Goal: Task Accomplishment & Management: Use online tool/utility

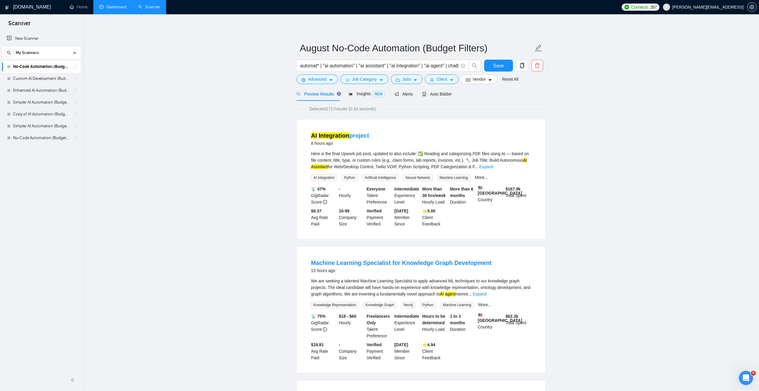
click at [109, 7] on link "Dashboard" at bounding box center [112, 6] width 27 height 5
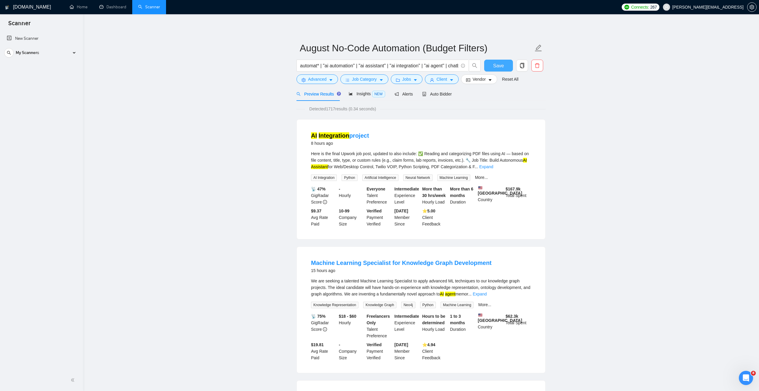
click at [507, 67] on button "Save" at bounding box center [498, 66] width 29 height 12
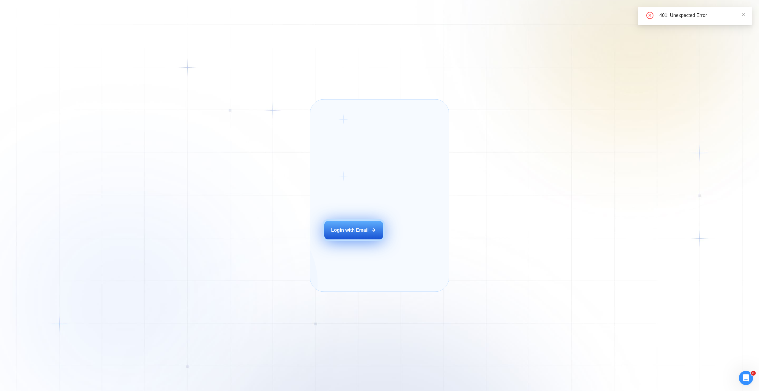
click at [356, 233] on div "Login with Email" at bounding box center [350, 230] width 38 height 7
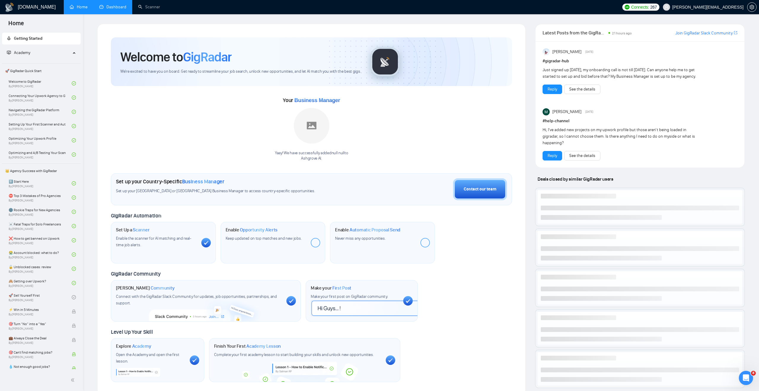
click at [121, 9] on link "Dashboard" at bounding box center [112, 6] width 27 height 5
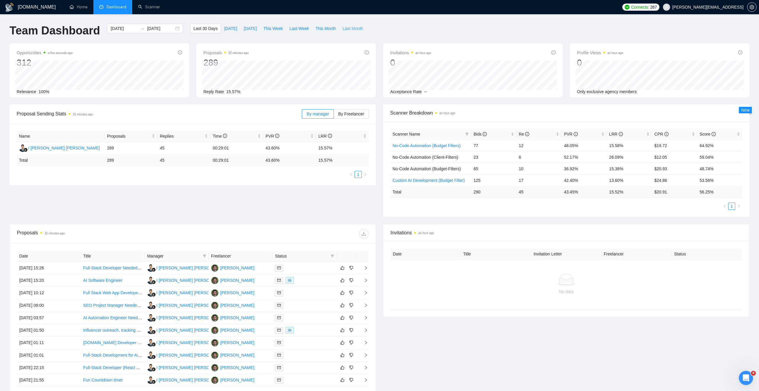
click at [350, 29] on span "Last Month" at bounding box center [352, 28] width 20 height 7
type input "2025-08-01"
type input "2025-08-31"
click at [174, 29] on div "2025-08-01 2025-08-31" at bounding box center [145, 28] width 76 height 9
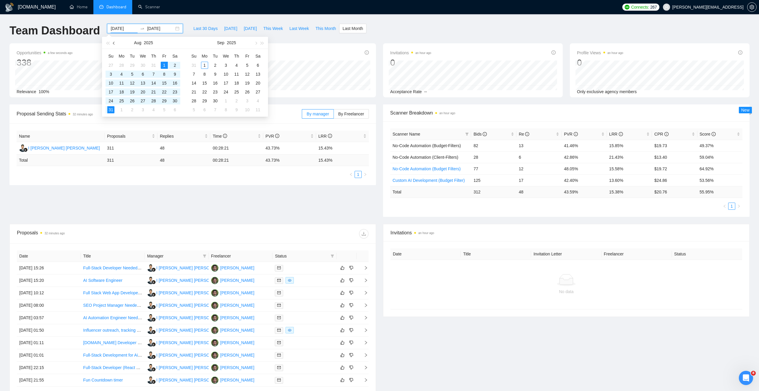
click at [113, 43] on span "button" at bounding box center [114, 43] width 3 height 3
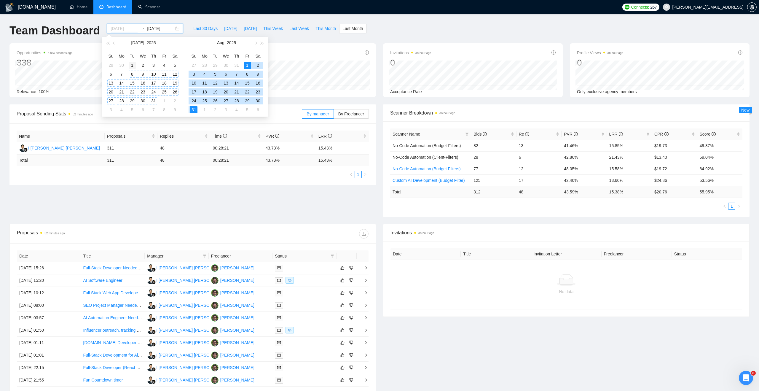
type input "2025-07-01"
click at [132, 65] on div "1" at bounding box center [132, 65] width 7 height 7
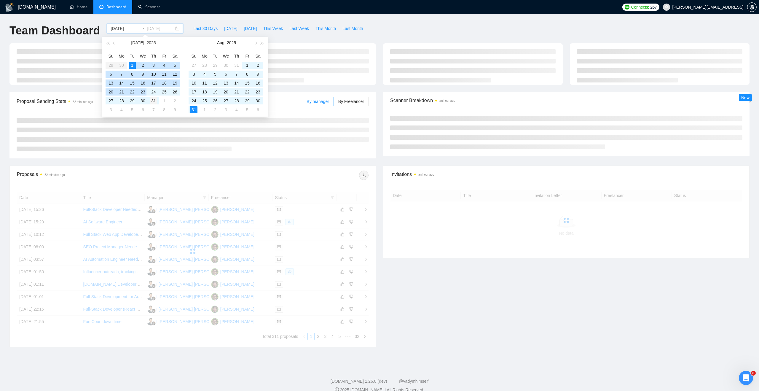
type input "2025-07-31"
click at [153, 102] on div "31" at bounding box center [153, 100] width 7 height 7
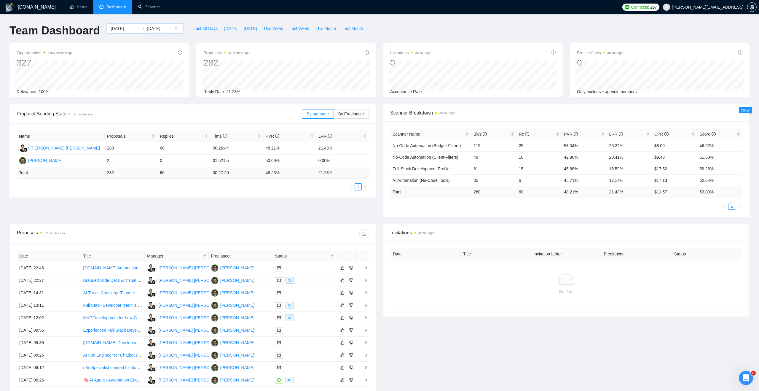
click at [175, 28] on div "2025-07-01 2025-07-31" at bounding box center [145, 28] width 76 height 9
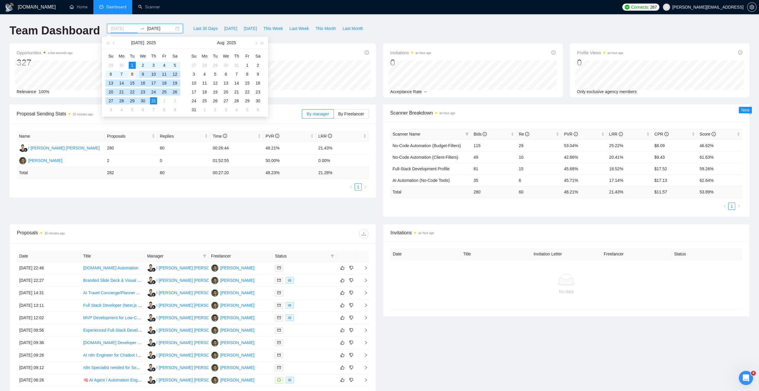
type input "2025-07-08"
click at [135, 75] on div "8" at bounding box center [132, 74] width 7 height 7
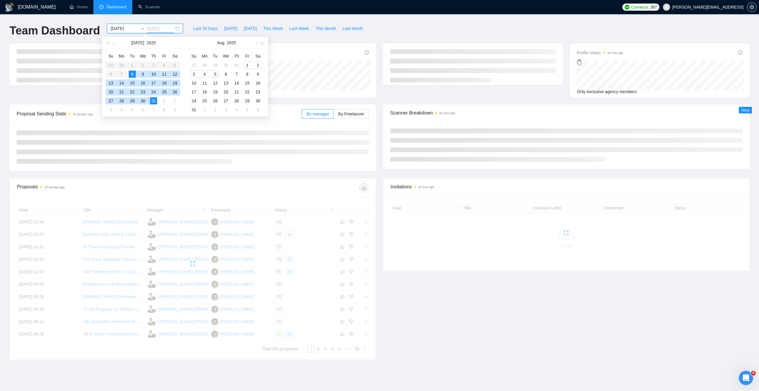
type input "2025-07-31"
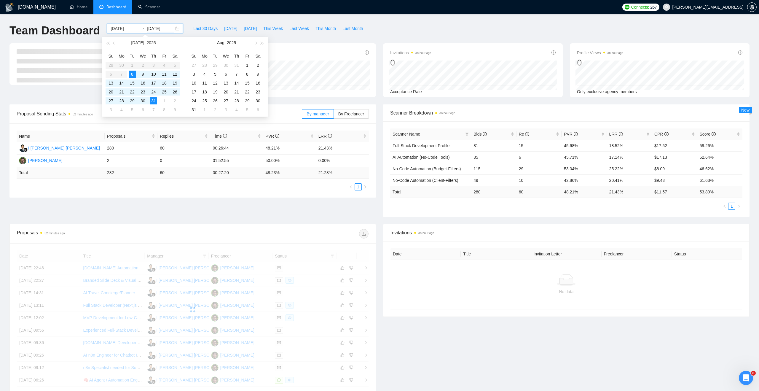
click at [294, 48] on div "Proposals 32 minutes ago 282 Reply Rate 21.28%" at bounding box center [286, 70] width 180 height 54
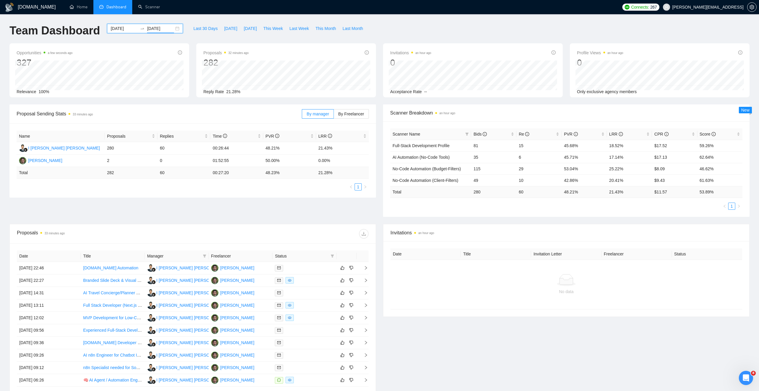
click at [172, 26] on div "2025-07-08 2025-07-31" at bounding box center [145, 28] width 76 height 9
click at [187, 21] on div "GigRadar.io Home Dashboard Scanner Connects: 267 toby@ashgrove.ai Team Dashboar…" at bounding box center [379, 229] width 759 height 458
click at [160, 9] on link "Scanner" at bounding box center [149, 6] width 22 height 5
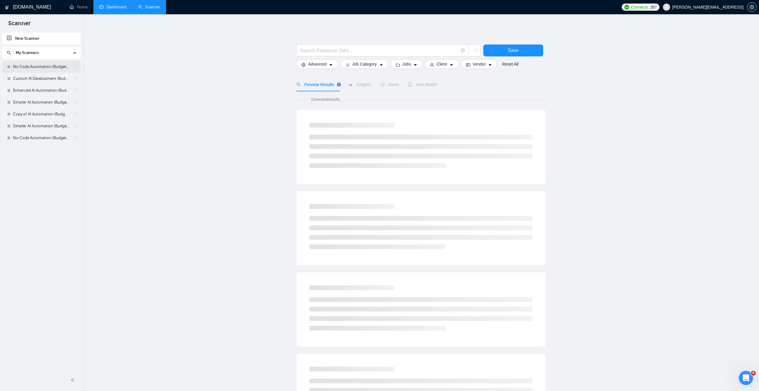
click at [58, 67] on link "No-Code Automation (Budget Filters)" at bounding box center [41, 67] width 56 height 12
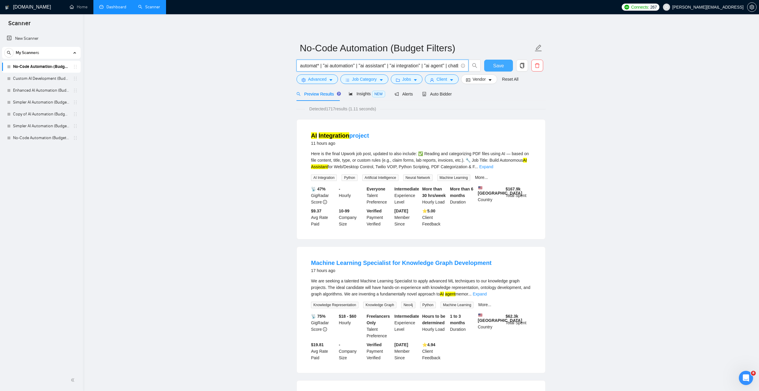
scroll to position [0, 125]
drag, startPoint x: 303, startPoint y: 66, endPoint x: 458, endPoint y: 66, distance: 154.5
click at [458, 66] on input "automat* | "ai automation" | "ai assistant" | "ai integration" | "ai agent" | c…" at bounding box center [379, 65] width 158 height 7
click at [366, 94] on span "Insights NEW" at bounding box center [367, 93] width 36 height 5
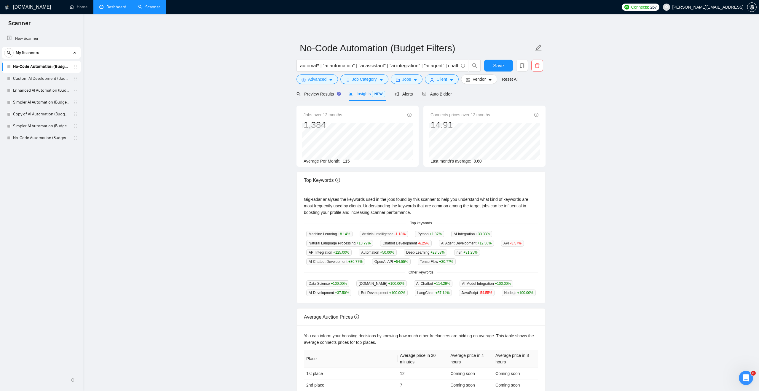
click at [350, 163] on span "115" at bounding box center [346, 161] width 7 height 5
click at [348, 160] on span "115" at bounding box center [346, 161] width 7 height 5
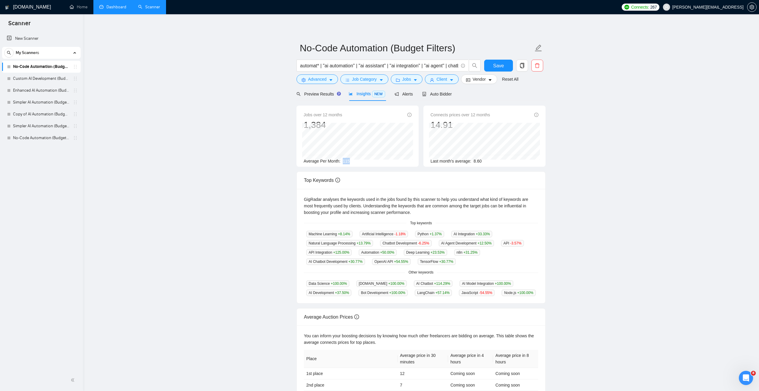
click at [282, 169] on main "No-Code Automation (Budget Filters) automat* | "ai automation" | "ai assistant"…" at bounding box center [421, 223] width 657 height 398
click at [364, 77] on span "Job Category" at bounding box center [364, 79] width 25 height 7
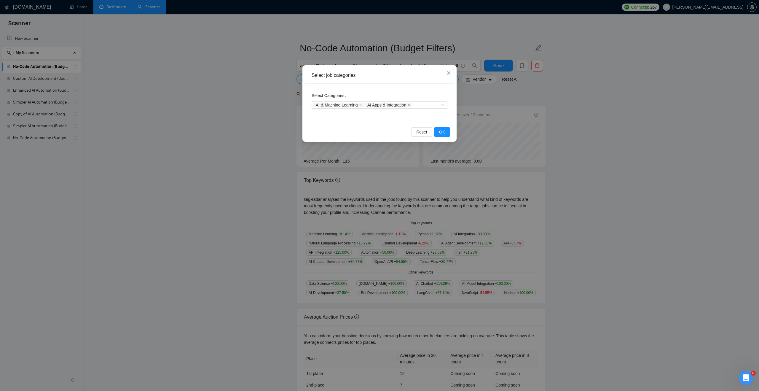
click at [447, 72] on icon "close" at bounding box center [448, 73] width 5 height 5
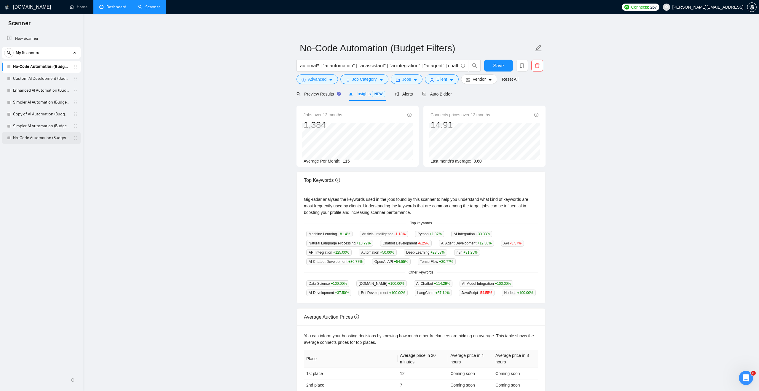
click at [47, 136] on link "No-Code Automation (Budget Filters)" at bounding box center [41, 138] width 56 height 12
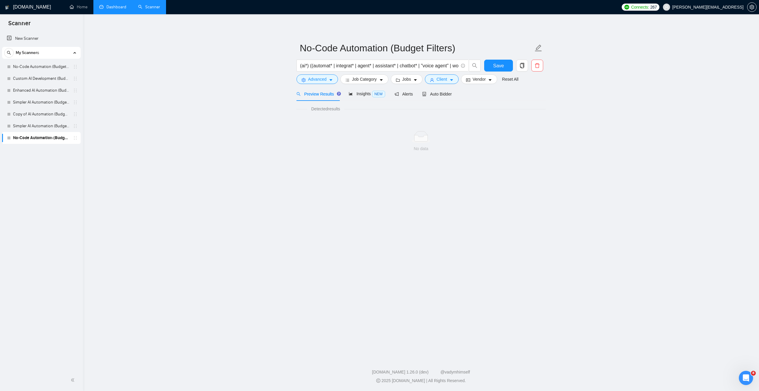
click at [322, 92] on span "Preview Results" at bounding box center [317, 94] width 43 height 5
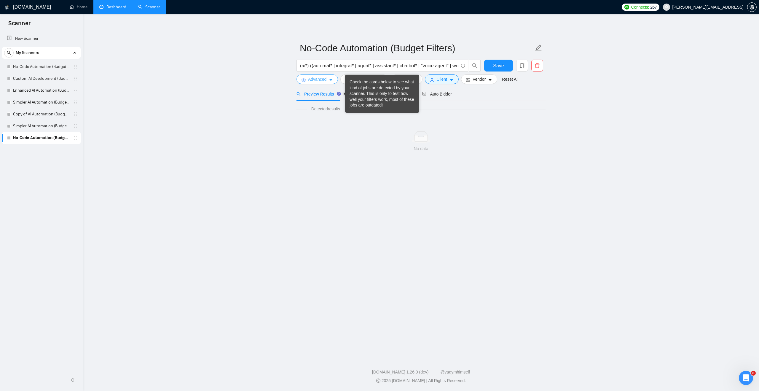
click at [330, 78] on icon "caret-down" at bounding box center [331, 80] width 4 height 4
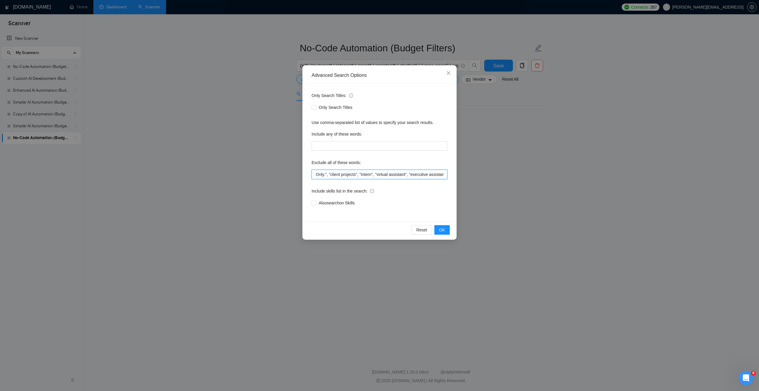
scroll to position [0, 692]
drag, startPoint x: 376, startPoint y: 175, endPoint x: 445, endPoint y: 175, distance: 69.1
click at [445, 175] on input ""AI Automation Agency", "no agency", "this job is not open to teams", "this job…" at bounding box center [380, 174] width 136 height 9
click at [449, 73] on icon "close" at bounding box center [448, 73] width 5 height 5
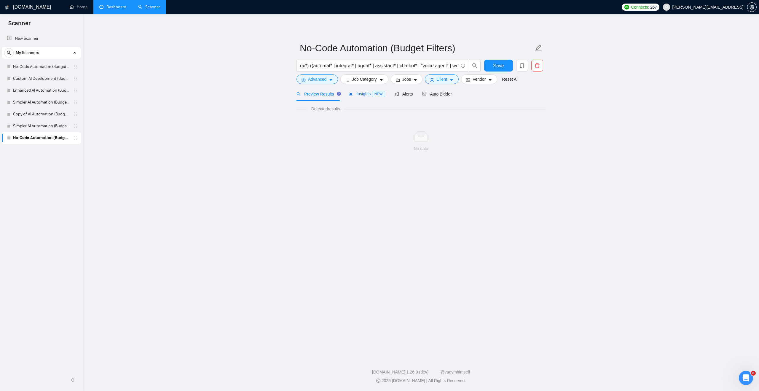
click at [361, 94] on span "Insights NEW" at bounding box center [367, 93] width 36 height 5
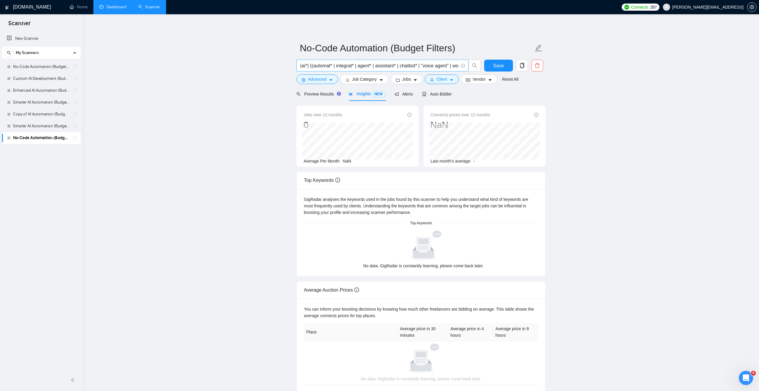
click at [444, 65] on input "(ai*) ((automat* | integrat* | agent* | assistant* | chatbot* | "voice agent" |…" at bounding box center [379, 65] width 158 height 7
click at [375, 81] on span "Job Category" at bounding box center [364, 79] width 25 height 7
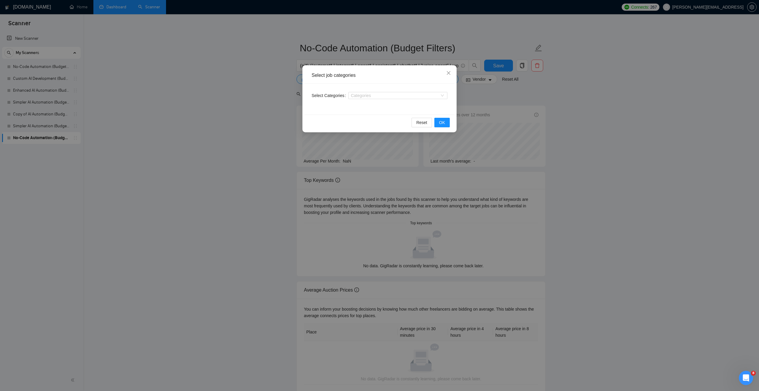
click at [94, 92] on div "Select job categories Select Categories Categories Reset OK" at bounding box center [379, 195] width 759 height 391
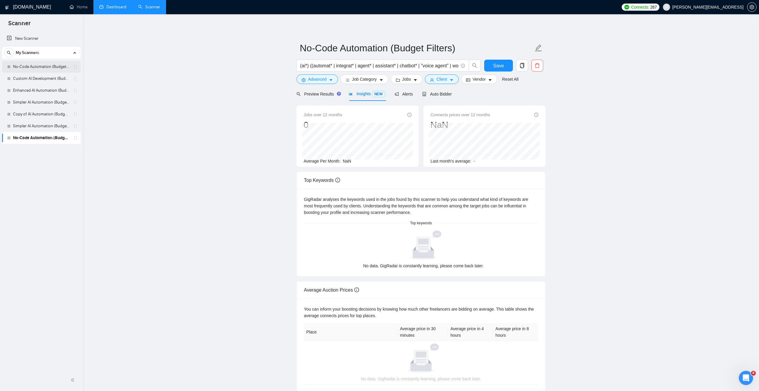
click at [62, 71] on link "No-Code Automation (Budget Filters)" at bounding box center [41, 67] width 56 height 12
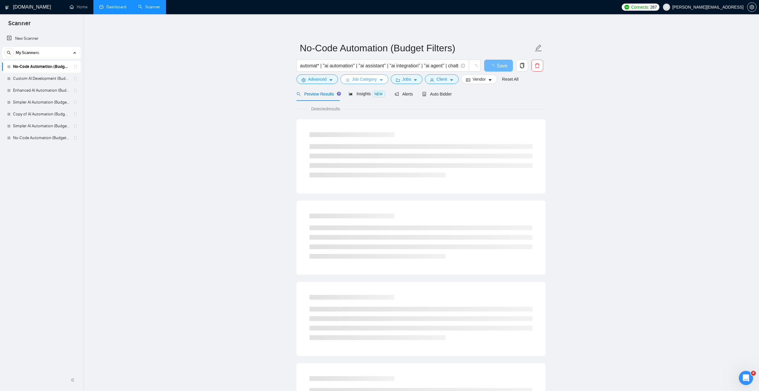
click at [354, 80] on span "Job Category" at bounding box center [364, 79] width 25 height 7
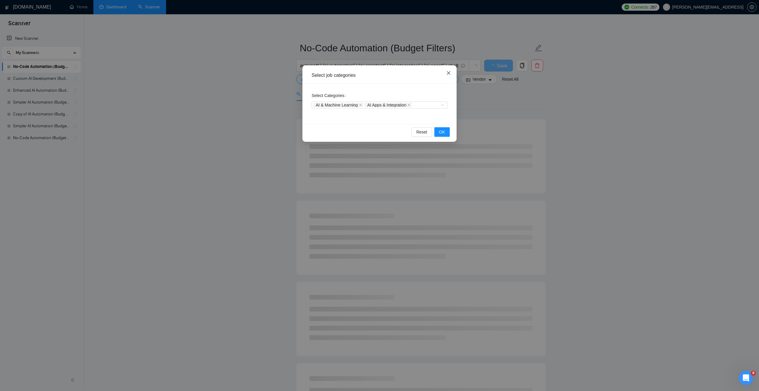
click at [445, 75] on span "Close" at bounding box center [449, 73] width 16 height 16
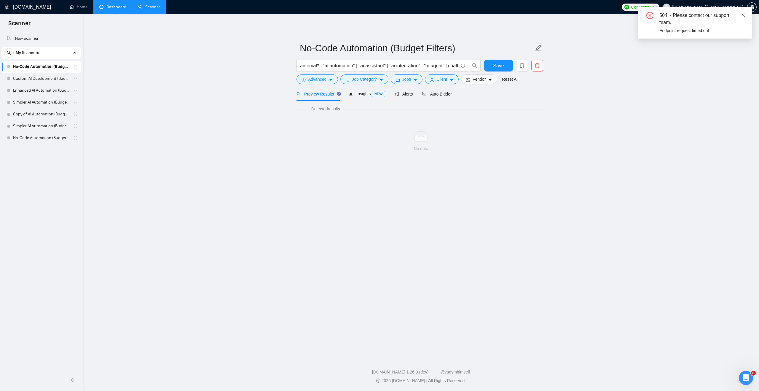
click at [741, 13] on icon "close" at bounding box center [743, 15] width 4 height 4
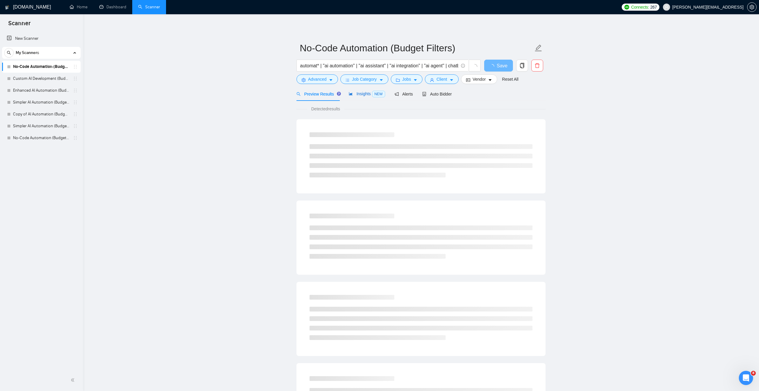
click at [368, 93] on span "Insights NEW" at bounding box center [367, 93] width 36 height 5
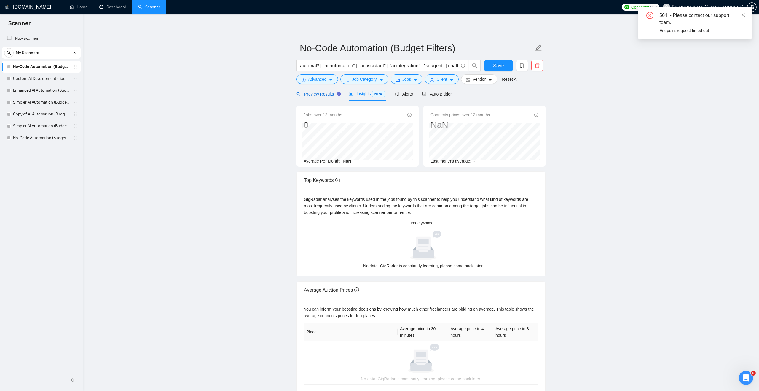
click at [321, 96] on span "Preview Results" at bounding box center [317, 94] width 43 height 5
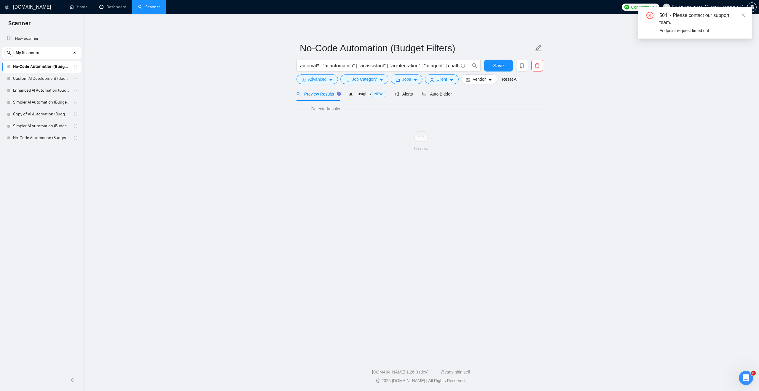
click at [321, 96] on span "Preview Results" at bounding box center [317, 94] width 43 height 5
click at [59, 136] on link "No-Code Automation (Budget Filters)" at bounding box center [41, 138] width 56 height 12
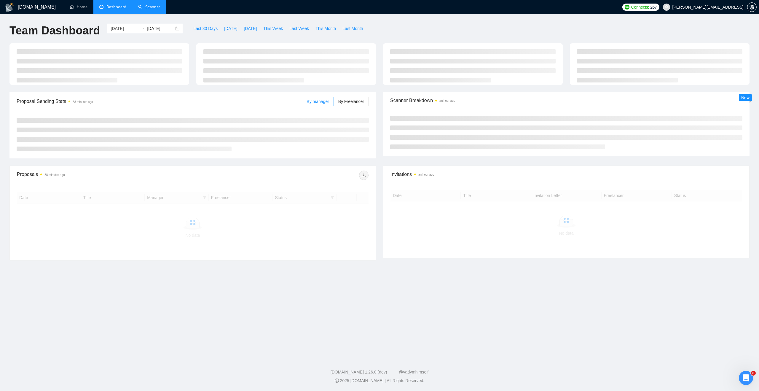
click at [151, 4] on link "Scanner" at bounding box center [149, 6] width 22 height 5
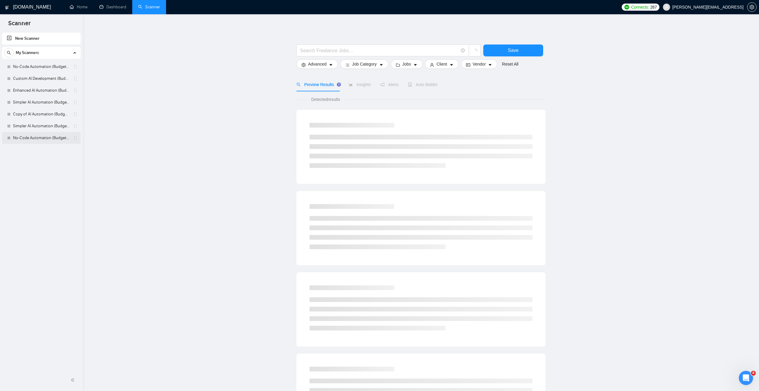
click at [47, 135] on link "No-Code Automation (Budget Filters)" at bounding box center [41, 138] width 56 height 12
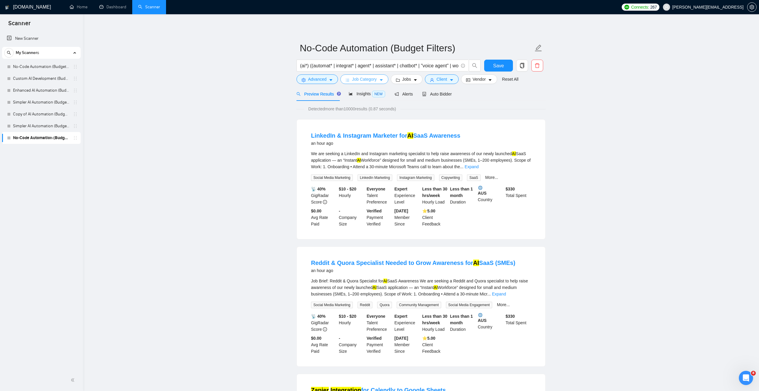
click at [376, 77] on span "Job Category" at bounding box center [364, 79] width 25 height 7
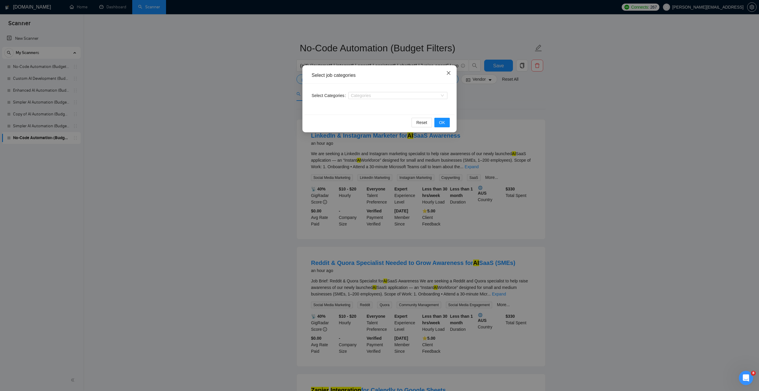
click at [448, 74] on icon "close" at bounding box center [448, 73] width 5 height 5
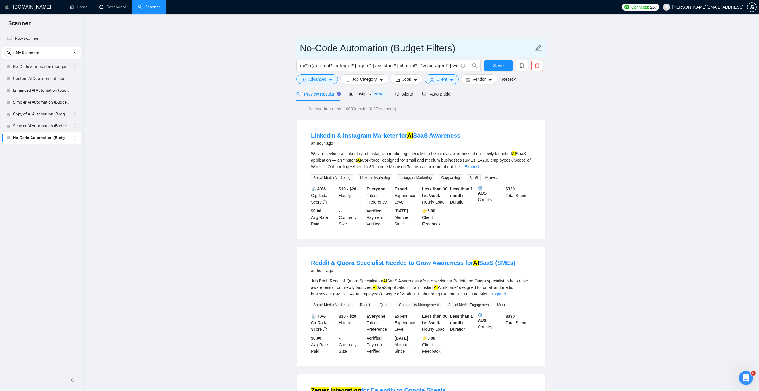
click at [310, 51] on input "No-Code Automation (Budget Filters)" at bounding box center [417, 48] width 234 height 15
click at [305, 111] on span "Detected more than 10000 results (0.87 seconds)" at bounding box center [352, 109] width 96 height 7
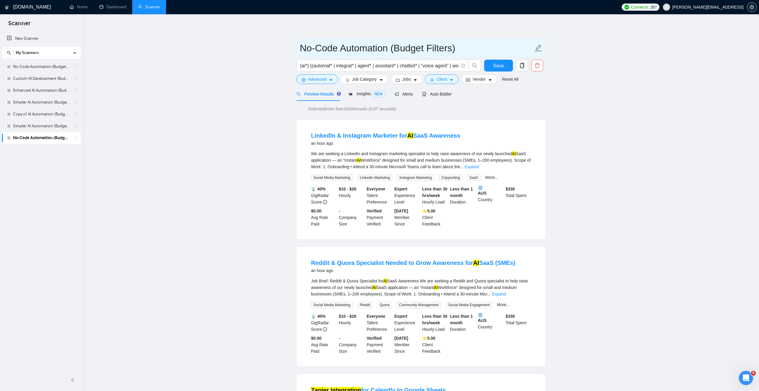
click at [414, 51] on input "No-Code Automation (Budget Filters)" at bounding box center [417, 48] width 234 height 15
click at [40, 79] on link "Custom AI Development (Budget Filter)" at bounding box center [41, 79] width 56 height 12
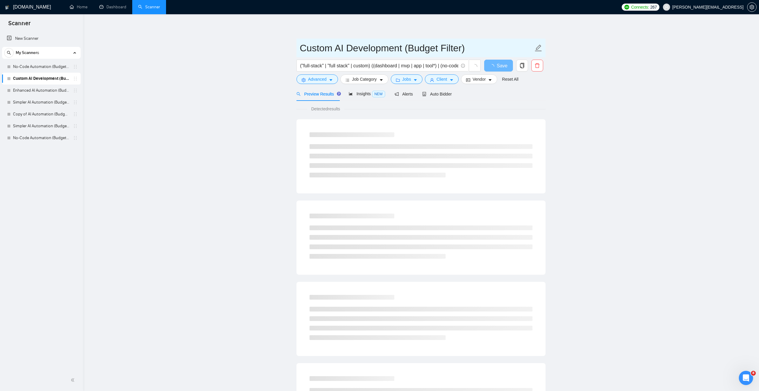
click at [311, 50] on input "Custom AI Development (Budget Filter)" at bounding box center [417, 48] width 234 height 15
click at [264, 53] on main "Custom AI Development (Budget Filter) ("full-stack" | "full stack" | custom) ((…" at bounding box center [421, 271] width 657 height 495
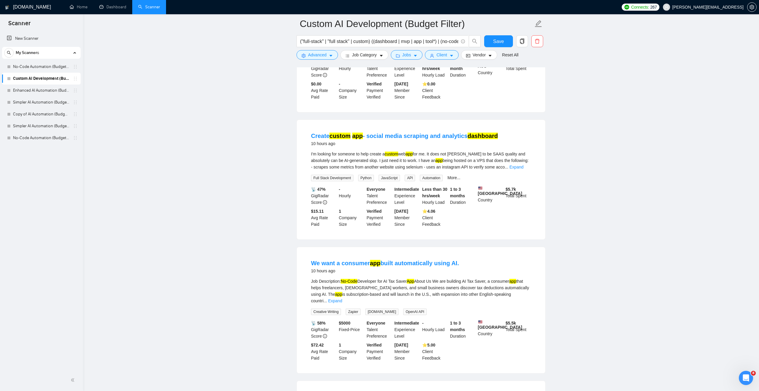
scroll to position [641, 0]
click at [523, 169] on link "Expand" at bounding box center [516, 166] width 14 height 5
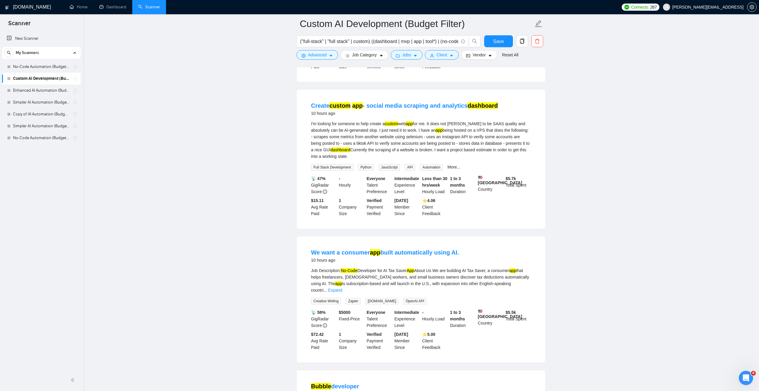
scroll to position [633, 0]
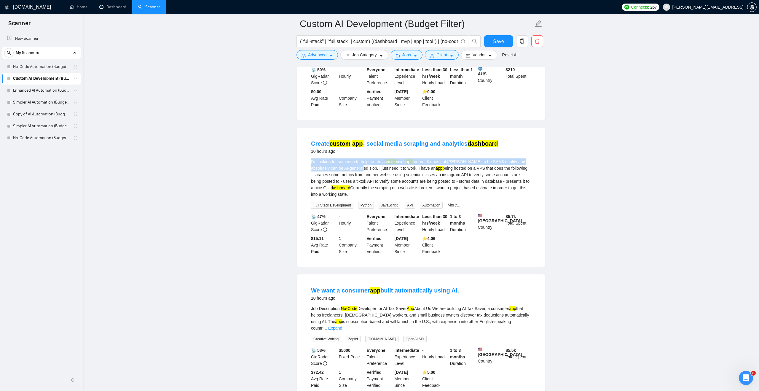
drag, startPoint x: 311, startPoint y: 178, endPoint x: 361, endPoint y: 184, distance: 50.7
click at [361, 184] on div "I'm looking for someone to help create a custom web app for me. It does not [PE…" at bounding box center [421, 177] width 220 height 39
click at [362, 184] on div "I'm looking for someone to help create a custom web app for me. It does not [PE…" at bounding box center [421, 177] width 220 height 39
drag, startPoint x: 361, startPoint y: 184, endPoint x: 399, endPoint y: 184, distance: 37.7
click at [399, 184] on div "I'm looking for someone to help create a custom web app for me. It does not [PE…" at bounding box center [421, 177] width 220 height 39
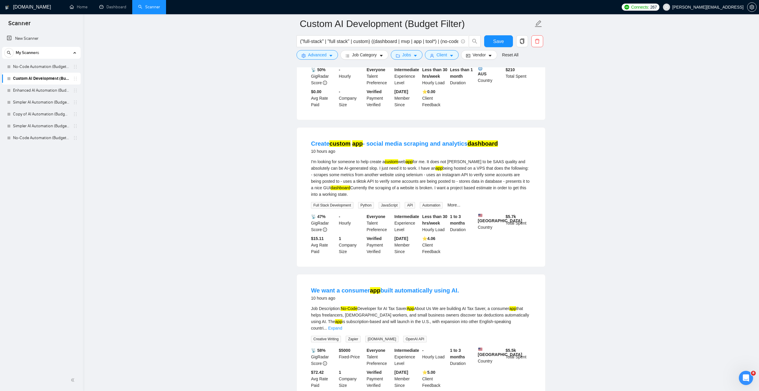
drag, startPoint x: 402, startPoint y: 184, endPoint x: 426, endPoint y: 209, distance: 35.2
click at [426, 197] on div "I'm looking for someone to help create a custom web app for me. It does not [PE…" at bounding box center [421, 177] width 220 height 39
click at [237, 219] on main "Custom AI Development (Budget Filter) ("full-stack" | "full stack" | custom) ((…" at bounding box center [421, 98] width 657 height 1414
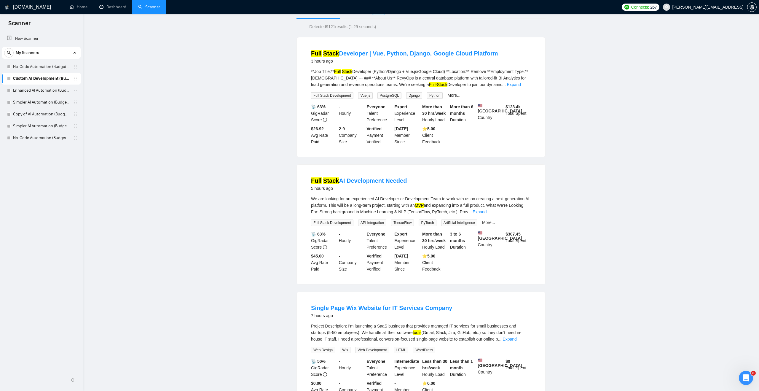
scroll to position [0, 0]
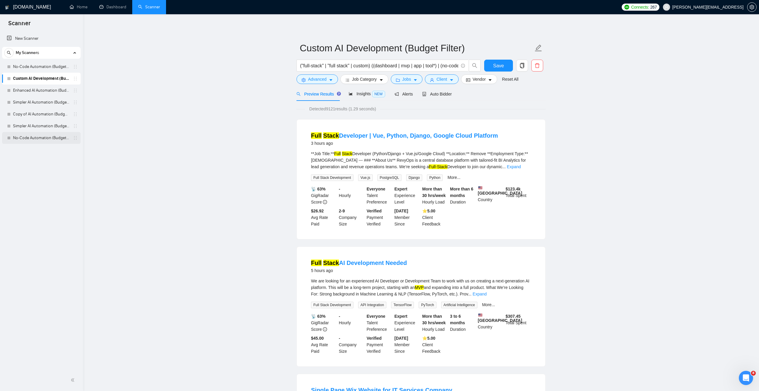
click at [47, 133] on link "No-Code Automation (Budget Filters)" at bounding box center [41, 138] width 56 height 12
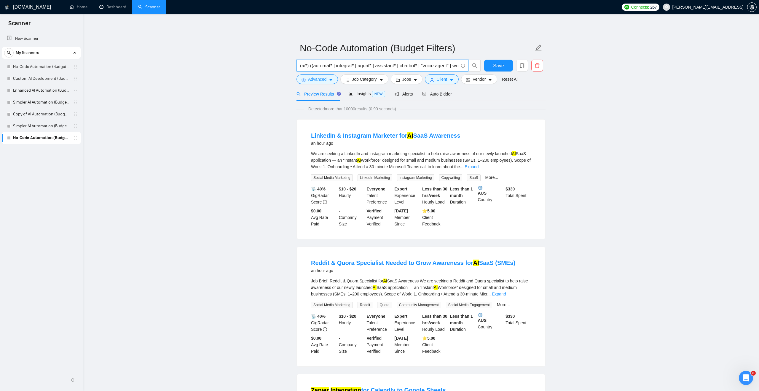
click at [387, 62] on input "(ai*) ((automat* | integrat* | agent* | assistant* | chatbot* | "voice agent" |…" at bounding box center [379, 65] width 158 height 7
paste input "(ai* | “artificial intelligence”) ((automat* | integrat* | agent* | assistant* …"
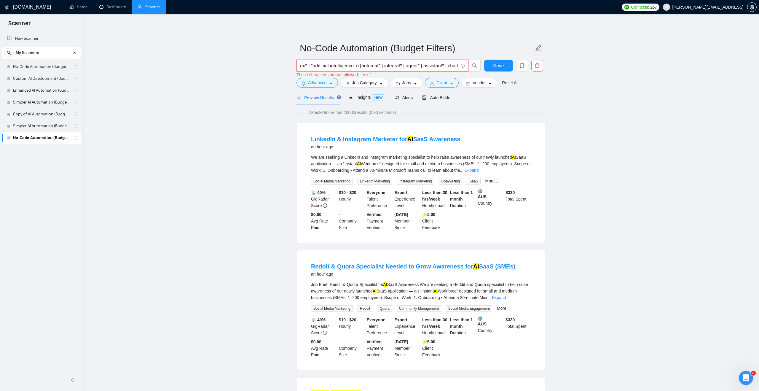
drag, startPoint x: 365, startPoint y: 64, endPoint x: 297, endPoint y: 66, distance: 68.5
click at [297, 66] on span "(ai* | “artificial intelligence”) ((automat* | integrat* | agent* | assistant* …" at bounding box center [382, 66] width 172 height 12
click at [357, 66] on input "(ai* | “artificial intelligence”) ((automat* | integrat* | agent* | assistant* …" at bounding box center [379, 65] width 158 height 7
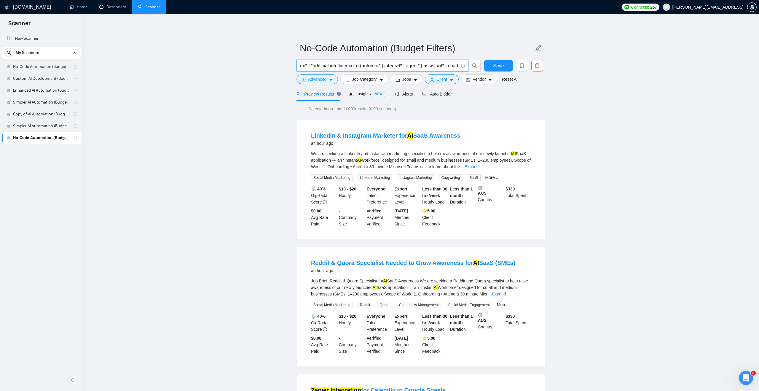
click at [313, 64] on input "(ai* | “artificial intelligence") ((automat* | integrat* | agent* | assistant* …" at bounding box center [379, 65] width 158 height 7
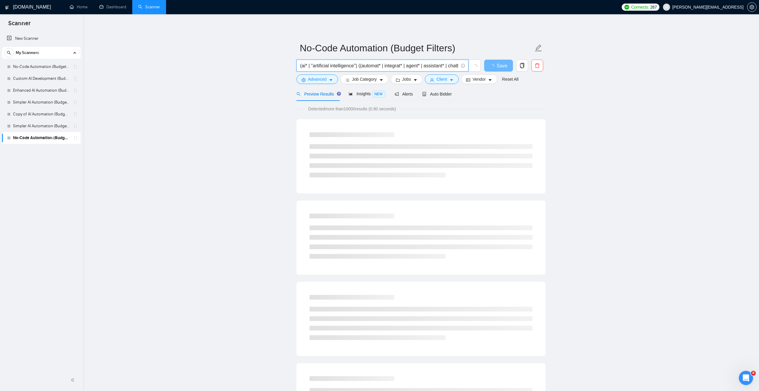
click at [320, 64] on input "(ai* | "artificial intelligence") ((automat* | integrat* | agent* | assistant* …" at bounding box center [379, 65] width 158 height 7
type input "(ai* | "artificial intelligence") ((automat* | integrat* | agent* | assistant* …"
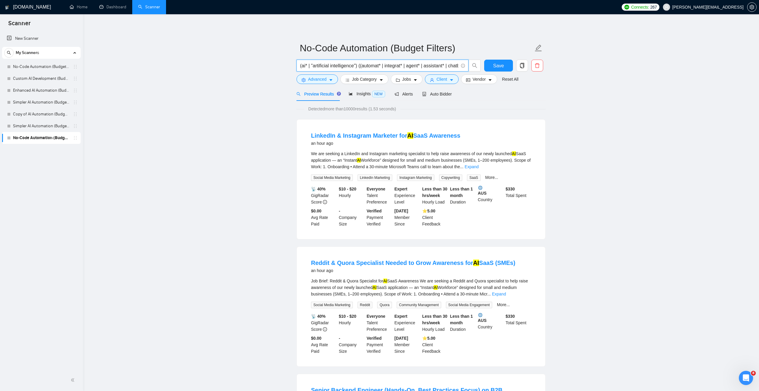
click at [325, 83] on button "Advanced" at bounding box center [317, 78] width 42 height 9
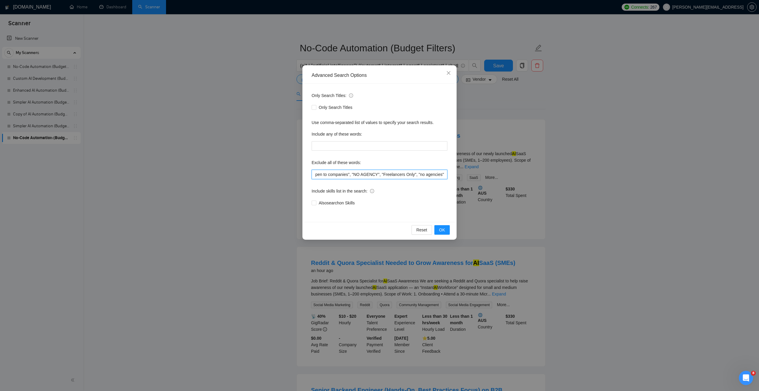
scroll to position [0, 692]
drag, startPoint x: 329, startPoint y: 173, endPoint x: 477, endPoint y: 165, distance: 147.8
click at [477, 165] on div "Advanced Search Options Only Search Titles: Only Search Titles Use comma-separa…" at bounding box center [379, 195] width 759 height 391
click at [448, 72] on icon "close" at bounding box center [449, 73] width 4 height 4
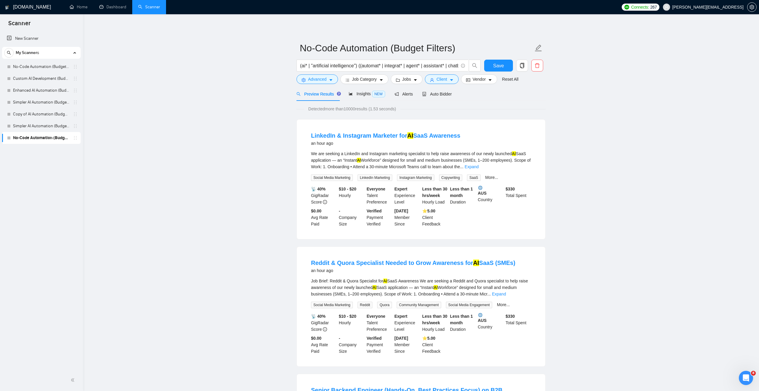
scroll to position [0, 0]
click at [383, 79] on icon "caret-down" at bounding box center [381, 80] width 4 height 4
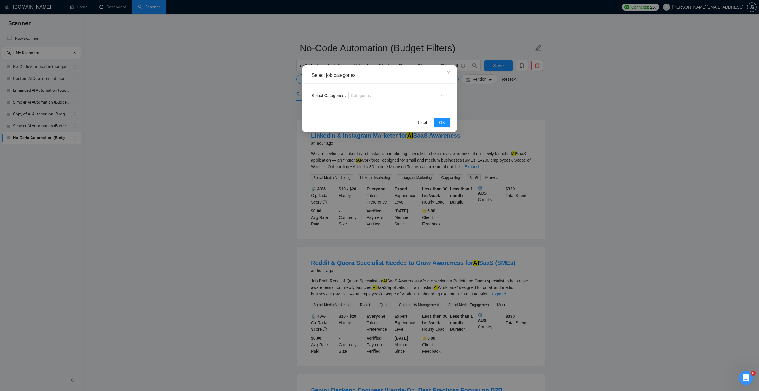
click at [528, 102] on div "Select job categories Select Categories Categories Reset OK" at bounding box center [379, 195] width 759 height 391
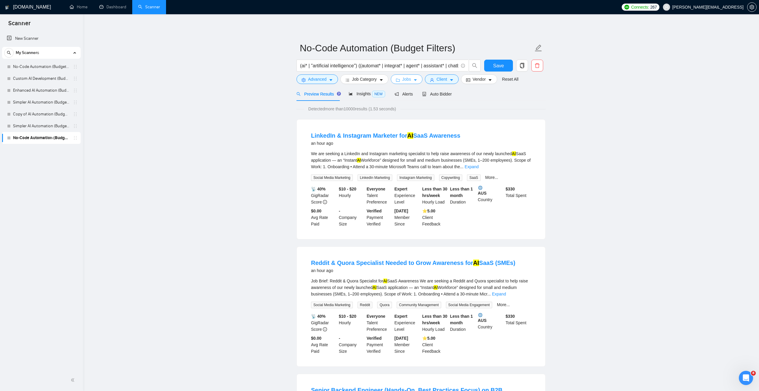
click at [407, 79] on span "Jobs" at bounding box center [406, 79] width 9 height 7
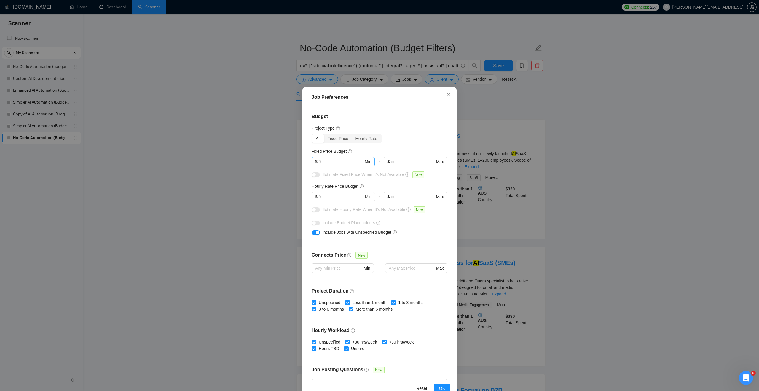
click at [353, 162] on input "text" at bounding box center [341, 161] width 45 height 7
click at [317, 231] on div "button" at bounding box center [318, 233] width 4 height 4
click at [332, 160] on input "text" at bounding box center [341, 161] width 45 height 7
type input "3000"
click at [403, 138] on div "All Fixed Price Hourly Rate" at bounding box center [380, 138] width 136 height 9
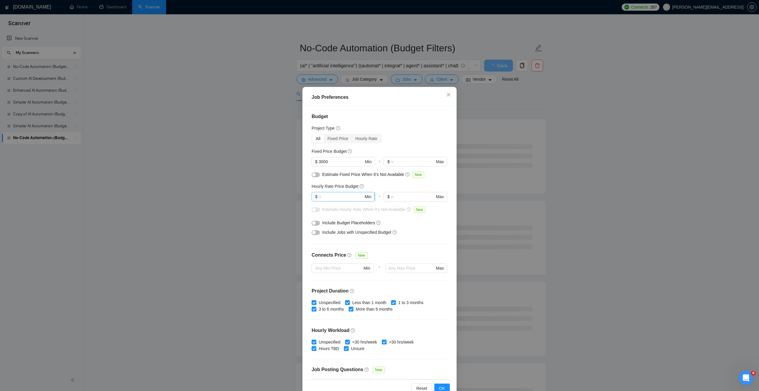
click at [343, 196] on input "text" at bounding box center [341, 196] width 45 height 7
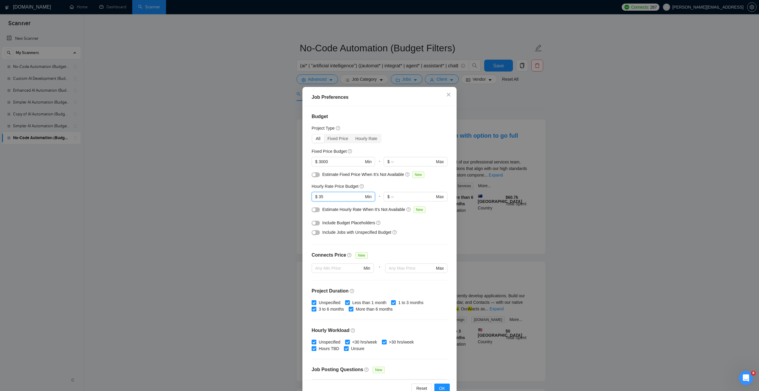
type input "35"
click at [371, 180] on div "Estimate Fixed Price When It’s Not Available New" at bounding box center [380, 175] width 136 height 9
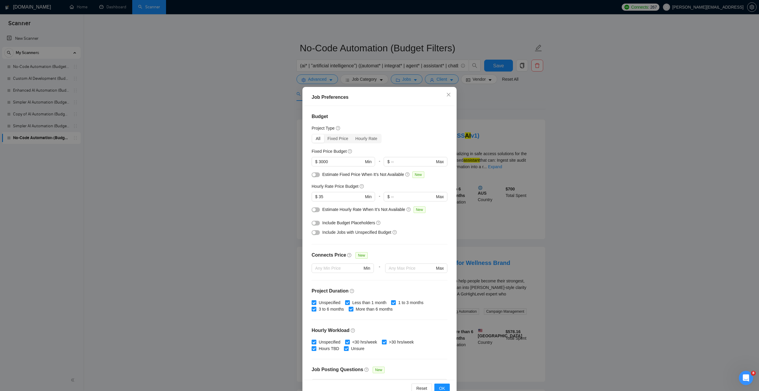
click at [371, 186] on div "Hourly Rate Price Budget" at bounding box center [380, 186] width 136 height 7
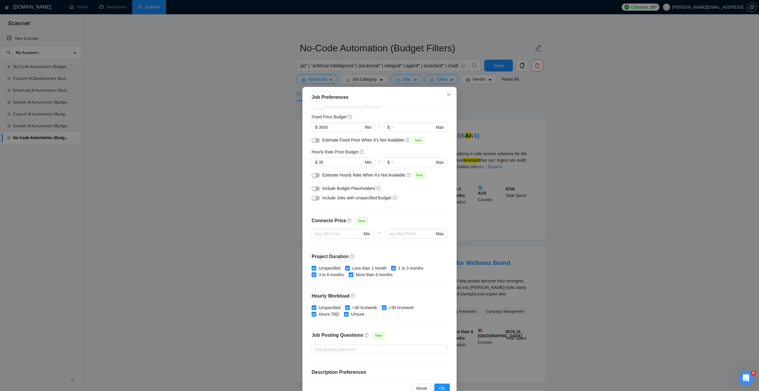
scroll to position [39, 0]
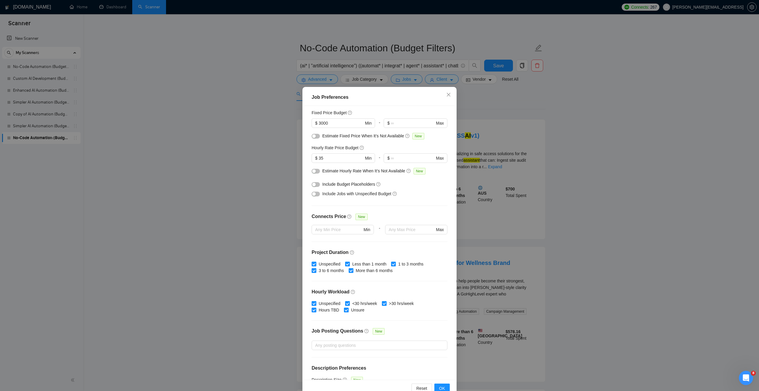
click at [385, 146] on div "Hourly Rate Price Budget" at bounding box center [380, 147] width 136 height 7
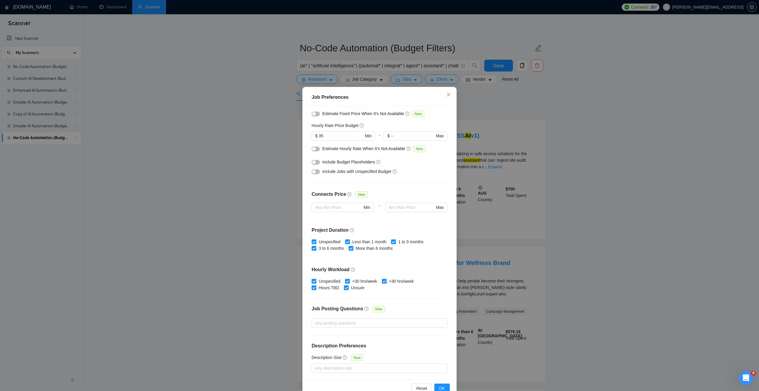
scroll to position [15, 0]
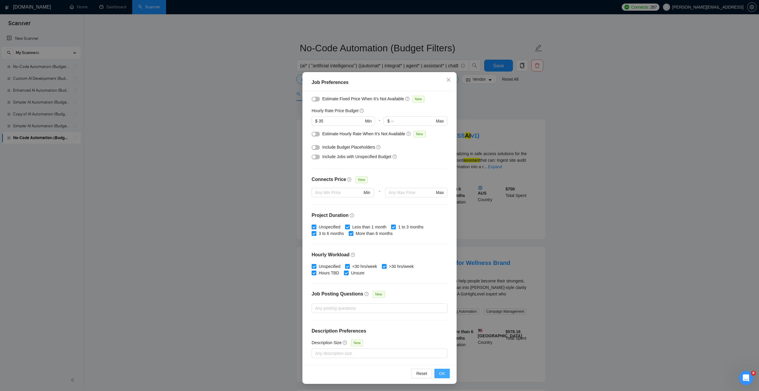
click at [438, 374] on button "OK" at bounding box center [441, 373] width 15 height 9
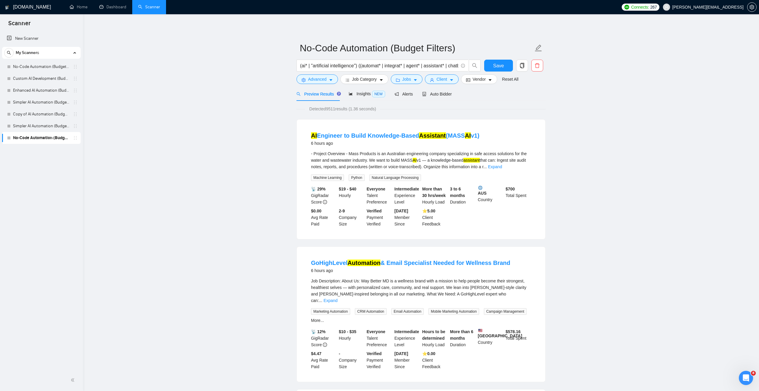
scroll to position [0, 0]
click at [412, 111] on div "Detected 9511 results (1.36 seconds)" at bounding box center [420, 109] width 249 height 7
click at [442, 79] on span "Client" at bounding box center [441, 79] width 11 height 7
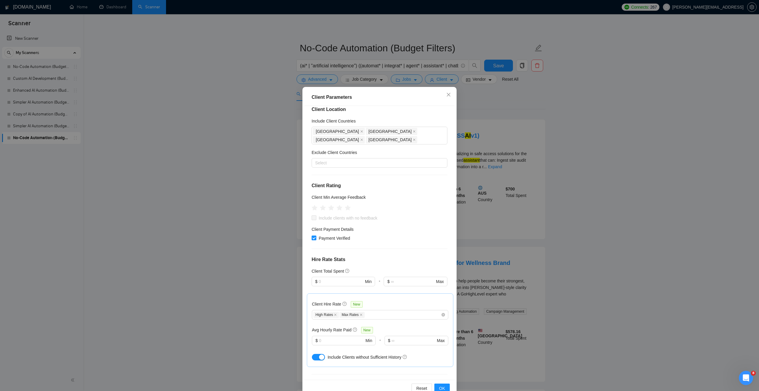
scroll to position [13, 0]
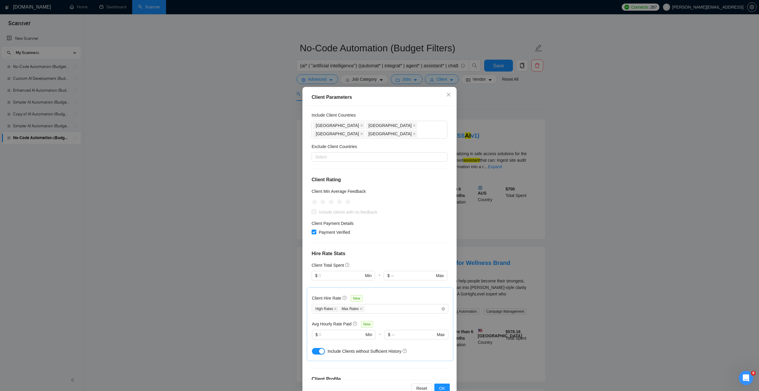
click at [377, 235] on div "Client Location Include Client Countries [GEOGRAPHIC_DATA] [GEOGRAPHIC_DATA] [G…" at bounding box center [379, 243] width 150 height 274
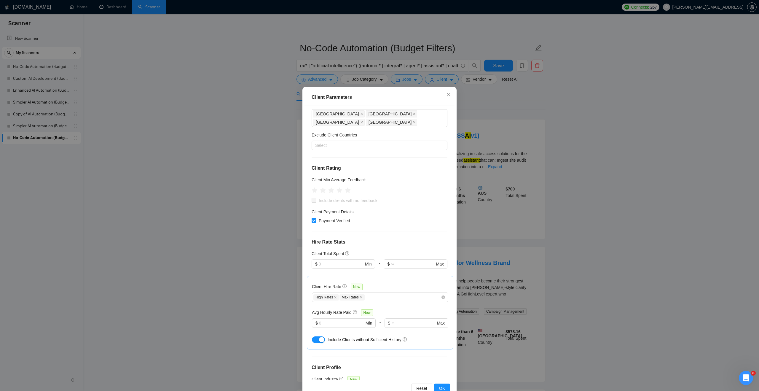
scroll to position [21, 0]
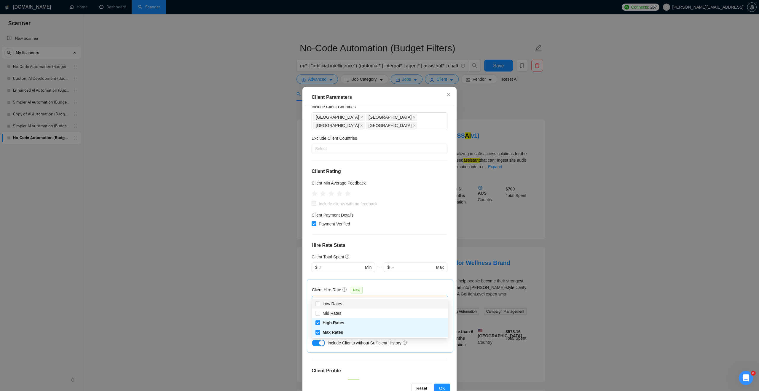
drag, startPoint x: 376, startPoint y: 294, endPoint x: 318, endPoint y: 291, distance: 57.6
click at [318, 297] on div "High Rates Max Rates" at bounding box center [376, 300] width 127 height 7
click at [390, 242] on h4 "Hire Rate Stats" at bounding box center [380, 245] width 136 height 7
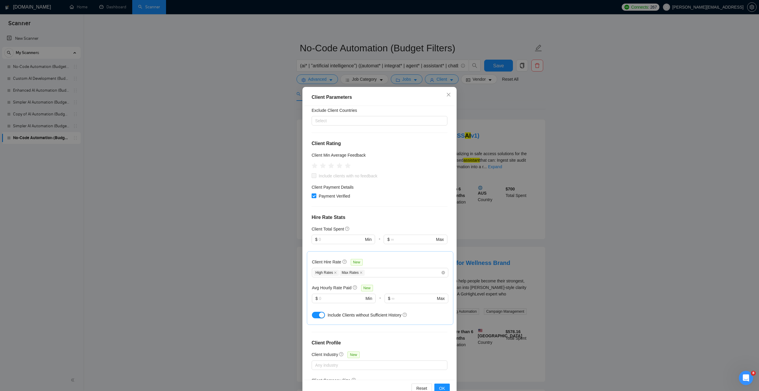
scroll to position [56, 0]
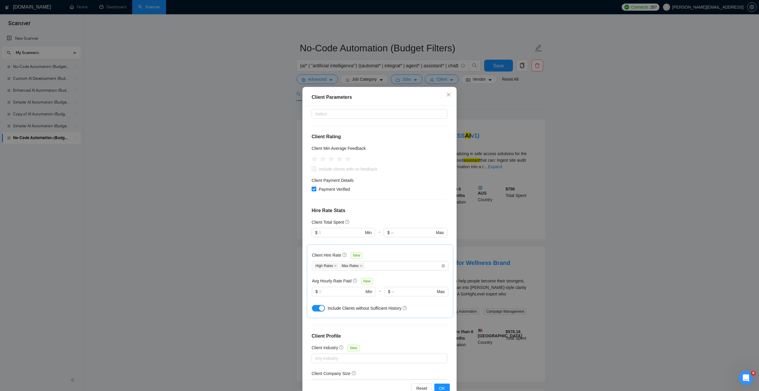
click at [323, 305] on div "button" at bounding box center [321, 307] width 5 height 5
click at [446, 385] on button "OK" at bounding box center [441, 387] width 15 height 9
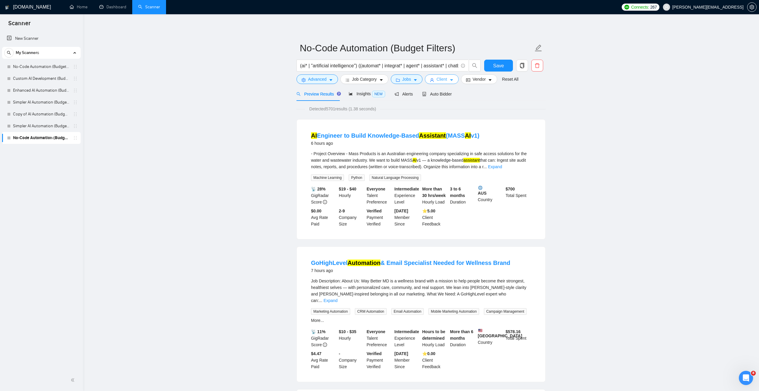
click at [451, 74] on button "Client" at bounding box center [442, 78] width 34 height 9
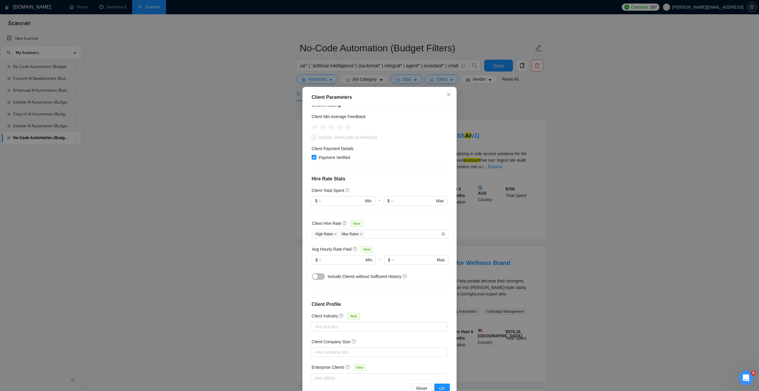
scroll to position [96, 0]
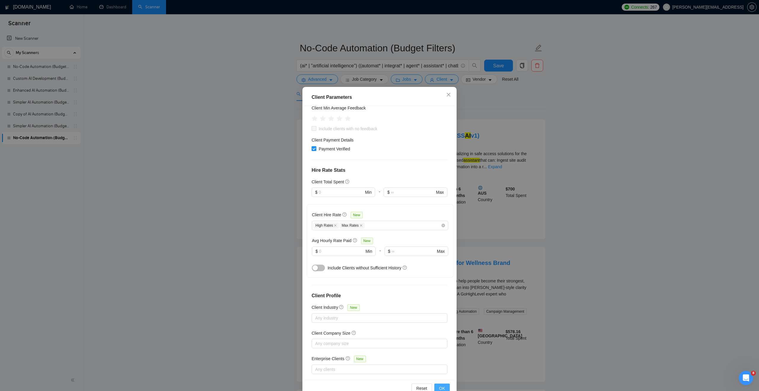
click at [444, 386] on span "OK" at bounding box center [442, 388] width 6 height 7
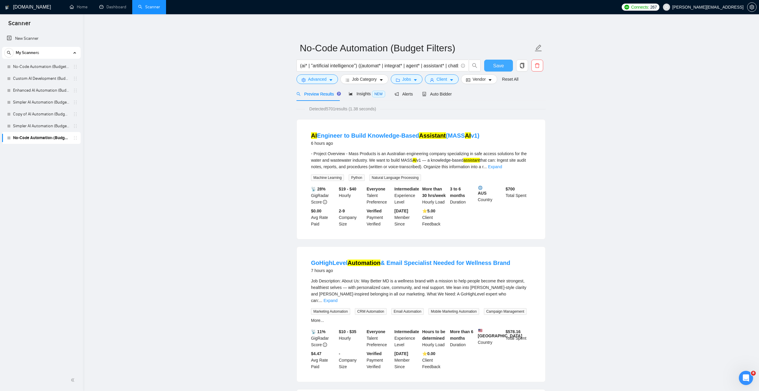
click at [491, 68] on button "Save" at bounding box center [498, 66] width 29 height 12
click at [361, 95] on span "Insights NEW" at bounding box center [367, 93] width 36 height 5
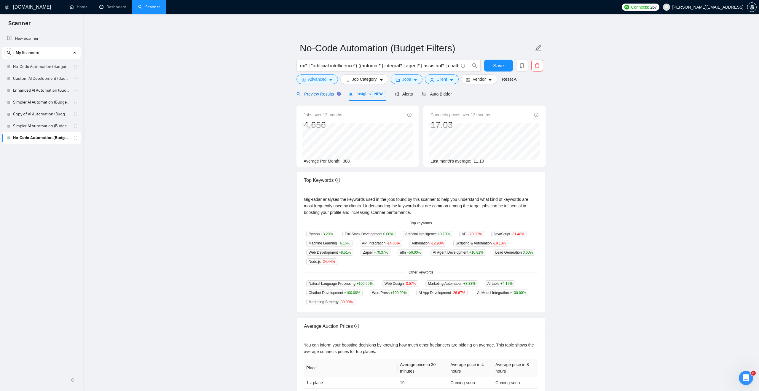
click at [327, 97] on div "Preview Results" at bounding box center [317, 94] width 43 height 7
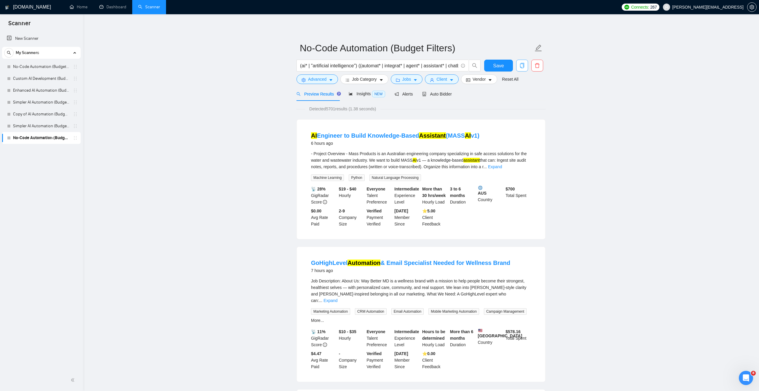
click at [521, 68] on icon "copy" at bounding box center [521, 65] width 5 height 5
click at [515, 97] on span "Yes" at bounding box center [514, 95] width 7 height 7
drag, startPoint x: 334, startPoint y: 46, endPoint x: 286, endPoint y: 48, distance: 47.5
click at [415, 52] on input "No-Code Automation (Budget Filters)" at bounding box center [417, 48] width 234 height 15
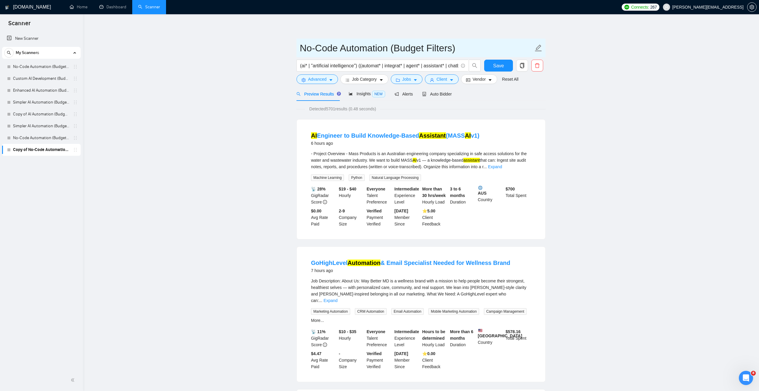
click at [415, 52] on input "No-Code Automation (Budget Filters)" at bounding box center [417, 48] width 234 height 15
type input "No-Code Automation (Client Filters)"
click at [406, 74] on div "(ai* | "artificial intelligence") ((automat* | integrat* | agent* | assistant* …" at bounding box center [388, 67] width 187 height 15
click at [405, 76] on span "Jobs" at bounding box center [406, 79] width 9 height 7
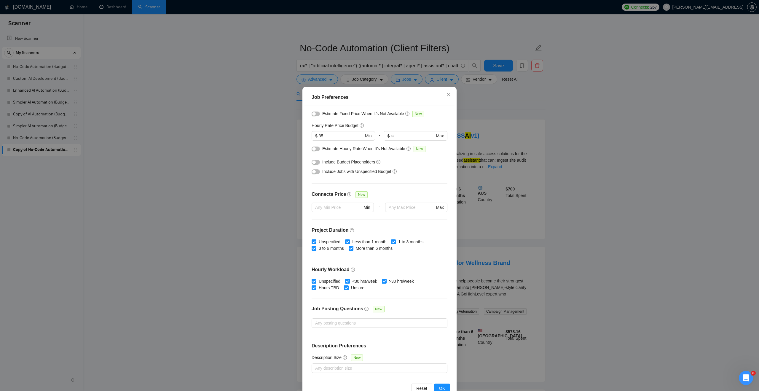
scroll to position [19, 0]
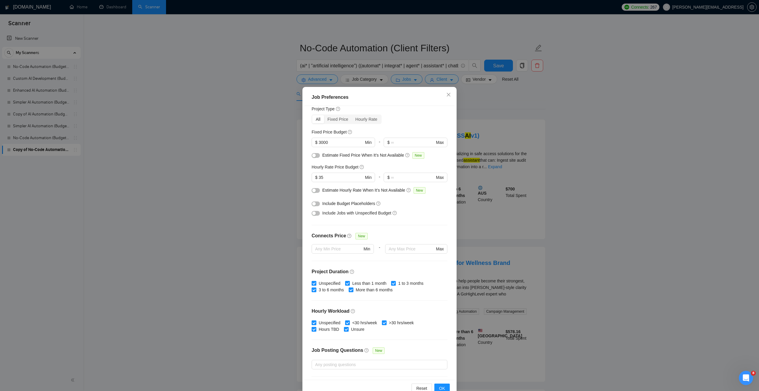
click at [317, 203] on button "button" at bounding box center [316, 203] width 8 height 5
click at [317, 213] on button "button" at bounding box center [316, 213] width 8 height 5
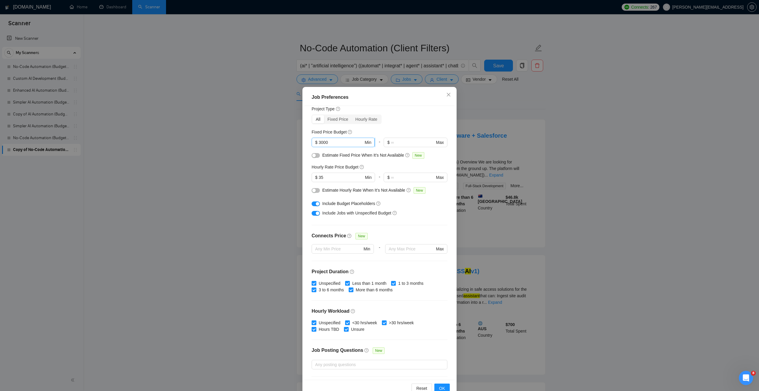
click at [332, 138] on span "$ 3000 Min" at bounding box center [343, 142] width 63 height 9
click at [332, 141] on input "3000" at bounding box center [341, 142] width 45 height 7
click at [328, 177] on input "35" at bounding box center [341, 177] width 45 height 7
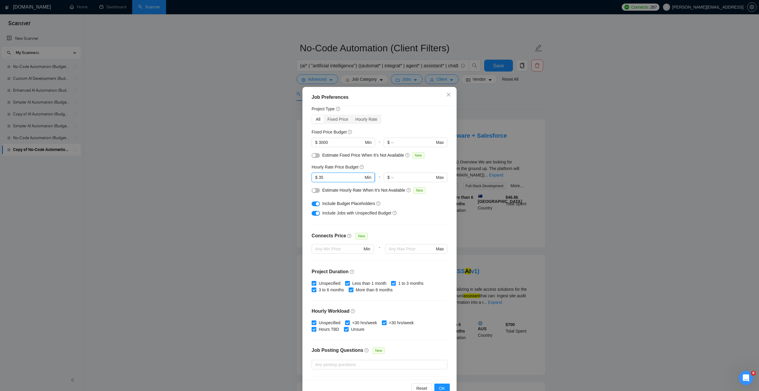
click at [328, 177] on input "35" at bounding box center [341, 177] width 45 height 7
click at [389, 166] on div "Hourly Rate Price Budget" at bounding box center [380, 167] width 136 height 7
click at [333, 140] on input "3000" at bounding box center [341, 142] width 45 height 7
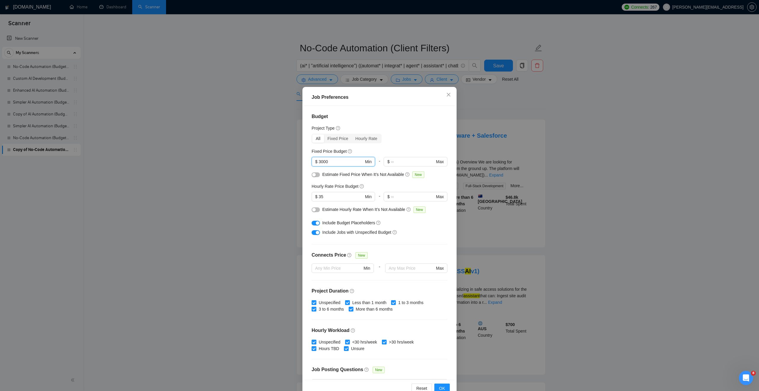
scroll to position [11, 0]
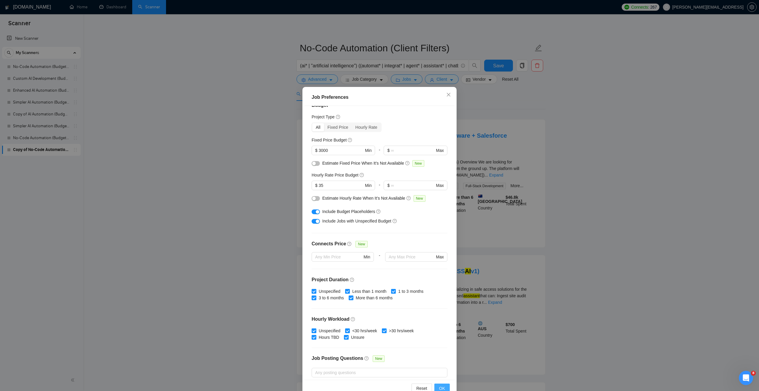
click at [442, 386] on span "OK" at bounding box center [442, 388] width 6 height 7
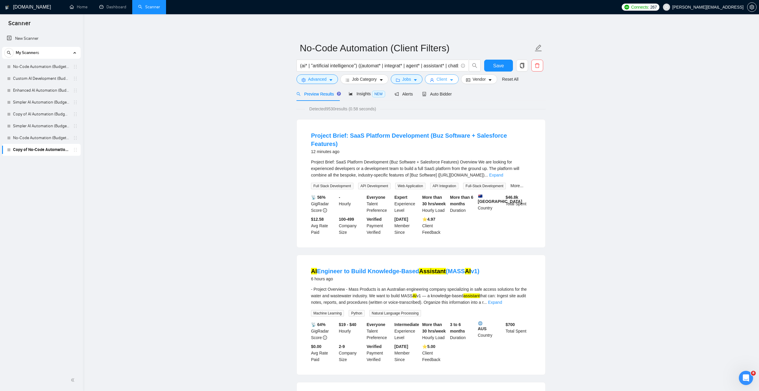
click at [450, 78] on button "Client" at bounding box center [442, 78] width 34 height 9
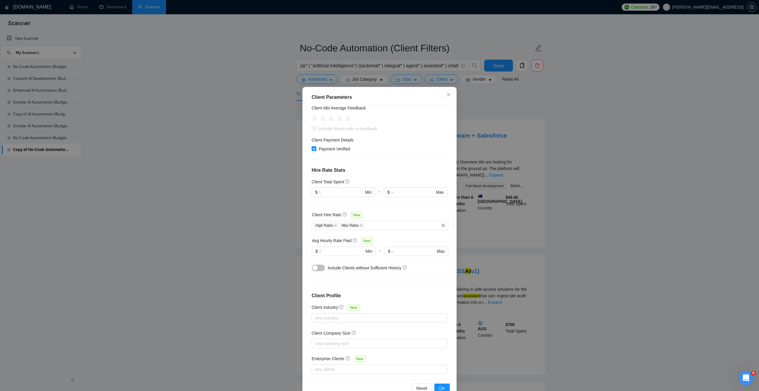
scroll to position [0, 0]
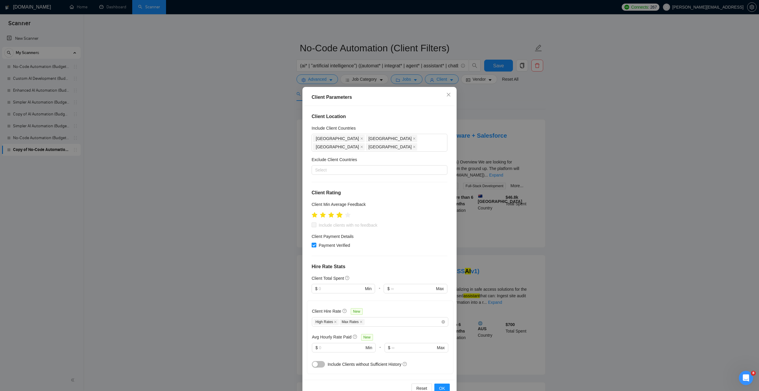
click at [341, 212] on icon "star" at bounding box center [340, 215] width 6 height 6
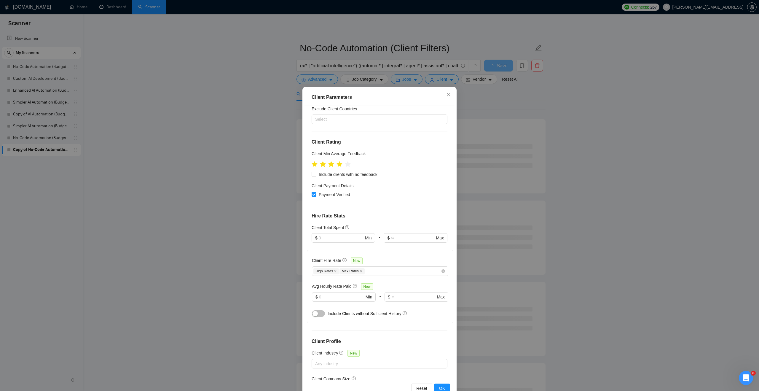
scroll to position [57, 0]
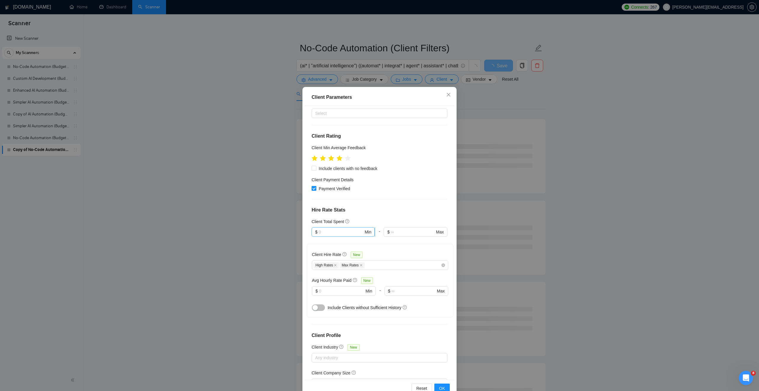
click at [349, 229] on input "text" at bounding box center [341, 232] width 45 height 7
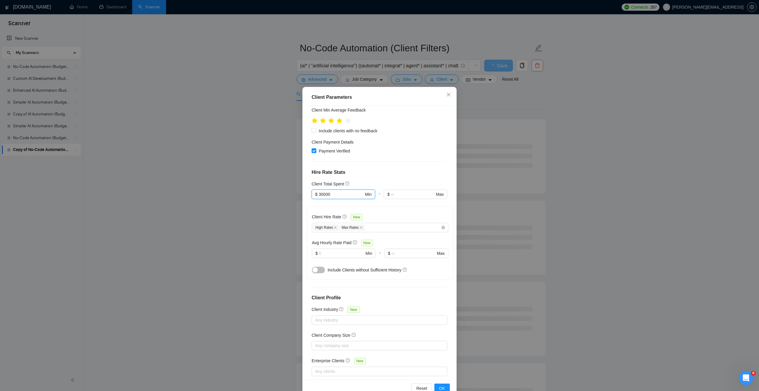
scroll to position [96, 0]
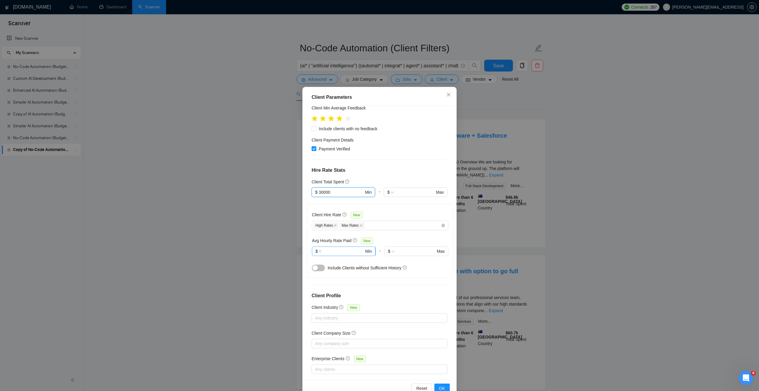
type input "30000"
click at [341, 248] on input "text" at bounding box center [341, 251] width 45 height 7
type input "25"
click at [380, 265] on span "Include Clients without Sufficient History" at bounding box center [365, 267] width 74 height 5
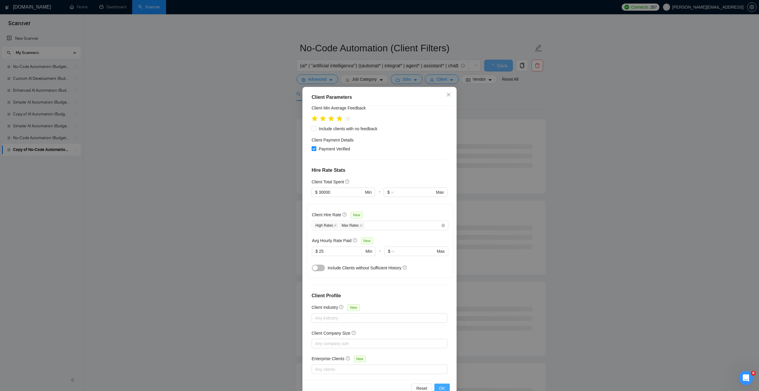
click at [441, 385] on span "OK" at bounding box center [442, 388] width 6 height 7
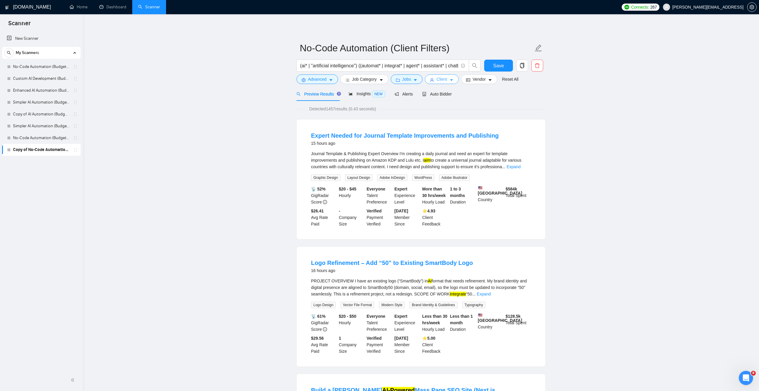
click at [439, 82] on span "Client" at bounding box center [441, 79] width 11 height 7
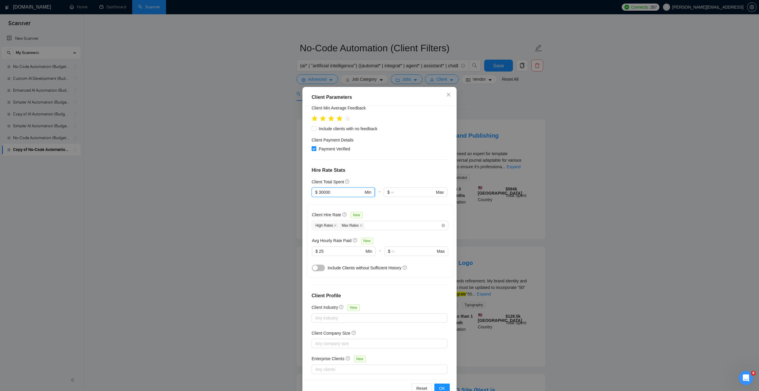
click at [321, 189] on input "30000" at bounding box center [341, 192] width 45 height 7
type input "15000"
click at [390, 197] on div at bounding box center [415, 200] width 63 height 7
click at [330, 248] on input "25" at bounding box center [341, 251] width 45 height 7
type input "2"
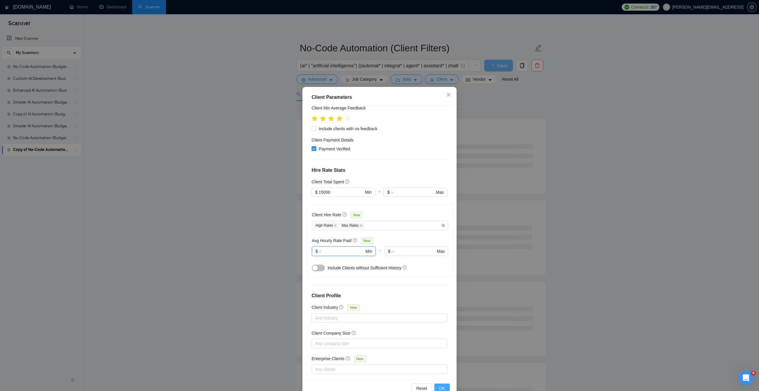
click at [444, 389] on span "OK" at bounding box center [442, 388] width 6 height 7
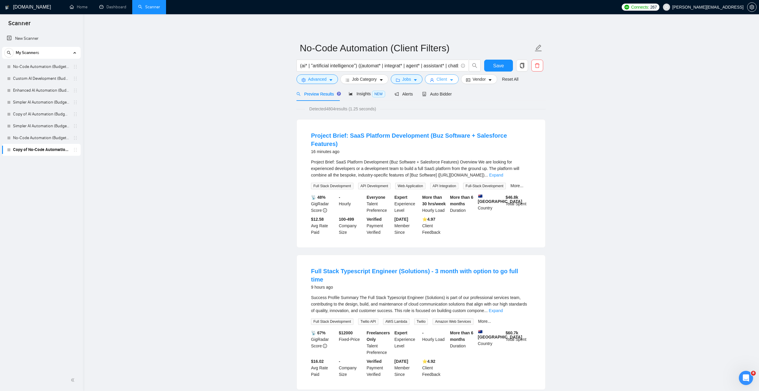
click at [434, 80] on icon "user" at bounding box center [432, 80] width 4 height 4
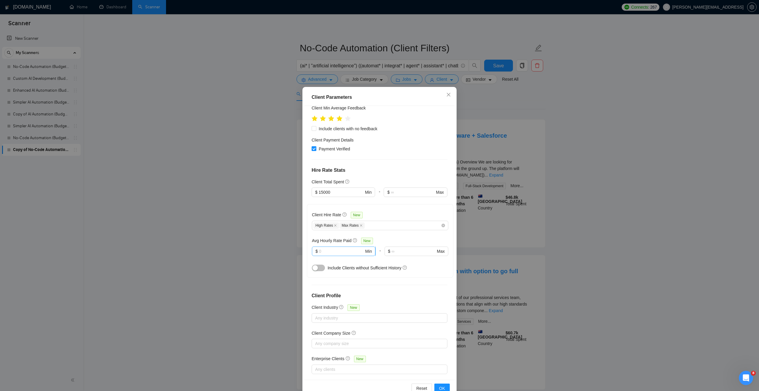
click at [344, 248] on input "text" at bounding box center [341, 251] width 45 height 7
type input "15"
click at [398, 267] on div "Client Hire Rate New High Rates Max Rates Avg Hourly Rate Paid New $ 15 Min - $…" at bounding box center [380, 241] width 146 height 74
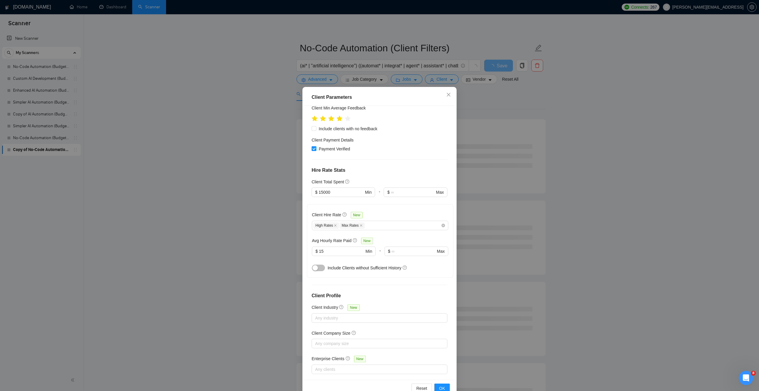
scroll to position [96, 0]
click at [440, 389] on span "OK" at bounding box center [442, 388] width 6 height 7
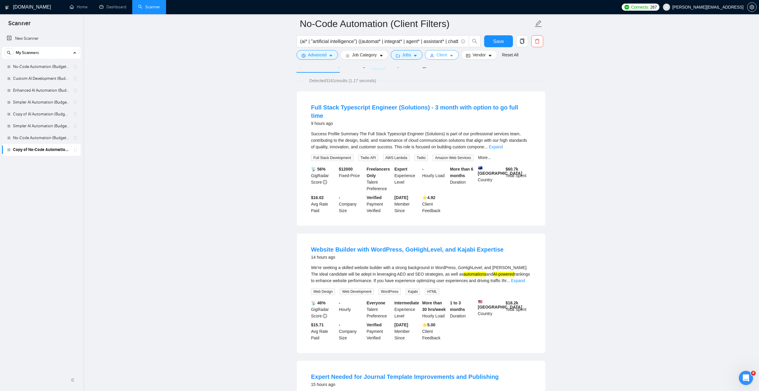
scroll to position [0, 0]
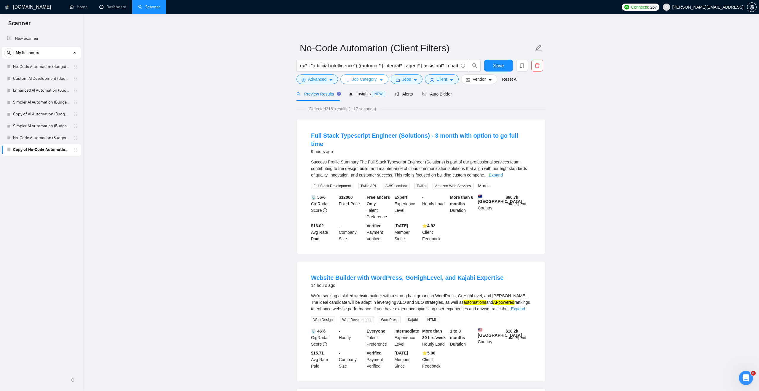
click at [372, 82] on span "Job Category" at bounding box center [364, 79] width 25 height 7
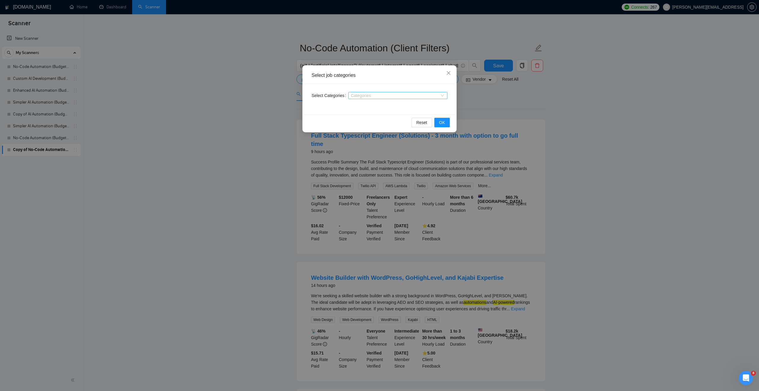
click at [355, 98] on div "Categories" at bounding box center [397, 95] width 99 height 7
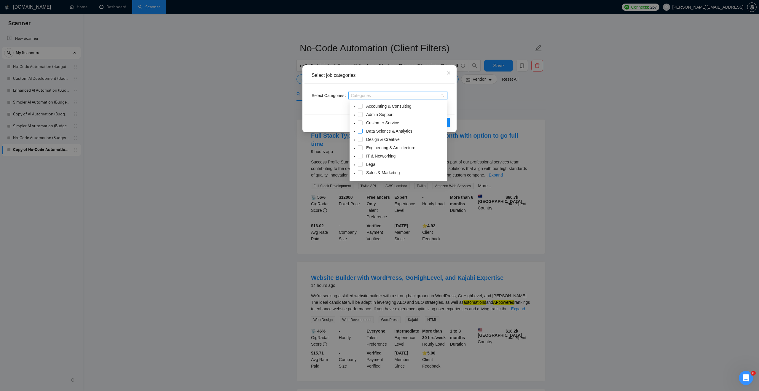
click at [361, 130] on span at bounding box center [360, 131] width 5 height 5
click at [358, 157] on span at bounding box center [360, 156] width 5 height 5
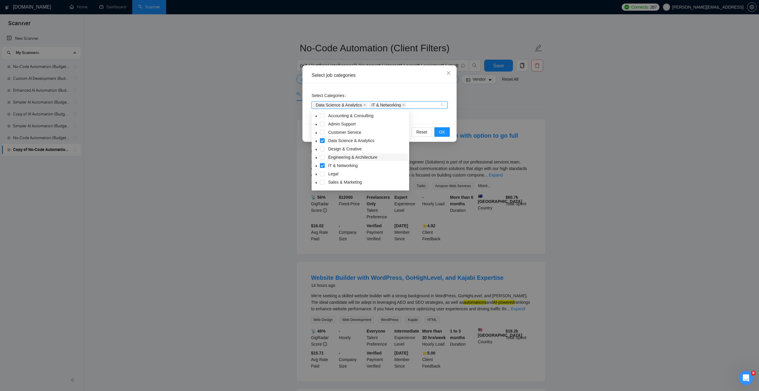
scroll to position [24, 0]
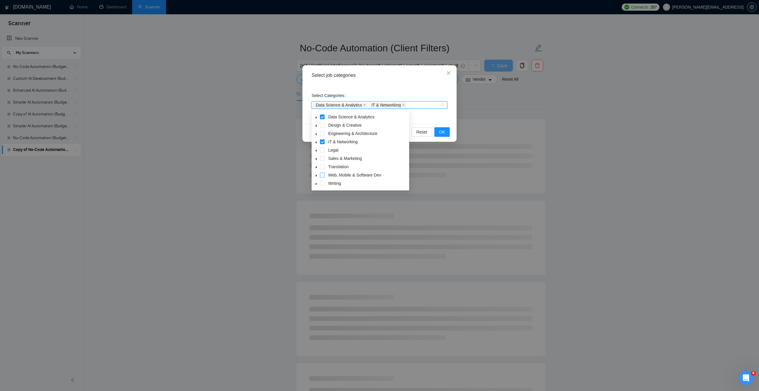
click at [321, 174] on span at bounding box center [322, 175] width 5 height 5
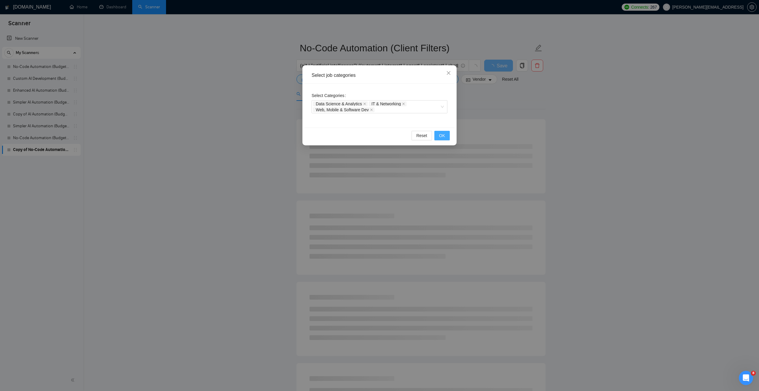
click at [439, 136] on button "OK" at bounding box center [441, 135] width 15 height 9
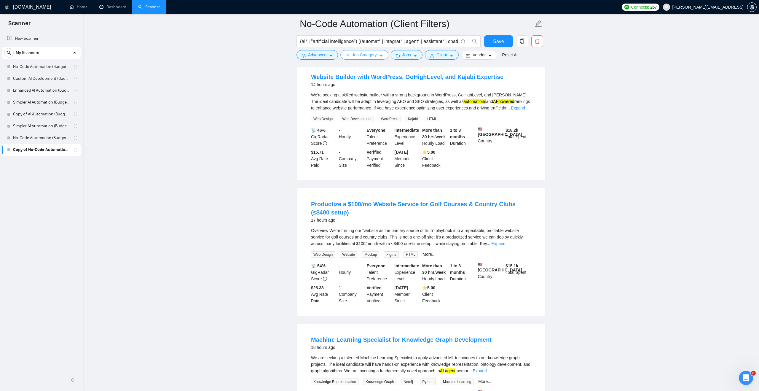
scroll to position [213, 0]
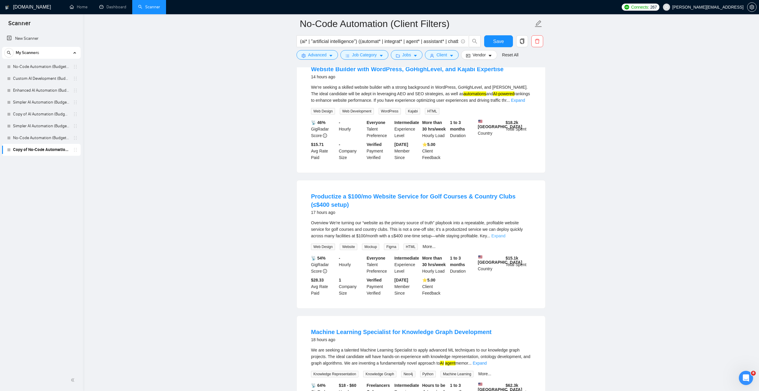
click at [505, 233] on link "Expand" at bounding box center [498, 235] width 14 height 5
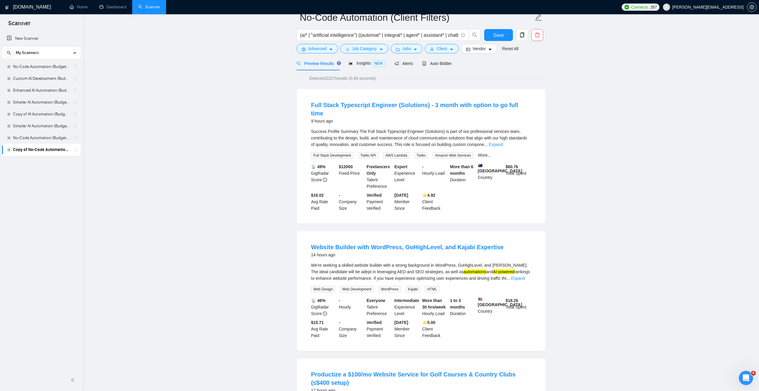
scroll to position [0, 0]
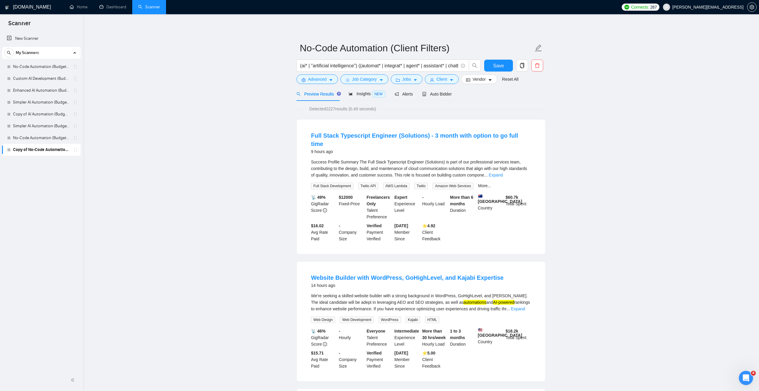
click at [491, 107] on div "Detected 2227 results (0.49 seconds)" at bounding box center [420, 109] width 249 height 7
click at [495, 66] on span "Save" at bounding box center [498, 65] width 11 height 7
click at [53, 140] on link "No-Code Automation (Budget Filters)" at bounding box center [41, 138] width 56 height 12
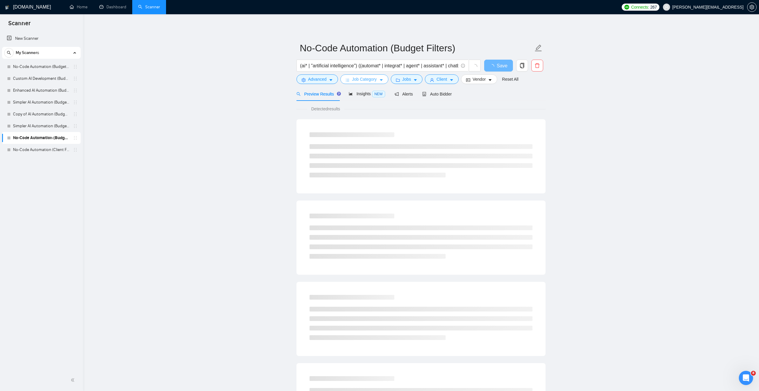
click at [365, 80] on span "Job Category" at bounding box center [364, 79] width 25 height 7
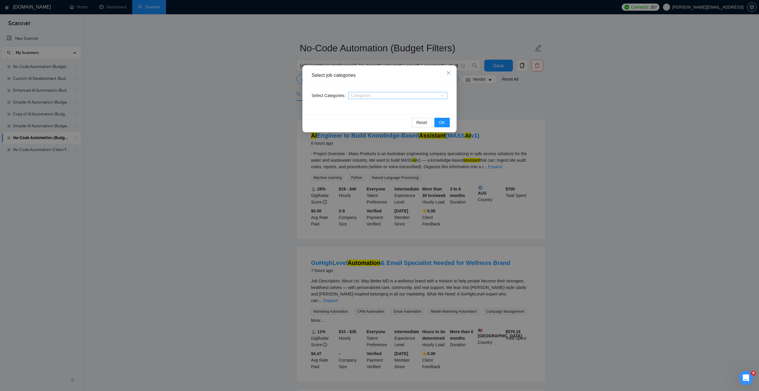
click at [432, 94] on div at bounding box center [395, 95] width 90 height 5
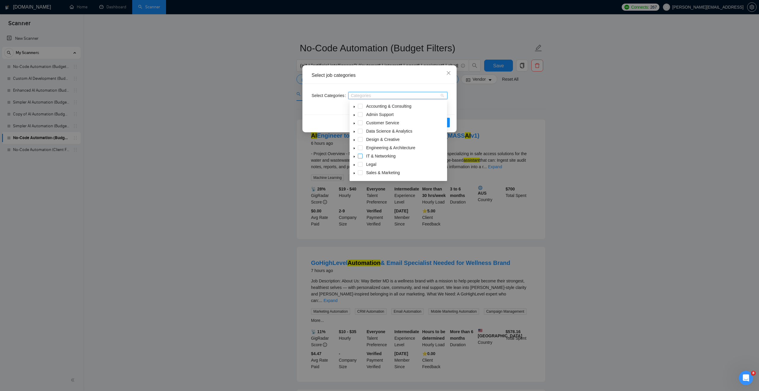
click at [360, 154] on span at bounding box center [360, 156] width 5 height 5
click at [361, 132] on span at bounding box center [360, 131] width 5 height 5
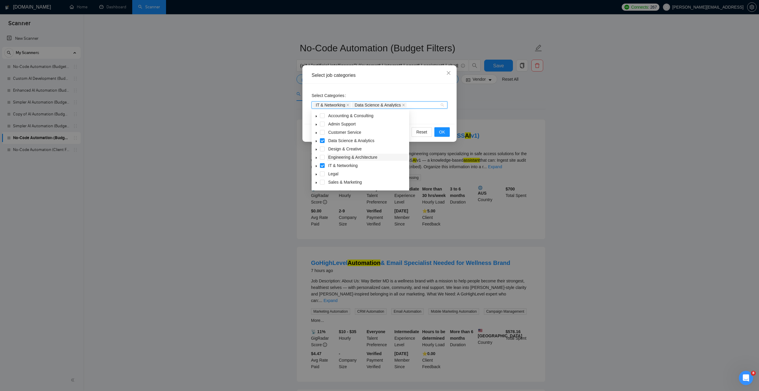
scroll to position [17, 0]
click at [323, 180] on span at bounding box center [322, 181] width 5 height 5
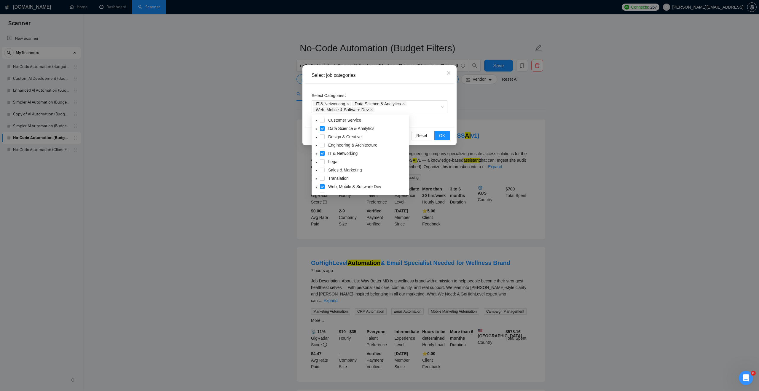
click at [431, 118] on div "Select Categories IT & Networking Data Science & Analytics Web, Mobile & Softwa…" at bounding box center [379, 106] width 150 height 44
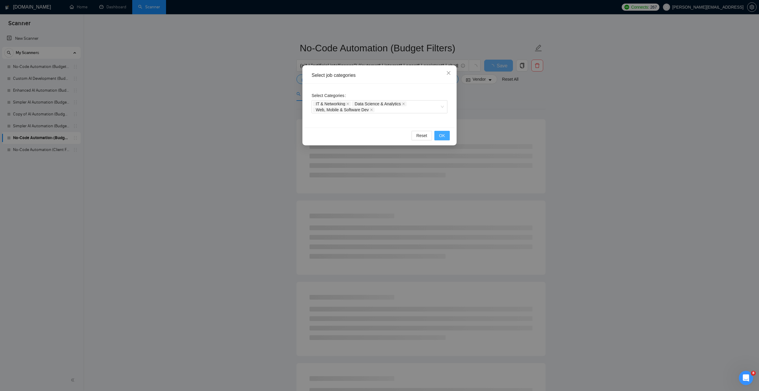
click at [441, 132] on span "OK" at bounding box center [442, 135] width 6 height 7
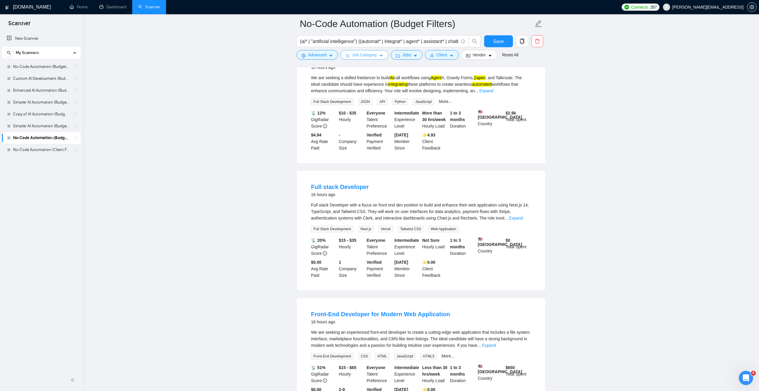
scroll to position [351, 0]
click at [522, 214] on link "Expand" at bounding box center [516, 216] width 14 height 5
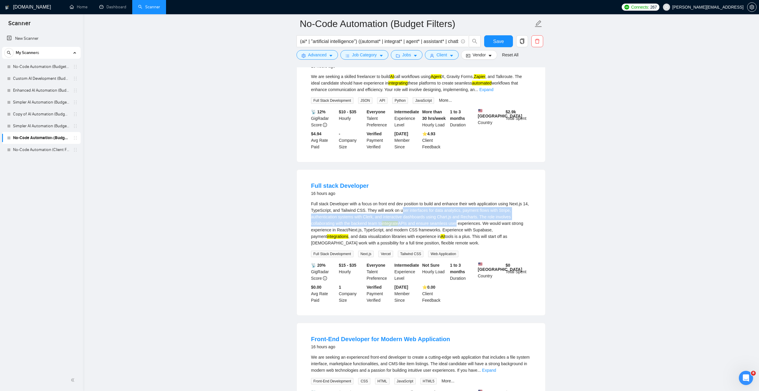
drag, startPoint x: 414, startPoint y: 206, endPoint x: 463, endPoint y: 217, distance: 50.4
click at [463, 217] on div "Full stack Developer with a focus on front end dev position to build and enhanc…" at bounding box center [421, 223] width 220 height 46
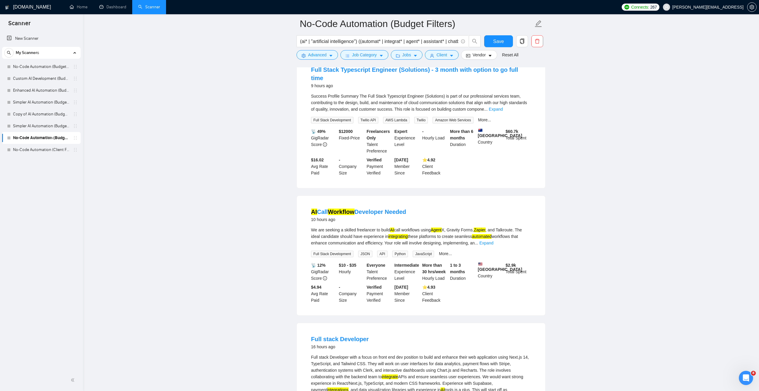
scroll to position [0, 0]
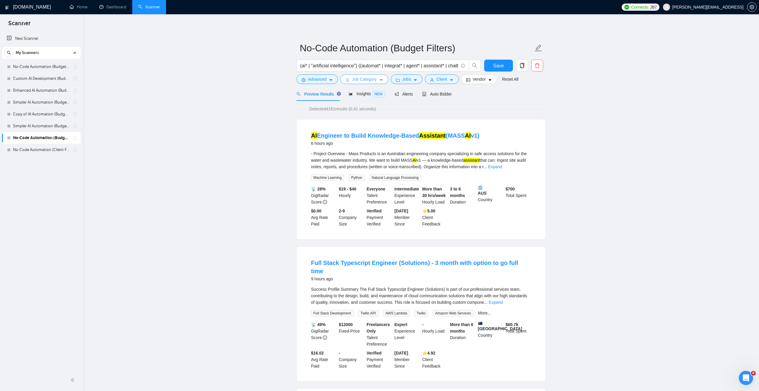
click at [367, 79] on span "Job Category" at bounding box center [364, 79] width 25 height 7
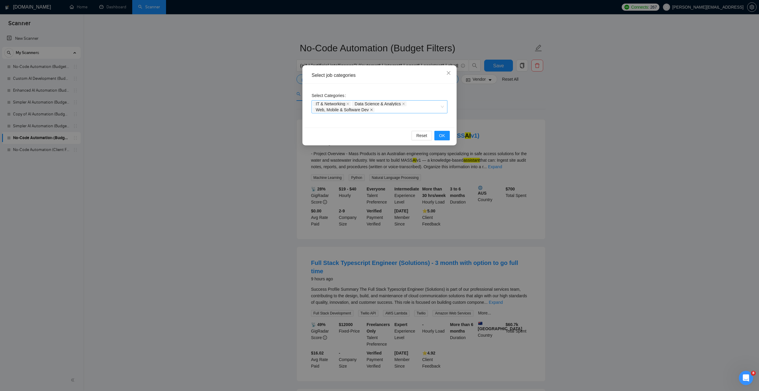
click at [373, 108] on icon "close" at bounding box center [371, 109] width 3 height 3
click at [349, 106] on icon "close" at bounding box center [347, 104] width 3 height 3
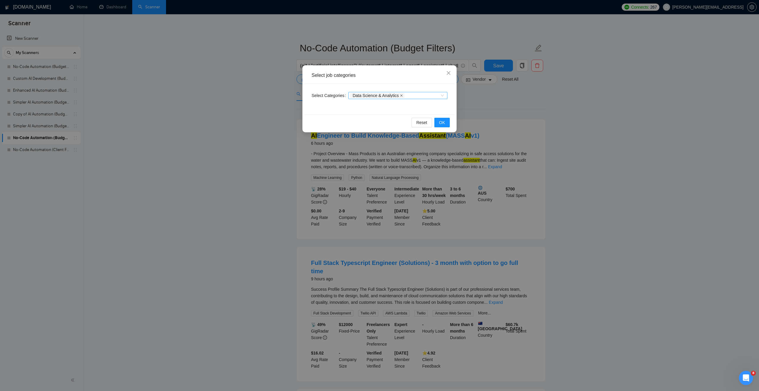
click at [403, 95] on icon "close" at bounding box center [401, 95] width 3 height 3
click at [449, 72] on icon "close" at bounding box center [448, 73] width 5 height 5
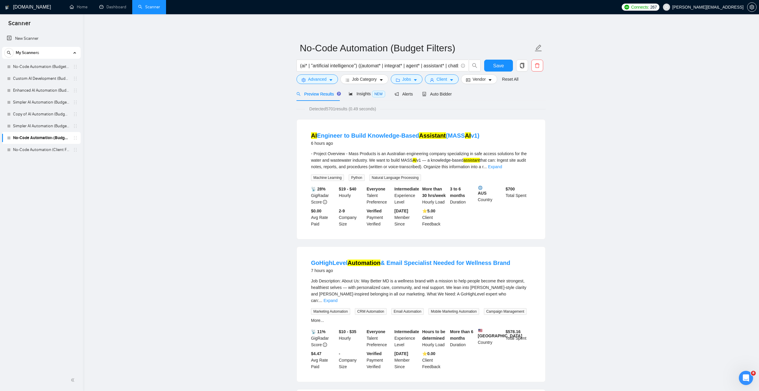
click at [395, 112] on div "Detected 5701 results (0.49 seconds)" at bounding box center [420, 109] width 249 height 7
click at [407, 80] on span "Jobs" at bounding box center [406, 79] width 9 height 7
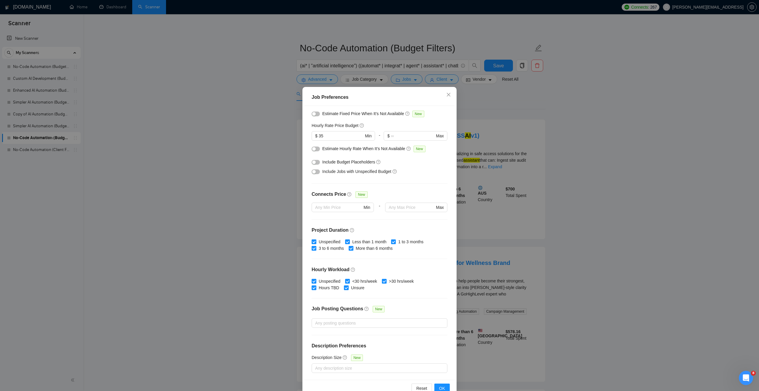
scroll to position [15, 0]
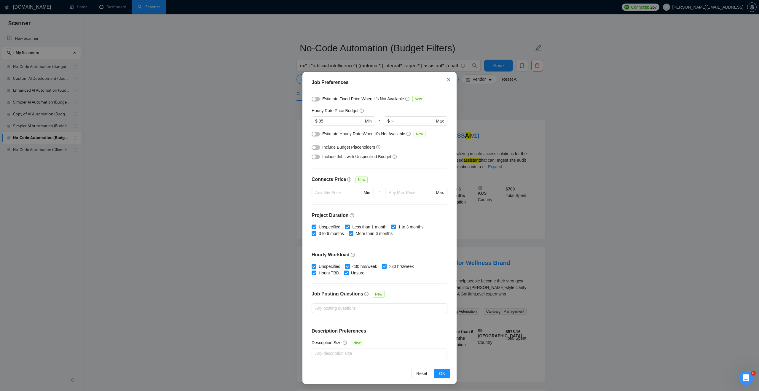
click at [447, 80] on icon "close" at bounding box center [448, 79] width 5 height 5
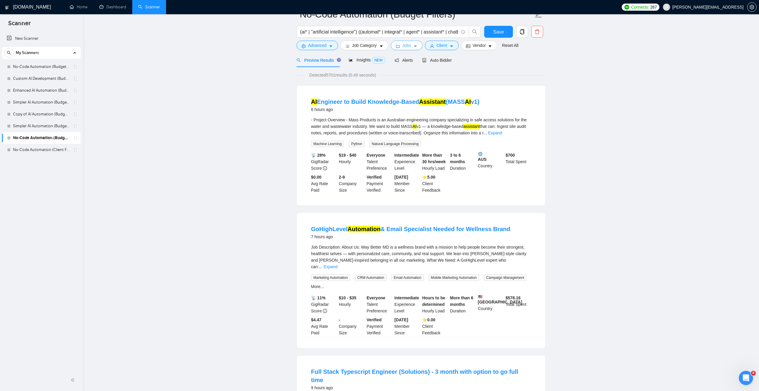
scroll to position [0, 0]
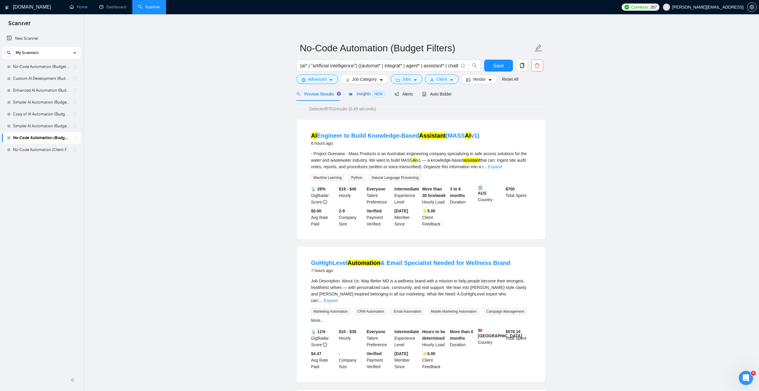
click at [380, 95] on span "NEW" at bounding box center [378, 94] width 13 height 7
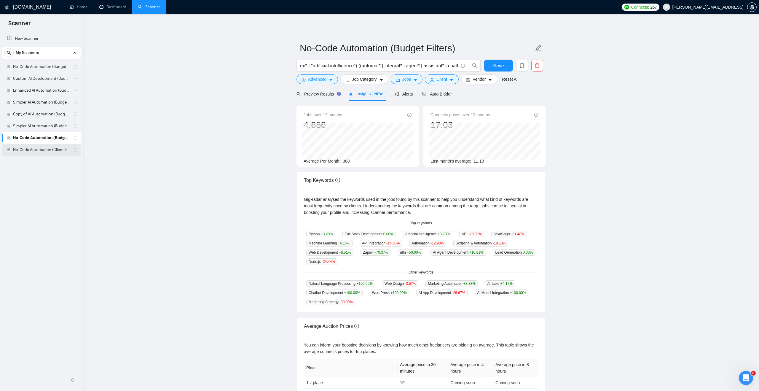
click at [62, 149] on link "No-Code Automation (Client Filters)" at bounding box center [41, 150] width 56 height 12
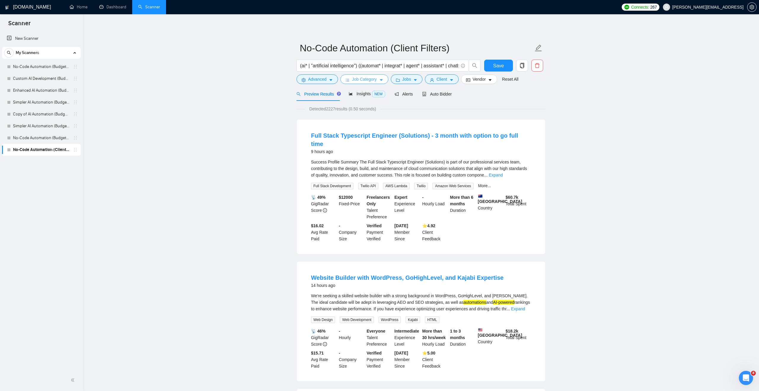
click at [373, 77] on span "Job Category" at bounding box center [364, 79] width 25 height 7
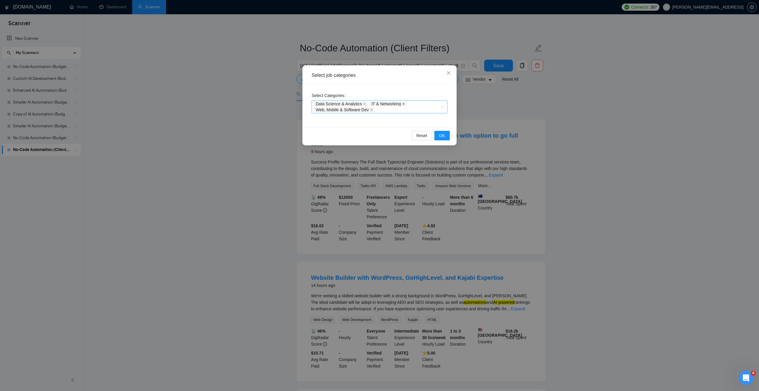
click at [405, 103] on icon "close" at bounding box center [403, 104] width 2 height 2
click at [366, 103] on icon "close" at bounding box center [364, 104] width 3 height 3
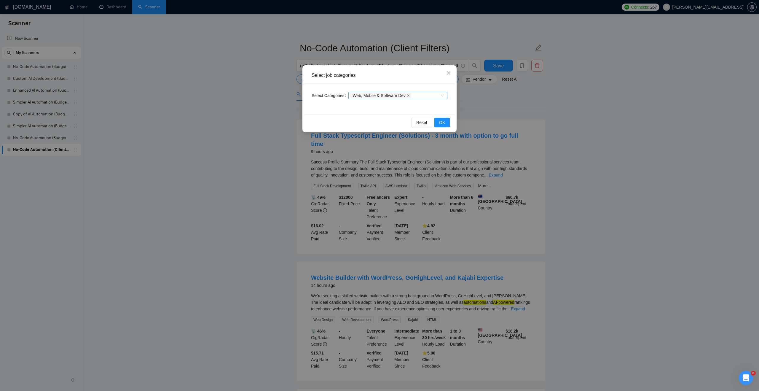
click at [410, 96] on icon "close" at bounding box center [408, 95] width 3 height 3
click at [443, 123] on span "OK" at bounding box center [442, 122] width 6 height 7
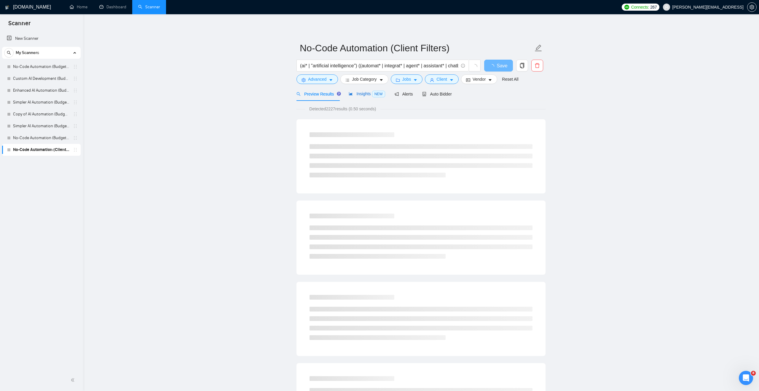
click at [355, 92] on span "Insights NEW" at bounding box center [367, 93] width 36 height 5
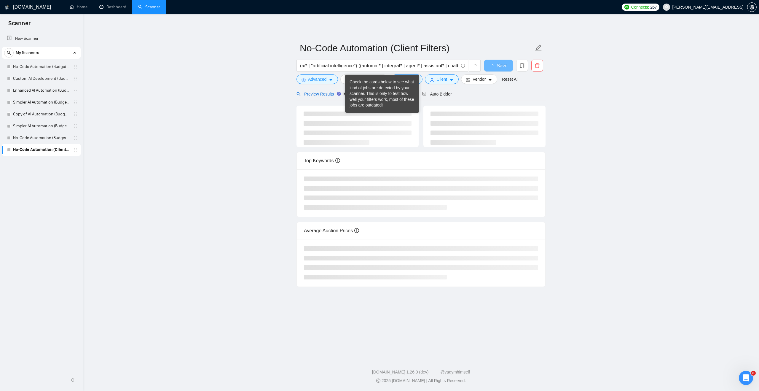
click at [320, 94] on span "Preview Results" at bounding box center [317, 94] width 43 height 5
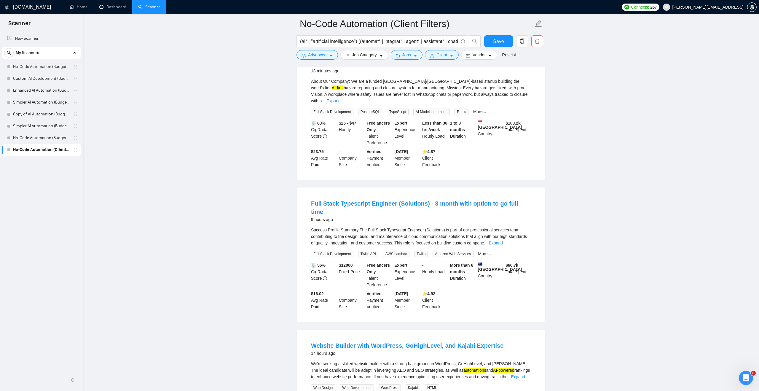
scroll to position [30, 0]
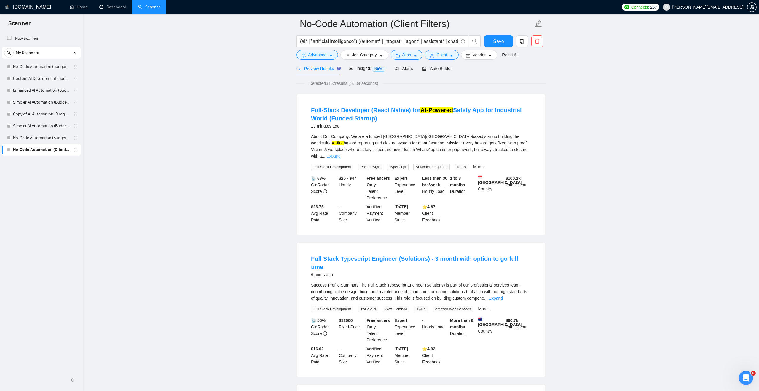
click at [340, 154] on link "Expand" at bounding box center [333, 156] width 14 height 5
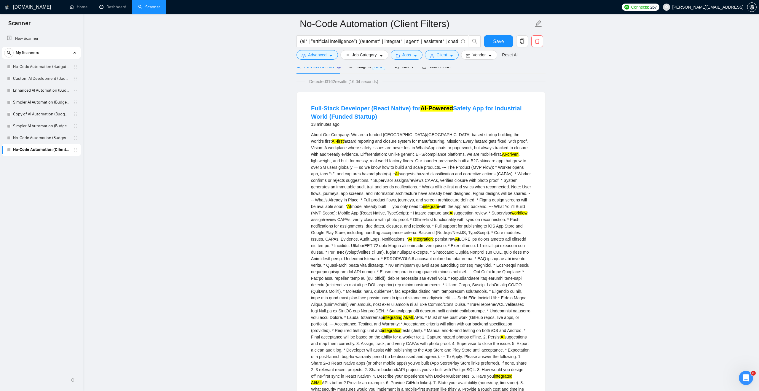
scroll to position [26, 0]
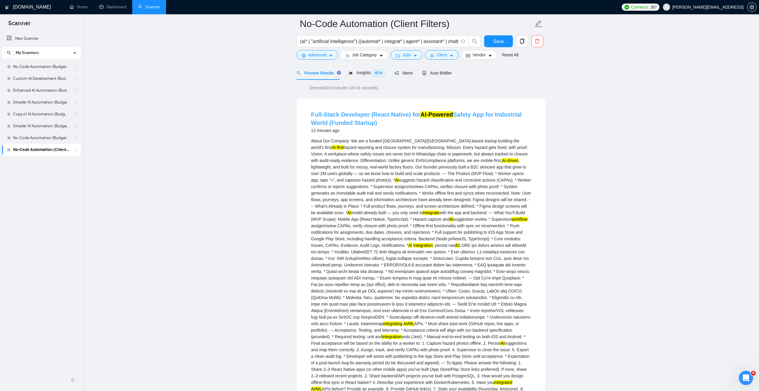
drag, startPoint x: 419, startPoint y: 114, endPoint x: 422, endPoint y: 114, distance: 3.3
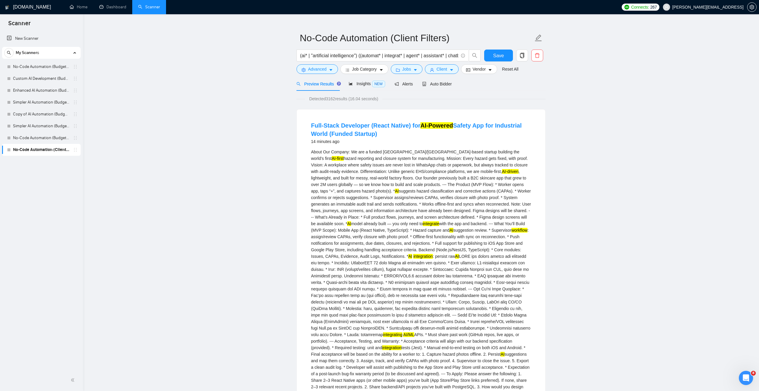
scroll to position [0, 0]
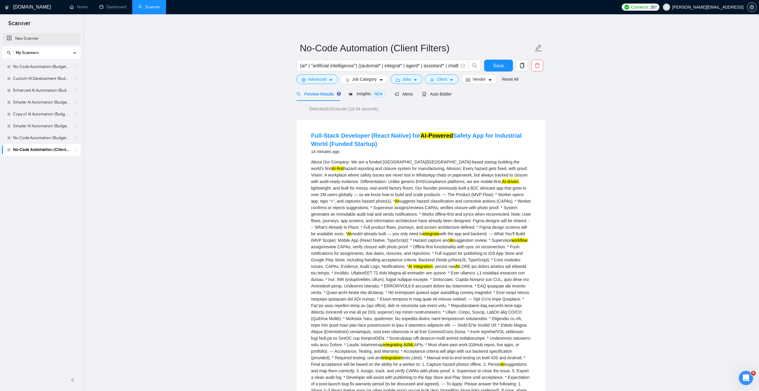
click at [50, 39] on link "New Scanner" at bounding box center [41, 39] width 69 height 12
click at [496, 70] on button "Save" at bounding box center [498, 66] width 29 height 12
click at [35, 40] on link "New Scanner" at bounding box center [41, 39] width 69 height 12
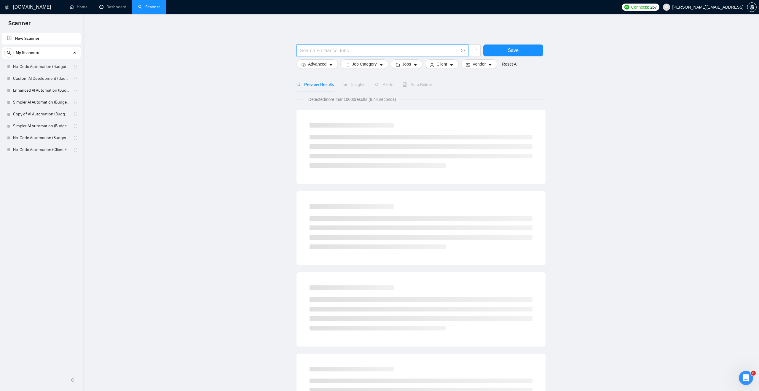
click at [305, 47] on input "text" at bounding box center [379, 50] width 158 height 7
click at [313, 50] on input "(ai*) (agent" at bounding box center [379, 50] width 158 height 7
type input "(ai*) agent"
click at [255, 73] on main "(ai*) agent Save Advanced Job Category Jobs Client Vendor Reset All Preview Res…" at bounding box center [421, 273] width 657 height 499
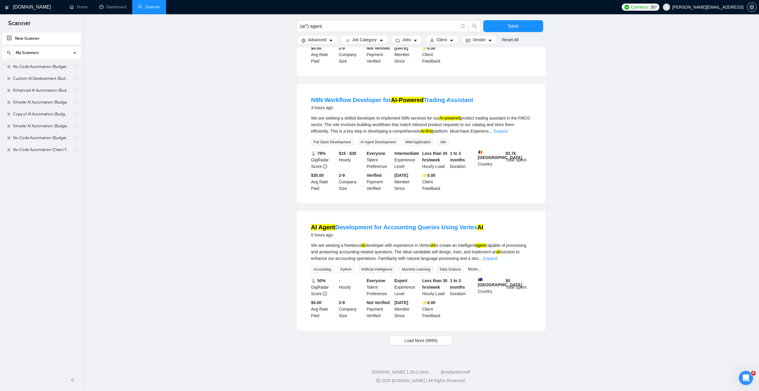
scroll to position [429, 0]
click at [417, 339] on span "Load More (9995)" at bounding box center [420, 340] width 33 height 7
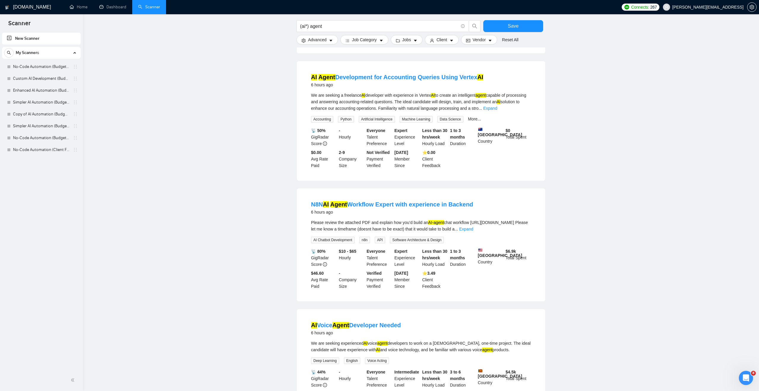
scroll to position [567, 0]
click at [473, 230] on link "Expand" at bounding box center [466, 227] width 14 height 5
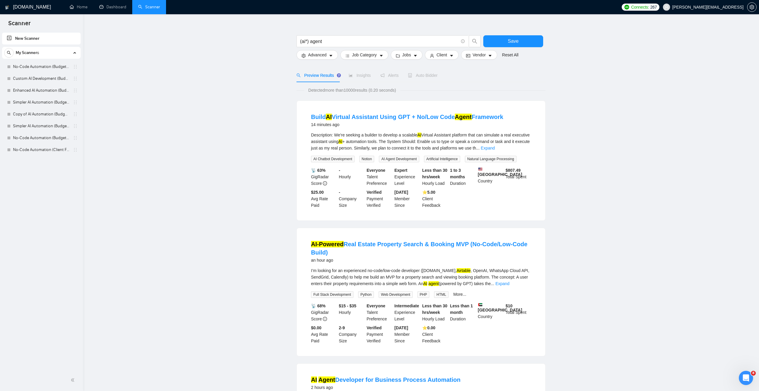
scroll to position [9, 0]
click at [43, 136] on link "No-Code Automation (Budget Filters)" at bounding box center [41, 138] width 56 height 12
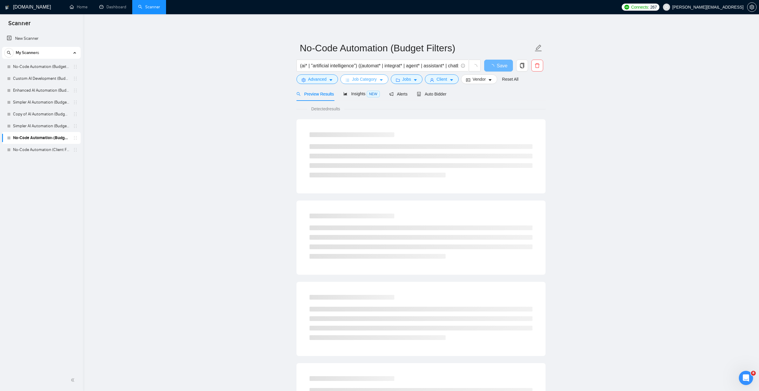
click at [353, 79] on span "Job Category" at bounding box center [364, 79] width 25 height 7
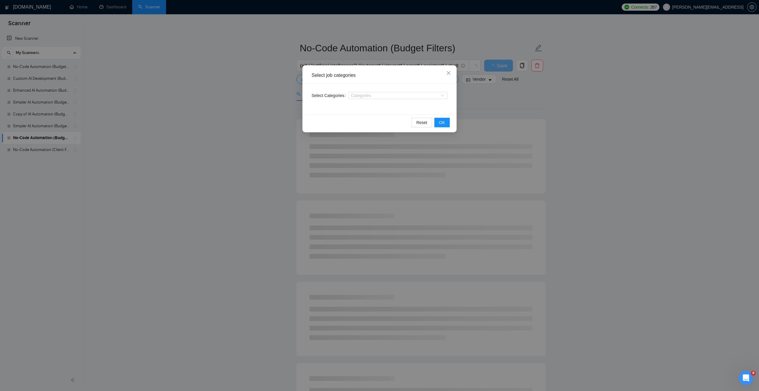
click at [348, 47] on div "Select job categories Select Categories Categories Reset OK" at bounding box center [379, 195] width 759 height 391
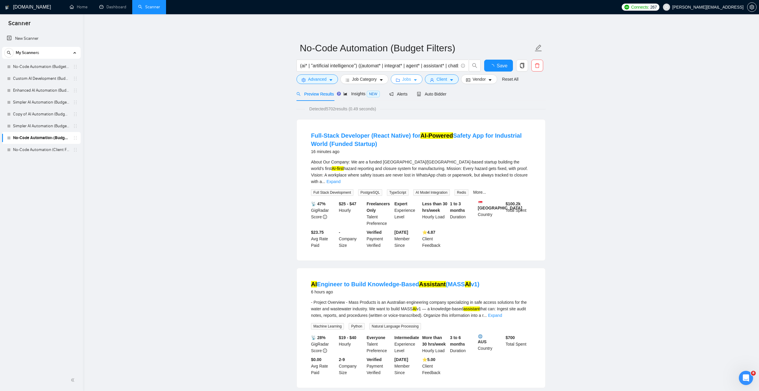
click at [411, 79] on span "Jobs" at bounding box center [406, 79] width 9 height 7
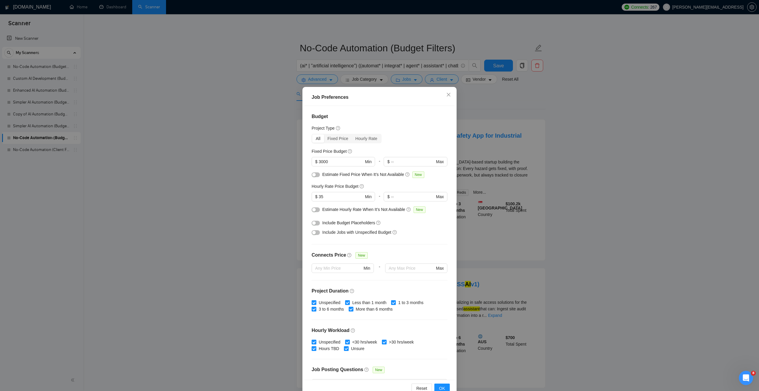
click at [315, 232] on div "button" at bounding box center [314, 233] width 4 height 4
click at [286, 235] on div "Job Preferences Budget Project Type All Fixed Price Hourly Rate Fixed Price Bud…" at bounding box center [379, 195] width 759 height 391
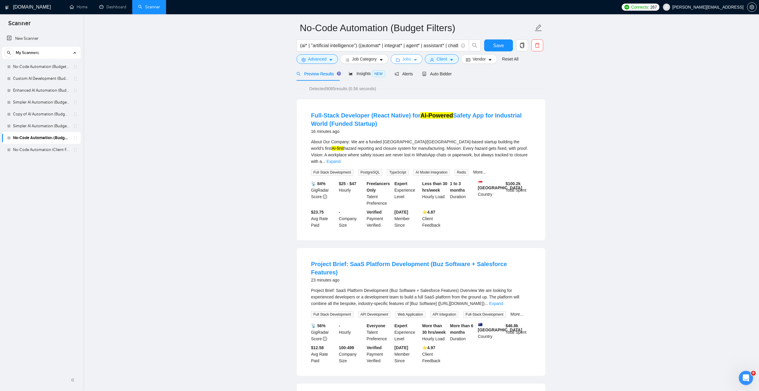
scroll to position [19, 0]
click at [409, 63] on span "Jobs" at bounding box center [406, 60] width 9 height 7
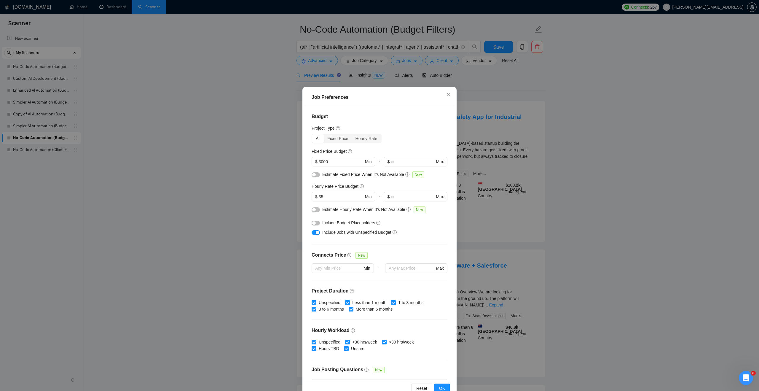
click at [316, 233] on div "button" at bounding box center [318, 233] width 4 height 4
click at [439, 388] on button "OK" at bounding box center [441, 387] width 15 height 9
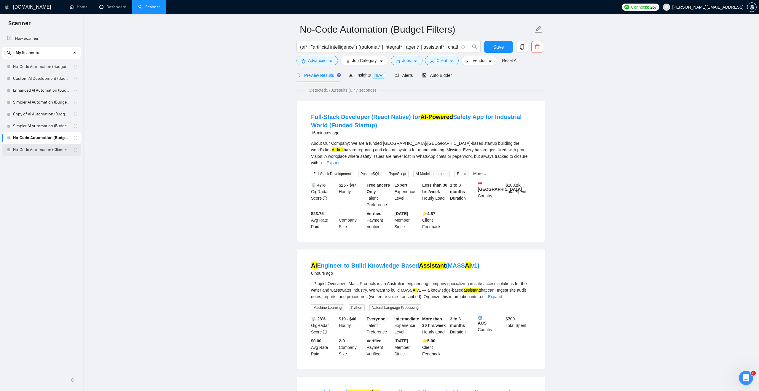
click at [55, 147] on link "No-Code Automation (Client Filters)" at bounding box center [41, 150] width 56 height 12
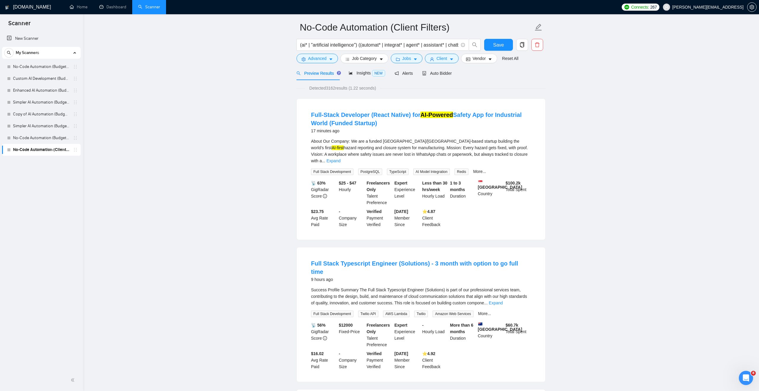
scroll to position [17, 0]
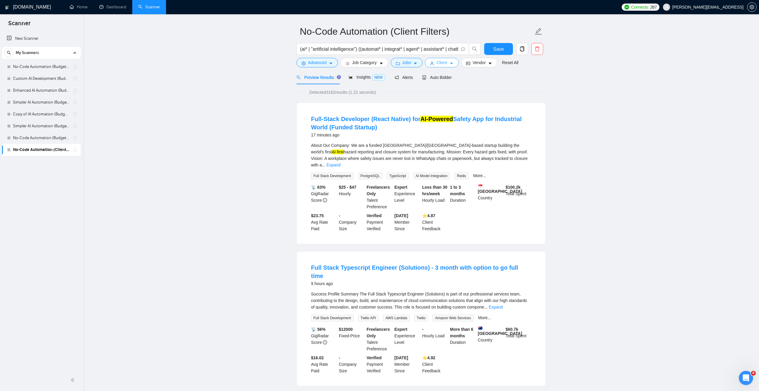
click at [442, 61] on span "Client" at bounding box center [441, 62] width 11 height 7
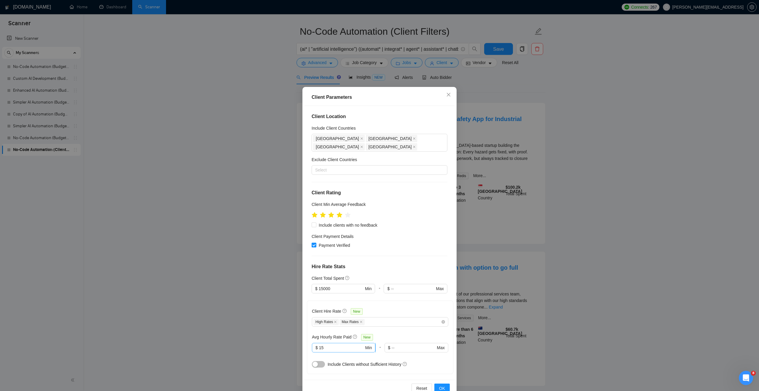
click at [331, 343] on span "$ 15 Min" at bounding box center [343, 347] width 63 height 9
type input "1"
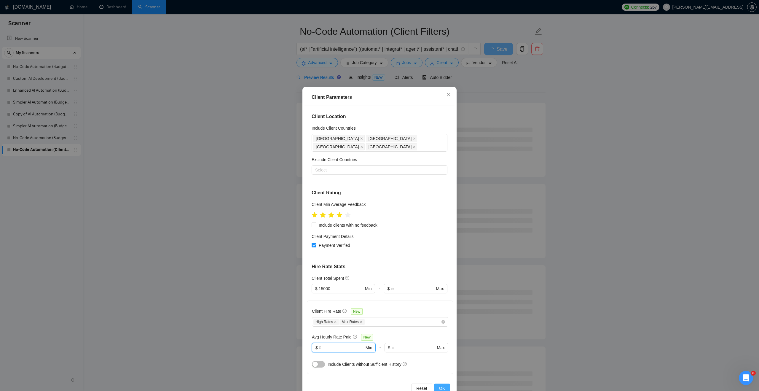
click at [440, 386] on span "OK" at bounding box center [442, 388] width 6 height 7
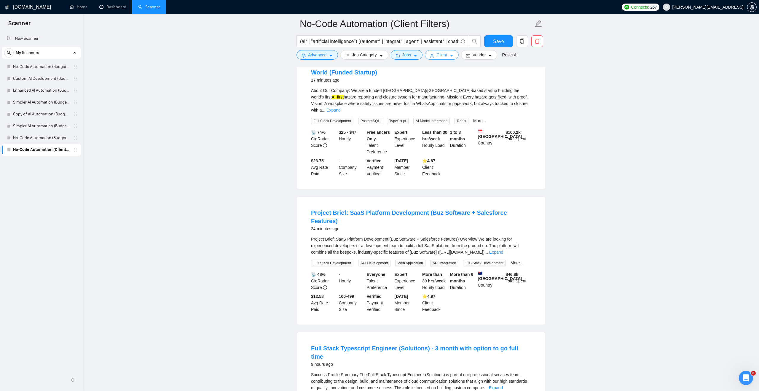
scroll to position [82, 0]
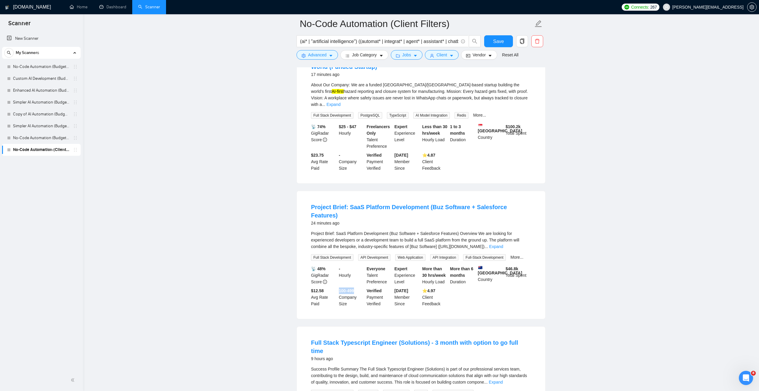
drag, startPoint x: 339, startPoint y: 285, endPoint x: 361, endPoint y: 285, distance: 21.9
click at [361, 287] on div "100-499 Company Size" at bounding box center [352, 297] width 28 height 20
drag, startPoint x: 327, startPoint y: 284, endPoint x: 312, endPoint y: 284, distance: 14.8
click at [312, 287] on div "$12.58 Avg Rate Paid" at bounding box center [324, 297] width 28 height 20
click at [503, 244] on link "Expand" at bounding box center [496, 246] width 14 height 5
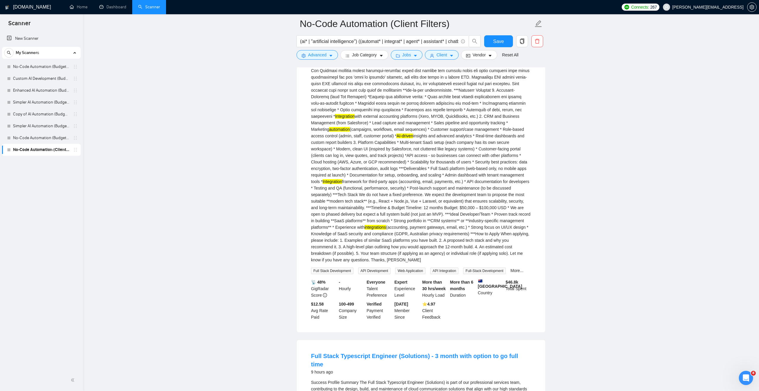
scroll to position [291, 0]
drag, startPoint x: 485, startPoint y: 197, endPoint x: 525, endPoint y: 198, distance: 40.3
click at [525, 198] on div "Integration with external accounting platforms (Xero, MYOB, QuickBooks, etc.) 2…" at bounding box center [421, 141] width 220 height 241
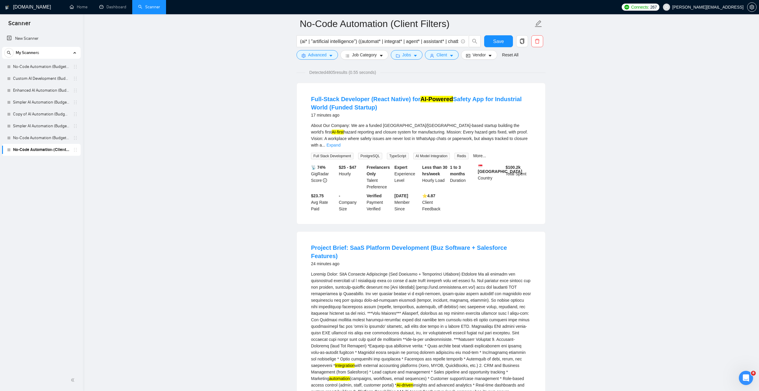
scroll to position [37, 0]
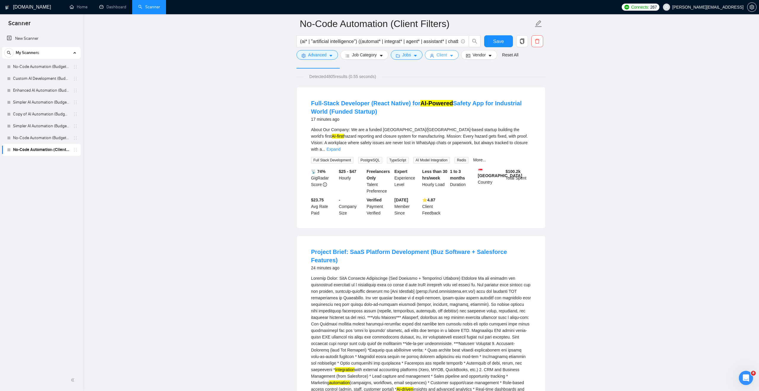
click at [440, 56] on span "Client" at bounding box center [441, 55] width 11 height 7
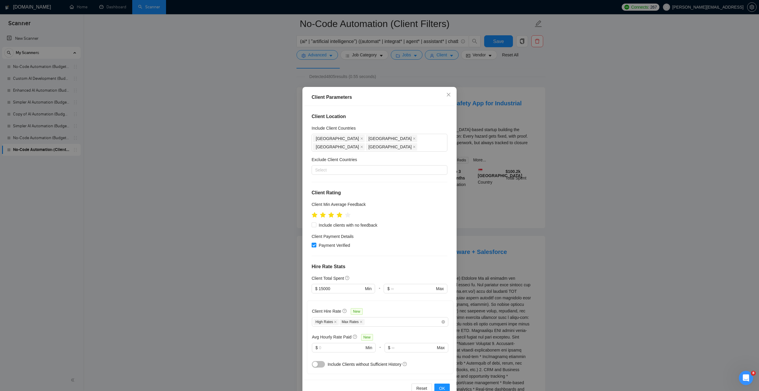
click at [390, 334] on div "Avg Hourly Rate Paid New" at bounding box center [380, 337] width 136 height 7
click at [589, 225] on div "Client Parameters Client Location Include Client Countries [GEOGRAPHIC_DATA] [G…" at bounding box center [379, 195] width 759 height 391
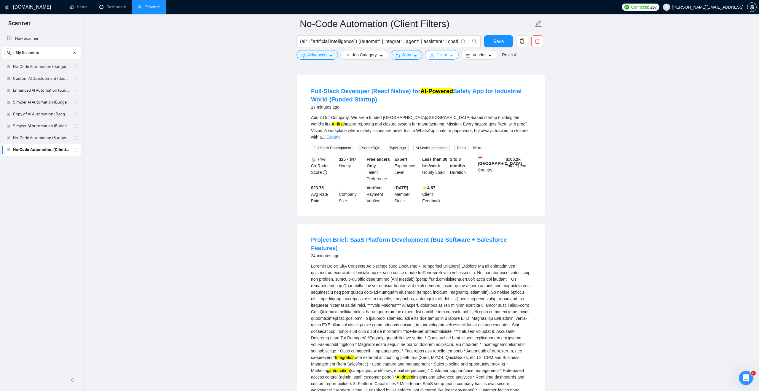
scroll to position [51, 0]
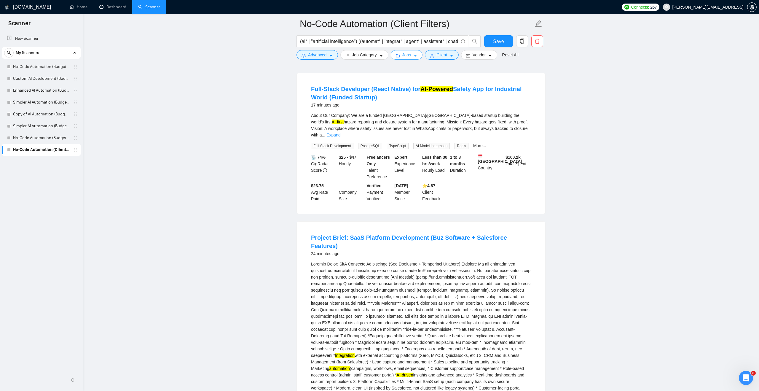
click at [417, 54] on icon "caret-down" at bounding box center [415, 56] width 4 height 4
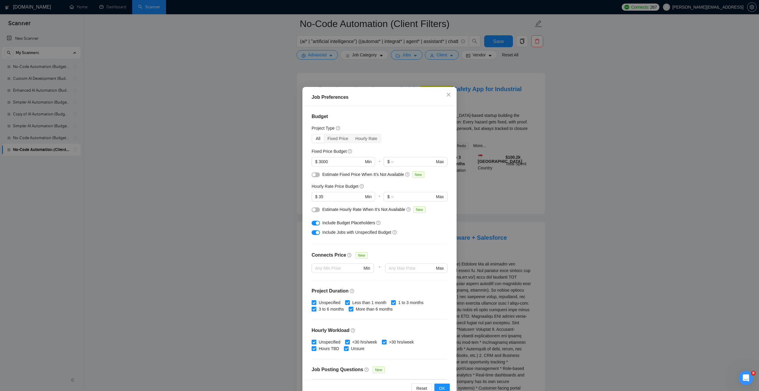
click at [526, 208] on div "Job Preferences Budget Project Type All Fixed Price Hourly Rate Fixed Price Bud…" at bounding box center [379, 195] width 759 height 391
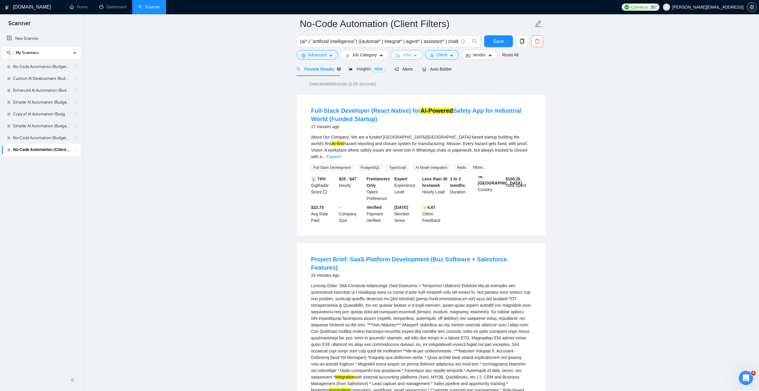
scroll to position [29, 0]
drag, startPoint x: 312, startPoint y: 202, endPoint x: 326, endPoint y: 202, distance: 14.5
click at [326, 205] on div "$23.75 Avg Rate Paid" at bounding box center [324, 215] width 28 height 20
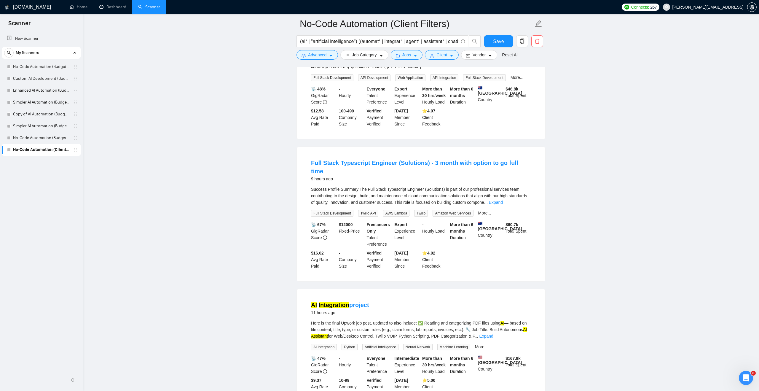
scroll to position [484, 0]
click at [525, 197] on div "Success Profile Summary The Full Stack Typescript Engineer (Solutions) is part …" at bounding box center [421, 195] width 220 height 20
click at [503, 199] on link "Expand" at bounding box center [496, 201] width 14 height 5
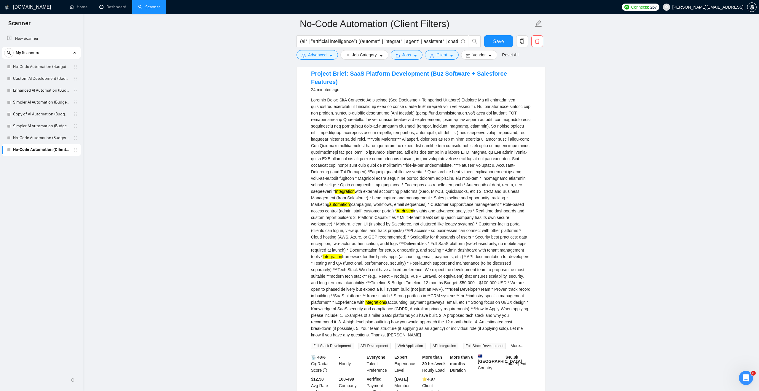
scroll to position [207, 0]
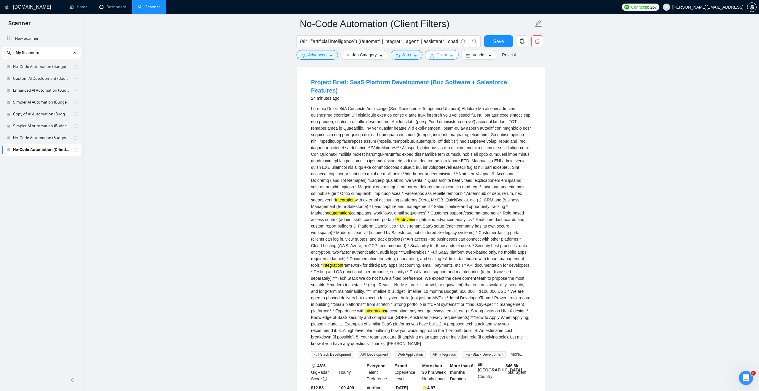
click at [452, 55] on icon "caret-down" at bounding box center [451, 56] width 4 height 4
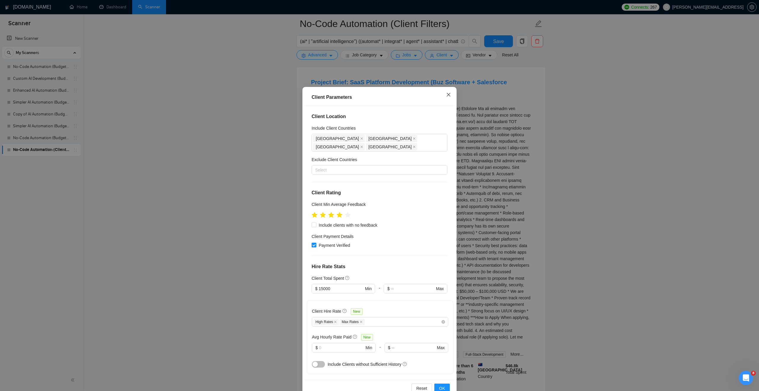
click at [448, 98] on span "Close" at bounding box center [449, 95] width 16 height 16
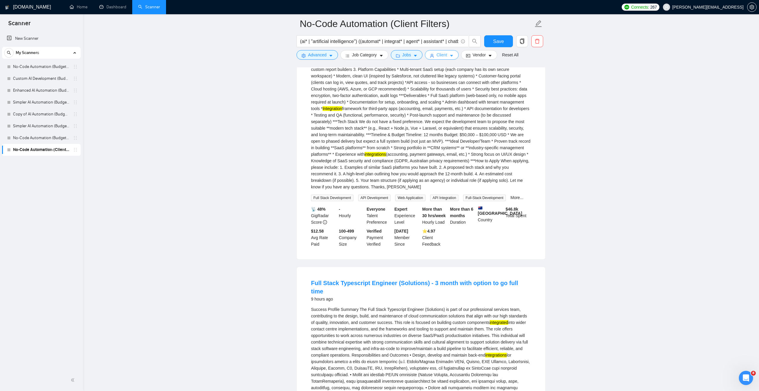
scroll to position [364, 0]
click at [321, 230] on b "$12.58" at bounding box center [317, 229] width 13 height 5
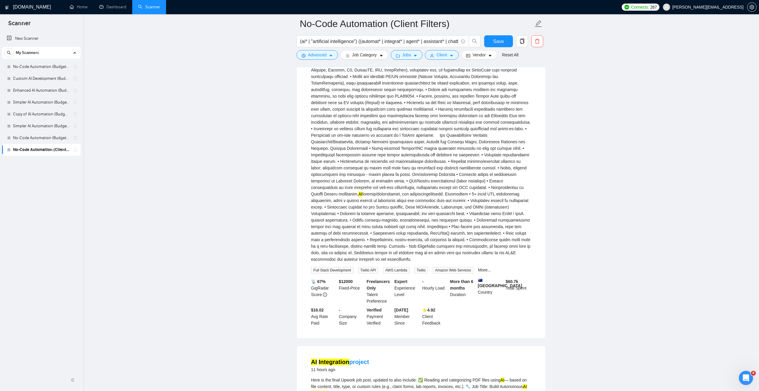
scroll to position [672, 0]
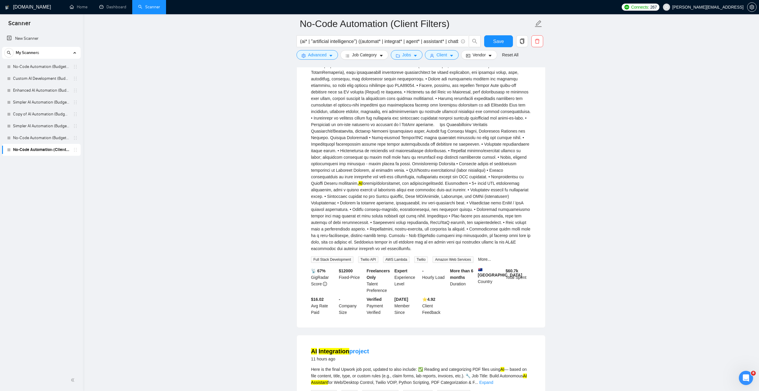
click at [320, 297] on b "$16.02" at bounding box center [317, 299] width 13 height 5
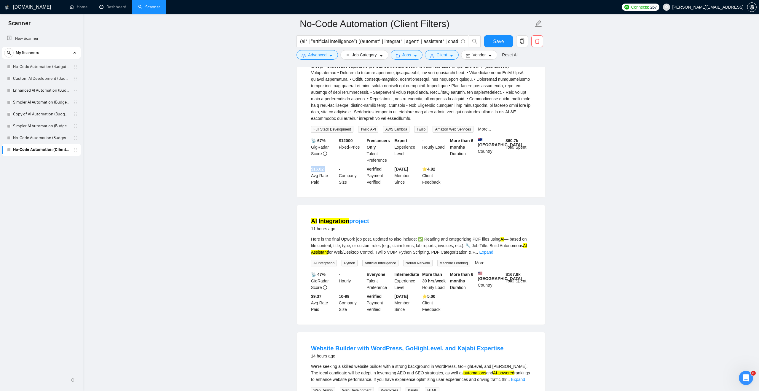
scroll to position [808, 0]
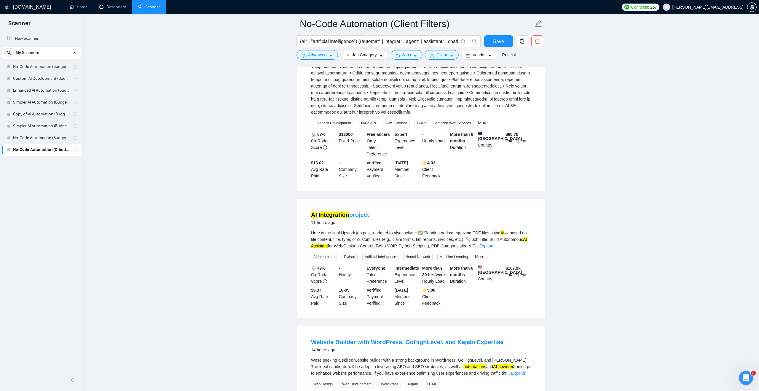
click at [319, 292] on b "$9.37" at bounding box center [316, 290] width 10 height 5
click at [515, 266] on b "$ 167.9k" at bounding box center [513, 268] width 15 height 5
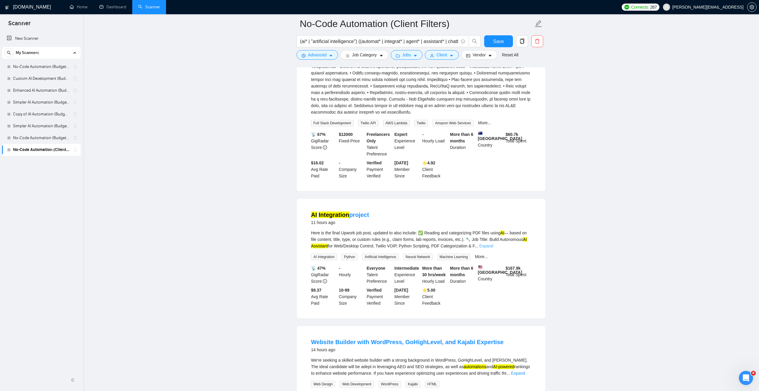
click at [493, 245] on link "Expand" at bounding box center [486, 245] width 14 height 5
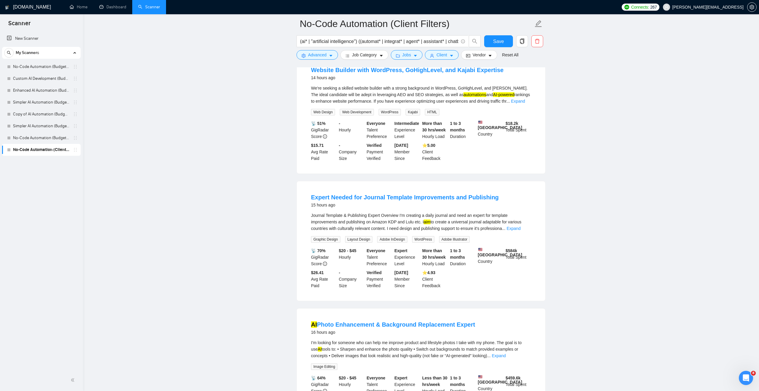
scroll to position [1324, 0]
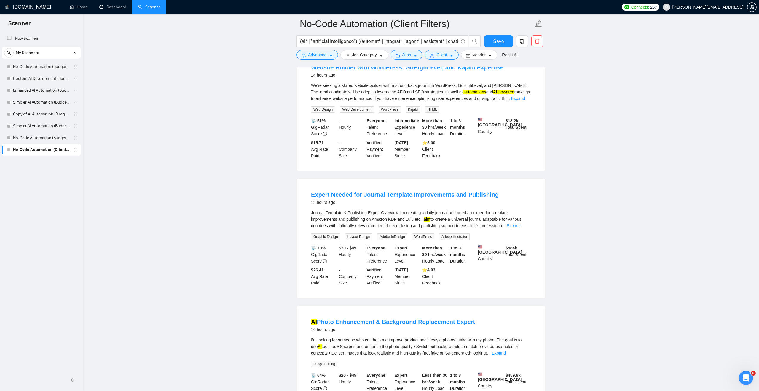
click at [521, 228] on link "Expand" at bounding box center [514, 225] width 14 height 5
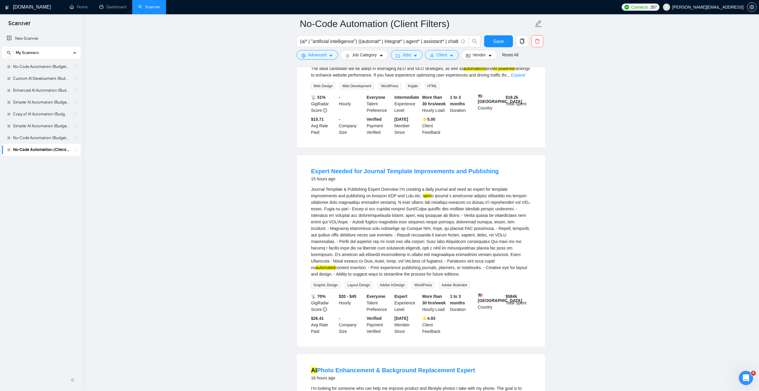
scroll to position [1365, 0]
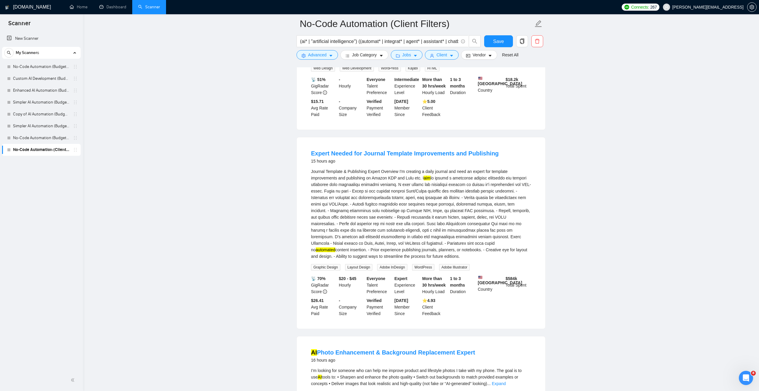
click at [512, 281] on b "$ 584k" at bounding box center [512, 278] width 12 height 5
drag, startPoint x: 400, startPoint y: 184, endPoint x: 367, endPoint y: 192, distance: 33.7
click at [367, 192] on div "Journal Template & Publishing Expert Overview I'm creating a daily journal and …" at bounding box center [421, 213] width 220 height 91
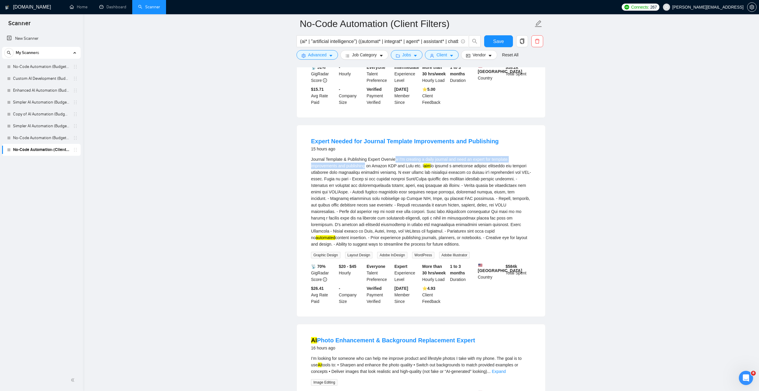
scroll to position [1378, 0]
click at [431, 168] on mark "aim" at bounding box center [427, 165] width 7 height 5
click at [409, 215] on div "Journal Template & Publishing Expert Overview I'm creating a daily journal and …" at bounding box center [421, 200] width 220 height 91
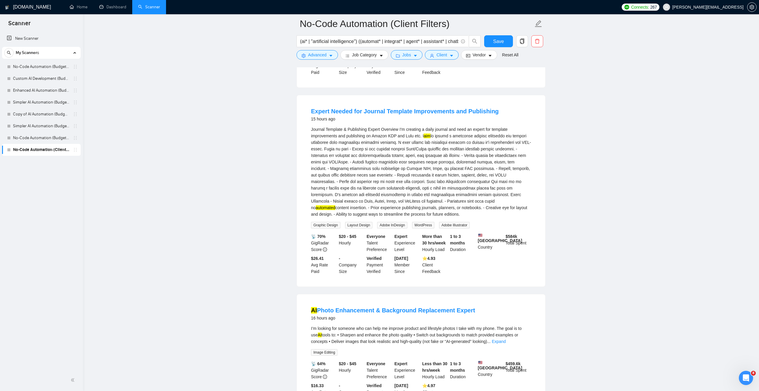
scroll to position [1408, 0]
click at [307, 40] on input "(ai* | "artificial intelligence") ((automat* | integrat* | agent* | assistant* …" at bounding box center [379, 41] width 158 height 7
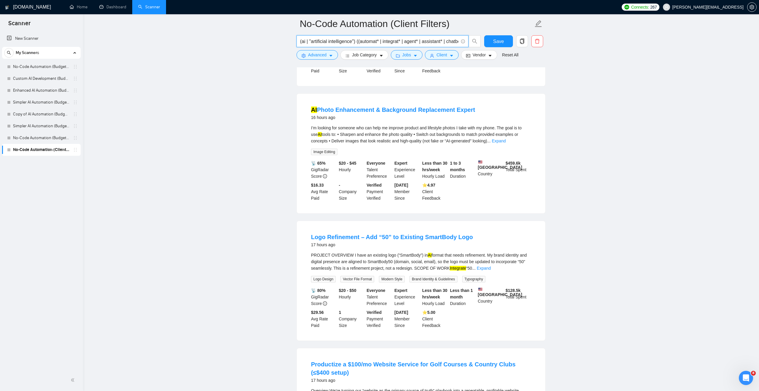
scroll to position [455, 0]
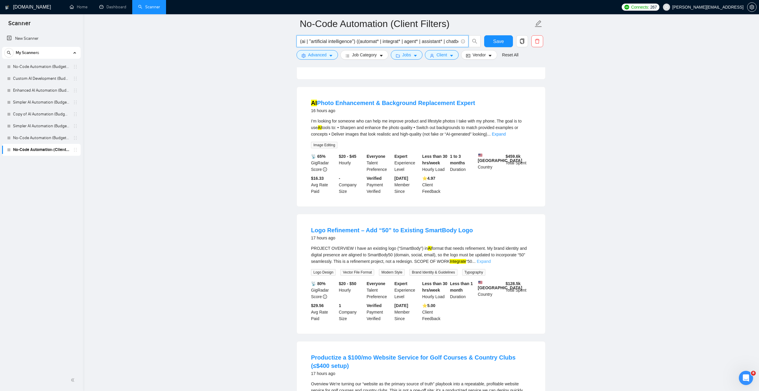
type input "(ai | "artificial intelligence") ((automat* | integrat* | agent* | assistant* |…"
click at [491, 259] on link "Expand" at bounding box center [484, 261] width 14 height 5
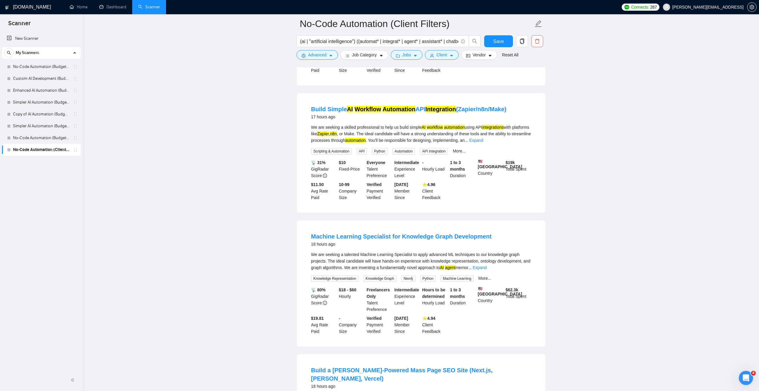
scroll to position [936, 0]
click at [483, 143] on link "Expand" at bounding box center [476, 140] width 14 height 5
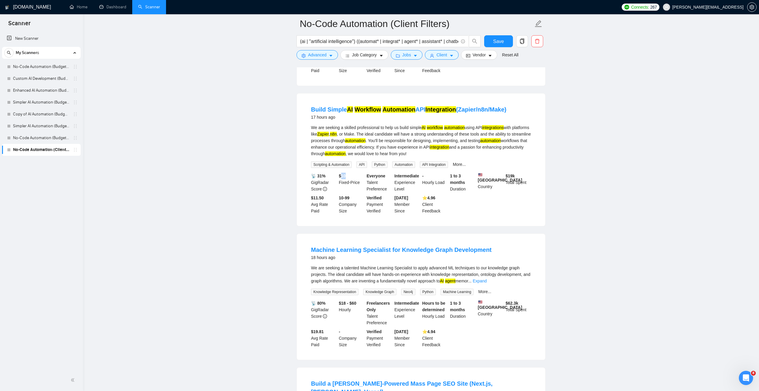
drag, startPoint x: 346, startPoint y: 184, endPoint x: 341, endPoint y: 184, distance: 5.3
click at [341, 178] on b "$ 10" at bounding box center [342, 175] width 7 height 5
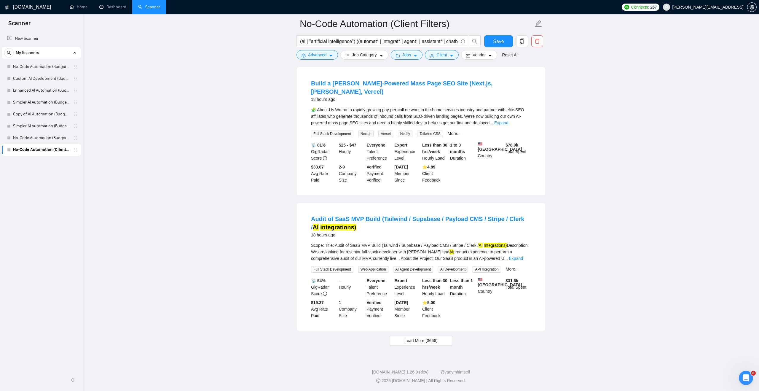
scroll to position [1249, 0]
click at [521, 256] on link "Expand" at bounding box center [516, 258] width 14 height 5
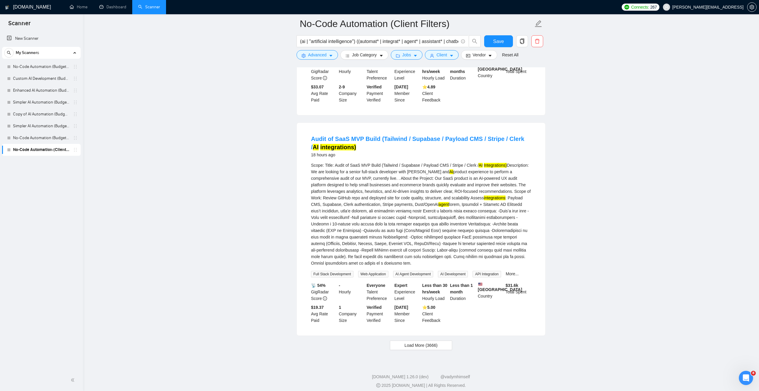
scroll to position [1334, 0]
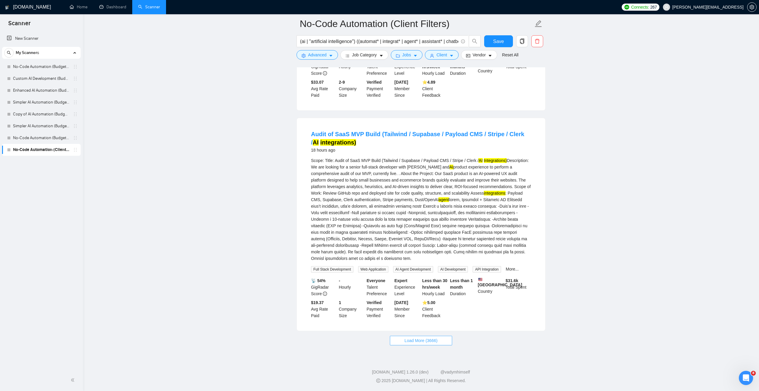
click at [415, 339] on span "Load More (3666)" at bounding box center [420, 340] width 33 height 7
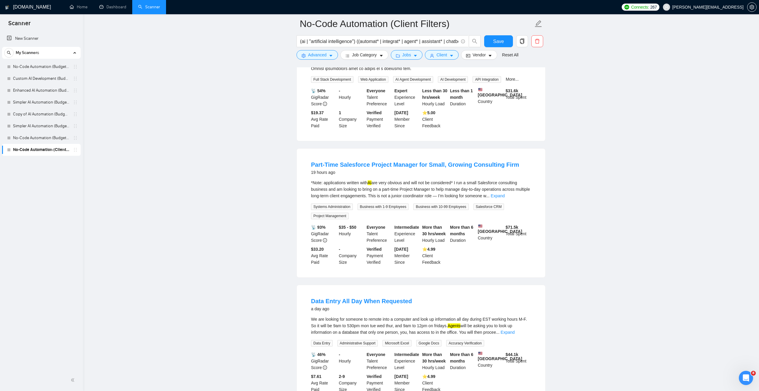
scroll to position [1512, 0]
click at [505, 197] on link "Expand" at bounding box center [498, 194] width 14 height 5
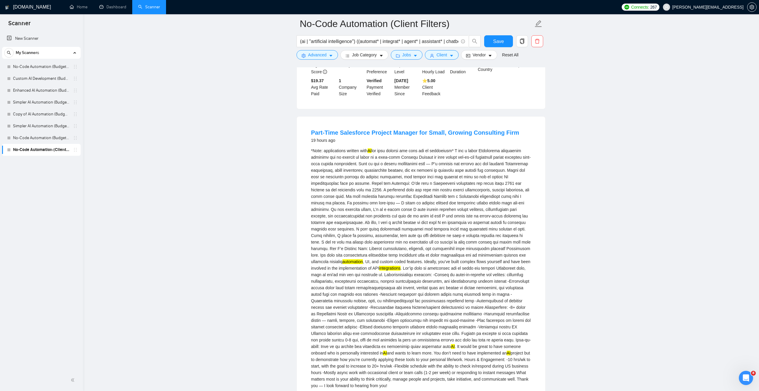
scroll to position [1542, 0]
click at [326, 54] on span "Advanced" at bounding box center [317, 55] width 18 height 7
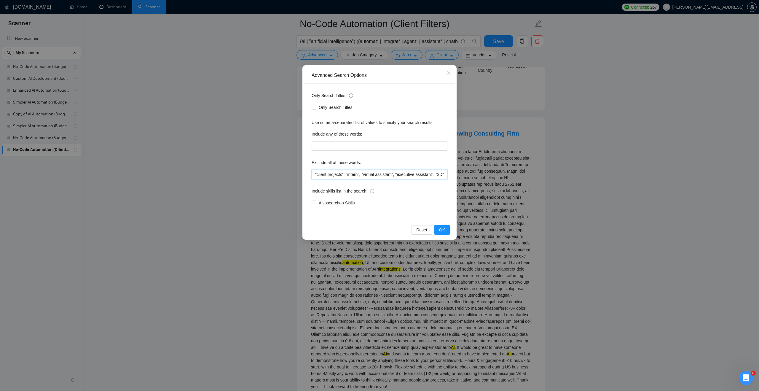
scroll to position [0, 692]
drag, startPoint x: 357, startPoint y: 174, endPoint x: 474, endPoint y: 174, distance: 117.4
click at [474, 174] on div "Advanced Search Options Only Search Titles: Only Search Titles Use comma-separa…" at bounding box center [379, 195] width 759 height 391
click at [392, 175] on input ""AI Automation Agency", "no agency", "this job is not open to teams", "this job…" at bounding box center [380, 174] width 136 height 9
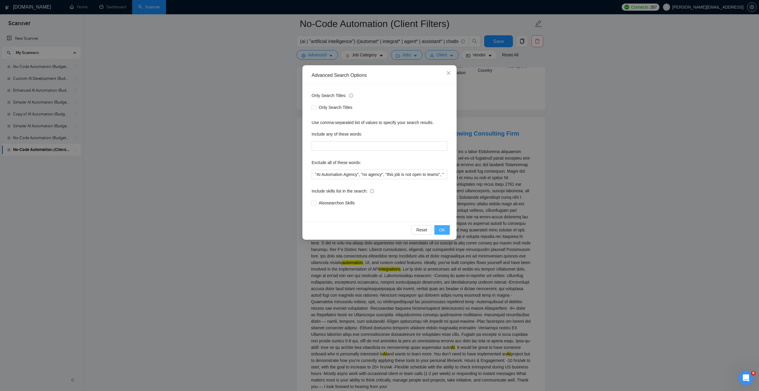
click at [442, 231] on span "OK" at bounding box center [442, 230] width 6 height 7
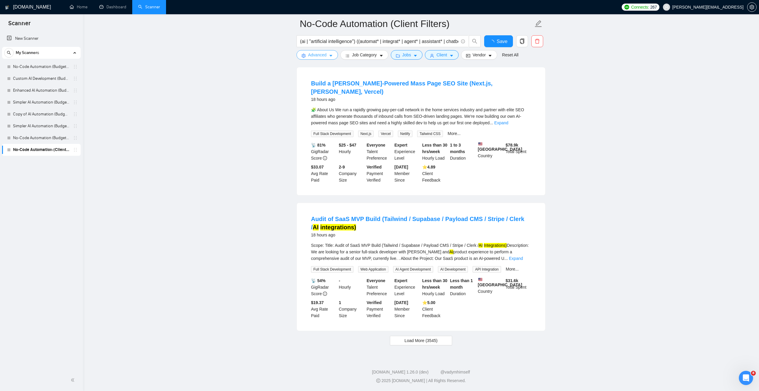
scroll to position [1131, 0]
click at [414, 341] on span "Load More (3545)" at bounding box center [420, 340] width 33 height 7
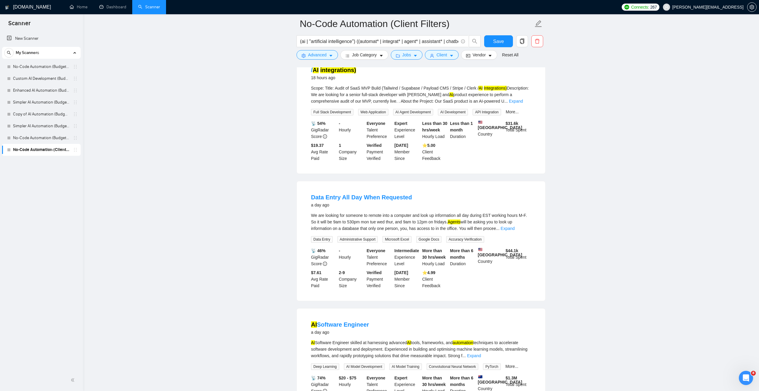
scroll to position [1284, 0]
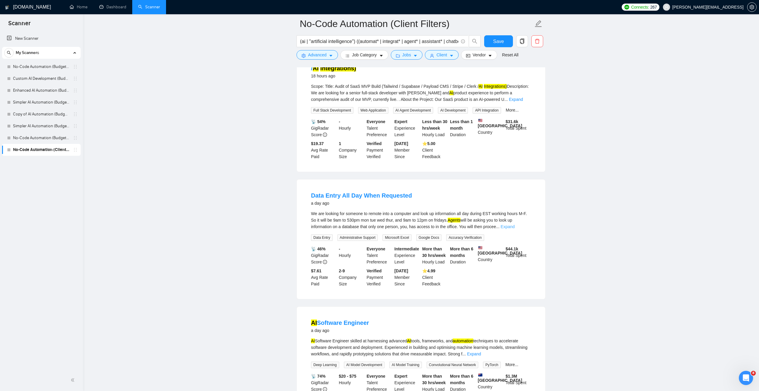
click at [515, 229] on link "Expand" at bounding box center [508, 226] width 14 height 5
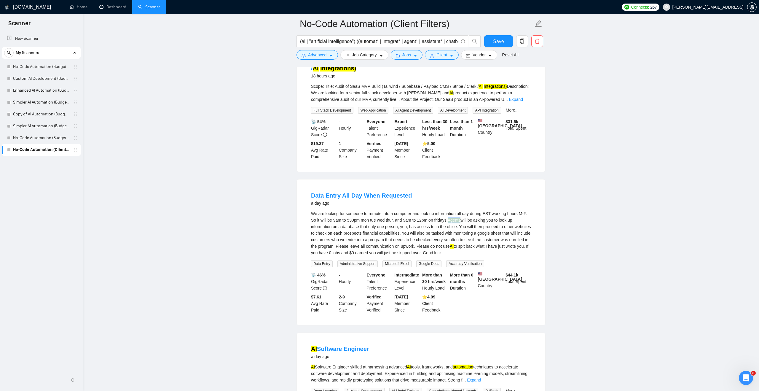
drag, startPoint x: 465, startPoint y: 226, endPoint x: 479, endPoint y: 225, distance: 13.3
click at [479, 225] on div "We are looking for someone to remote into a computer and look up information al…" at bounding box center [421, 233] width 220 height 46
drag, startPoint x: 504, startPoint y: 252, endPoint x: 508, endPoint y: 252, distance: 4.2
click at [508, 252] on div "We are looking for someone to remote into a computer and look up information al…" at bounding box center [421, 233] width 220 height 46
drag, startPoint x: 468, startPoint y: 251, endPoint x: 507, endPoint y: 255, distance: 39.3
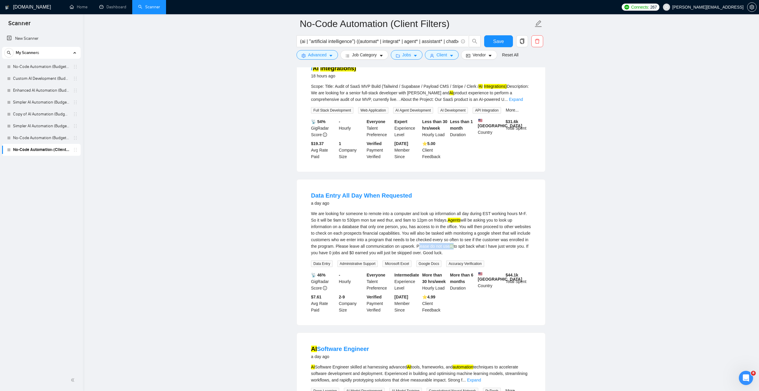
click at [507, 255] on div "We are looking for someone to remote into a computer and look up information al…" at bounding box center [421, 233] width 220 height 46
click at [508, 256] on div "We are looking for someone to remote into a computer and look up information al…" at bounding box center [421, 233] width 220 height 46
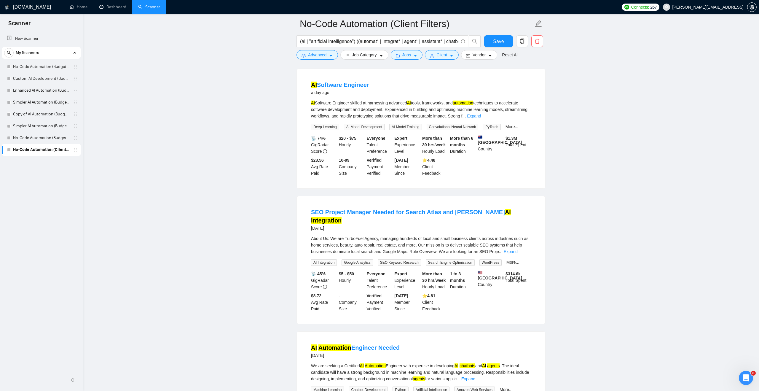
scroll to position [1551, 0]
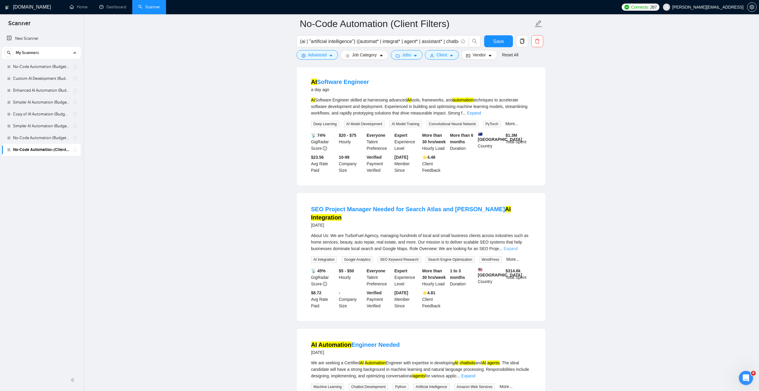
click at [518, 251] on link "Expand" at bounding box center [511, 248] width 14 height 5
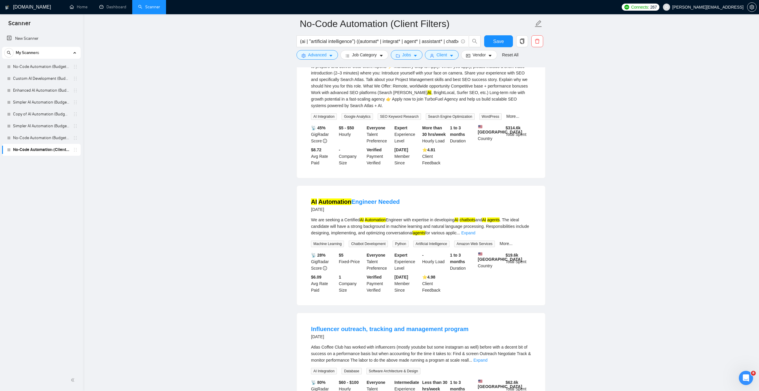
scroll to position [1791, 0]
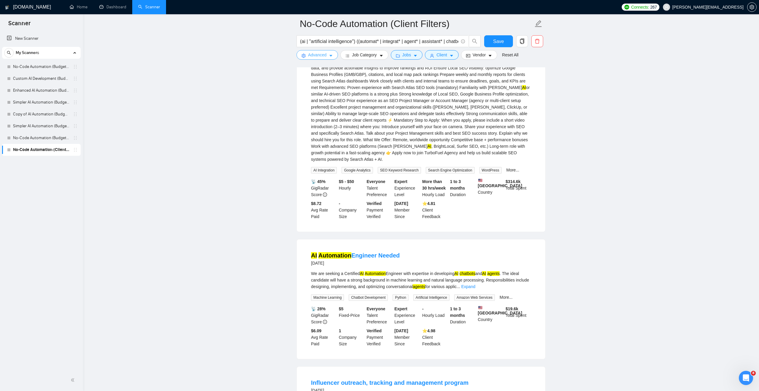
click at [325, 52] on span "Advanced" at bounding box center [317, 55] width 18 height 7
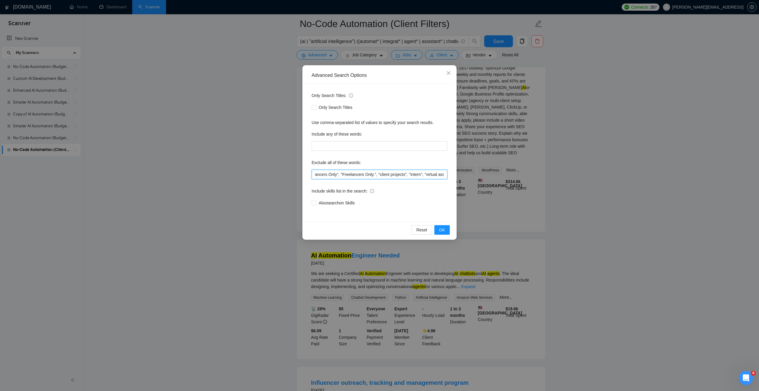
scroll to position [0, 716]
drag, startPoint x: 363, startPoint y: 175, endPoint x: 457, endPoint y: 175, distance: 93.7
click at [457, 175] on div "Advanced Search Options Only Search Titles: Only Search Titles Use comma-separa…" at bounding box center [379, 195] width 759 height 391
click at [434, 174] on input ""AI Automation Agency", "no agency", "this job is not open to teams", "this job…" at bounding box center [380, 174] width 136 height 9
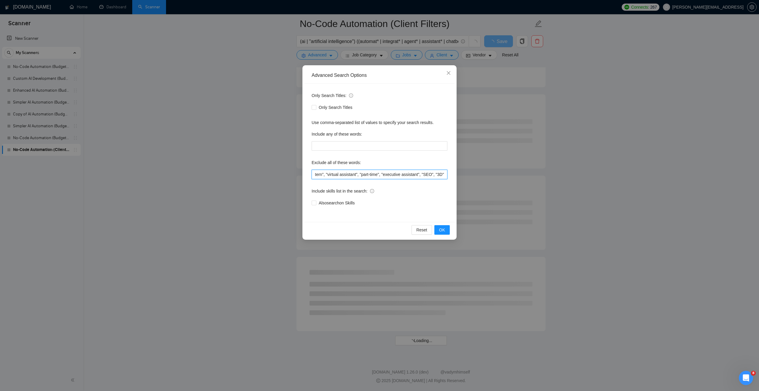
scroll to position [0, 721]
click at [442, 228] on span "OK" at bounding box center [442, 230] width 6 height 7
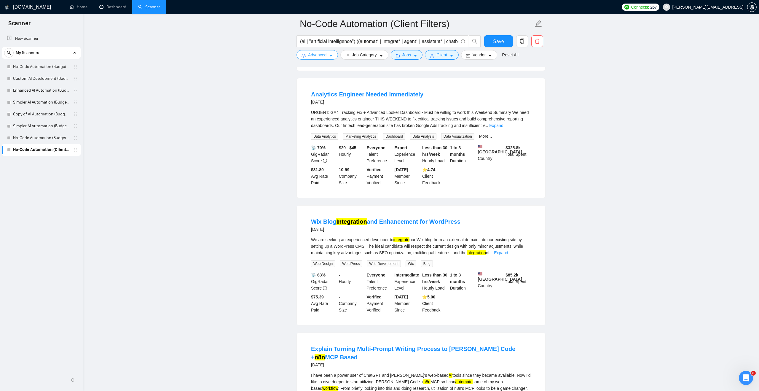
scroll to position [2290, 0]
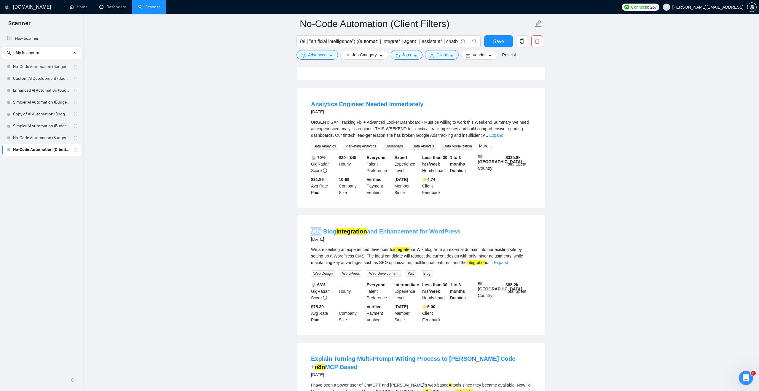
drag, startPoint x: 307, startPoint y: 251, endPoint x: 321, endPoint y: 252, distance: 14.3
click at [321, 252] on li "Wix Blog Integration and Enhancement for WordPress [DATE] We are seeking an exp…" at bounding box center [421, 274] width 234 height 105
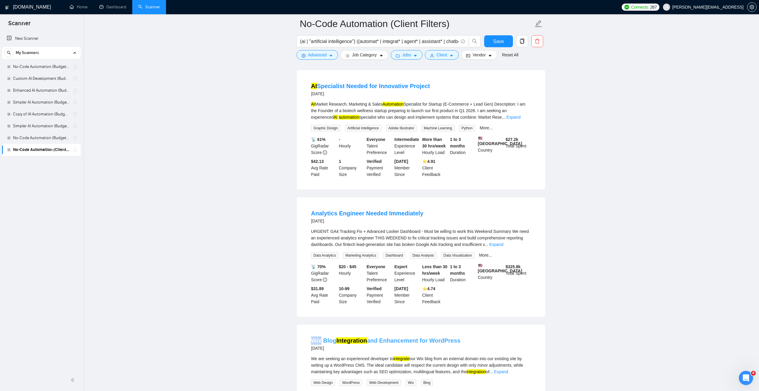
scroll to position [2180, 0]
click at [503, 248] on link "Expand" at bounding box center [496, 245] width 14 height 5
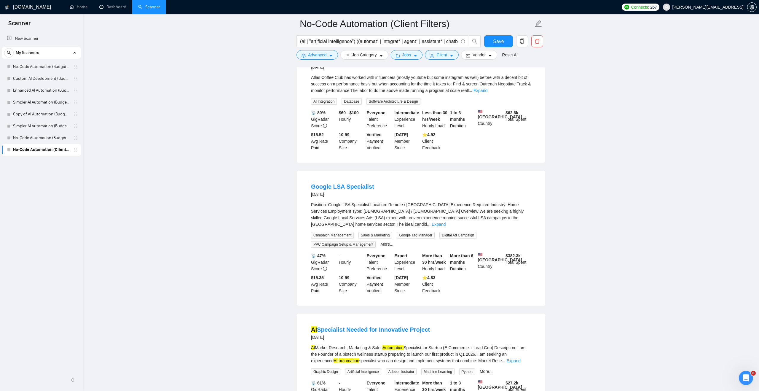
scroll to position [1936, 0]
click at [446, 228] on link "Expand" at bounding box center [439, 225] width 14 height 5
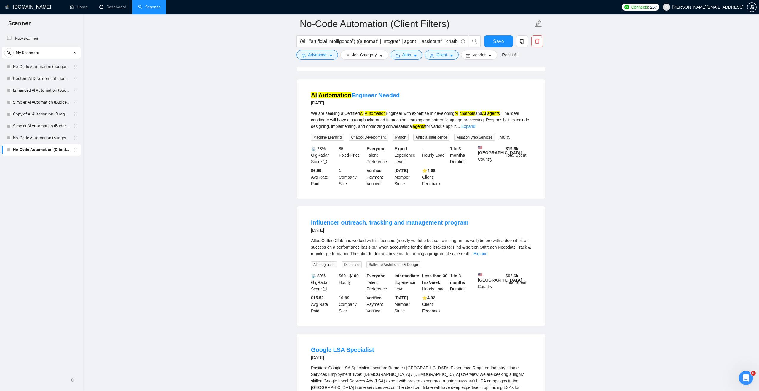
scroll to position [1774, 0]
click at [487, 256] on link "Expand" at bounding box center [480, 254] width 14 height 5
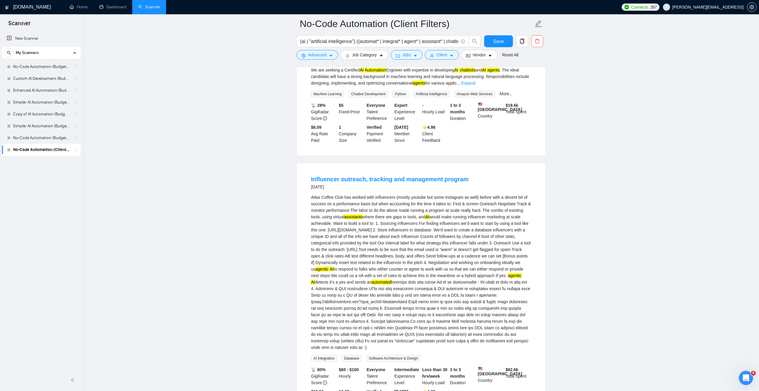
scroll to position [1818, 0]
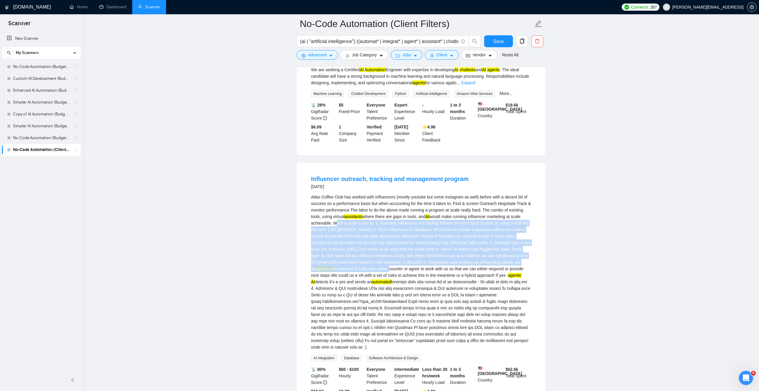
drag, startPoint x: 391, startPoint y: 233, endPoint x: 414, endPoint y: 288, distance: 59.3
click at [414, 288] on div "Atlas Coffee Club has worked with influencers (mostly youtube but some instagra…" at bounding box center [421, 272] width 220 height 157
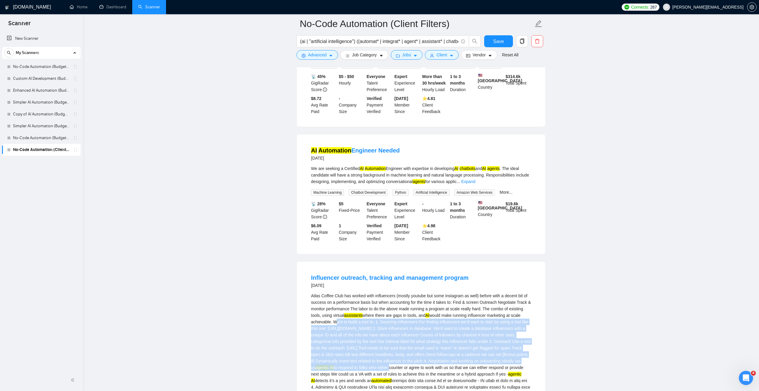
scroll to position [1735, 0]
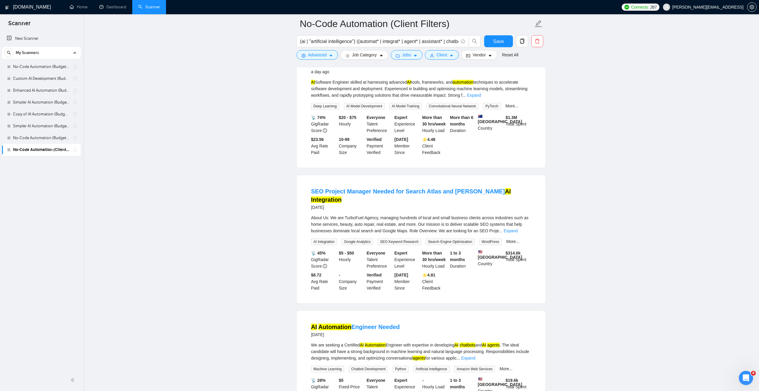
scroll to position [1536, 0]
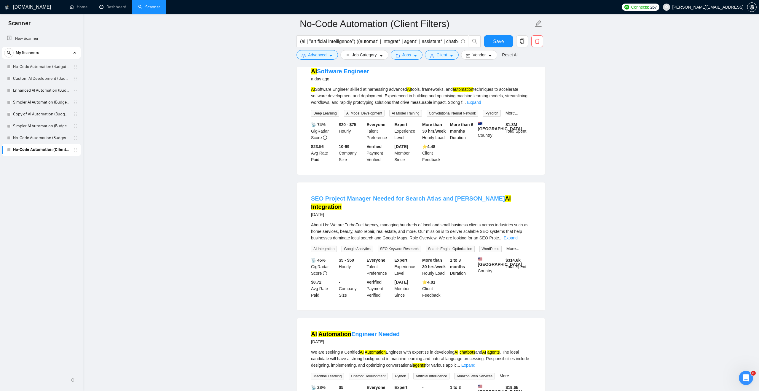
drag, startPoint x: 311, startPoint y: 210, endPoint x: 329, endPoint y: 211, distance: 17.8
click at [329, 210] on link "SEO Project Manager Needed for Search Atlas and OTTO AI Integration" at bounding box center [411, 202] width 200 height 15
click at [330, 56] on icon "caret-down" at bounding box center [331, 56] width 4 height 4
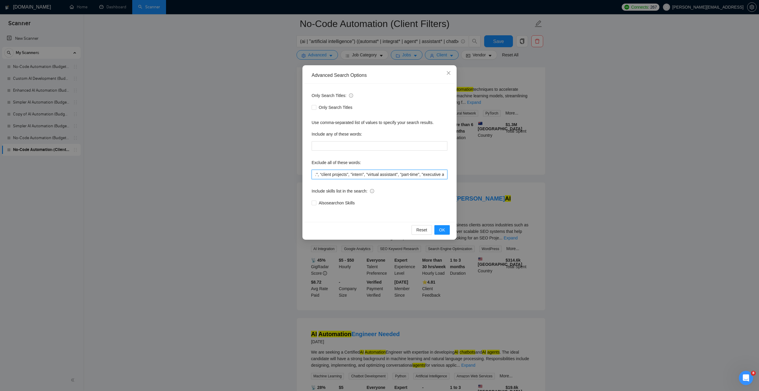
scroll to position [0, 730]
drag, startPoint x: 385, startPoint y: 175, endPoint x: 463, endPoint y: 175, distance: 78.6
click at [463, 175] on div "Advanced Search Options Only Search Titles: Only Search Titles Use comma-separa…" at bounding box center [379, 195] width 759 height 391
click at [443, 174] on input ""AI Automation Agency", "no agency", "this job is not open to teams", "this job…" at bounding box center [380, 174] width 136 height 9
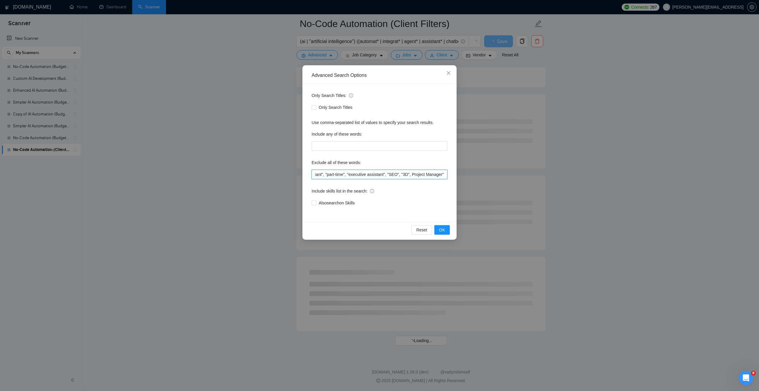
click at [411, 173] on input ""AI Automation Agency", "no agency", "this job is not open to teams", "this job…" at bounding box center [380, 174] width 136 height 9
type input ""AI Automation Agency", "no agency", "this job is not open to teams", "this job…"
click at [439, 228] on span "OK" at bounding box center [442, 230] width 6 height 7
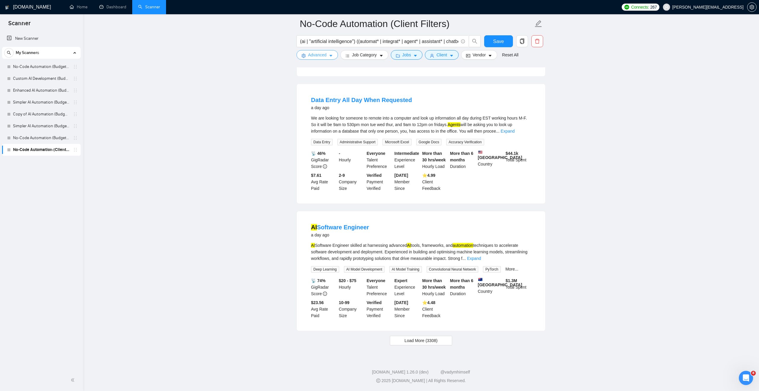
scroll to position [1111, 0]
click at [515, 133] on link "Expand" at bounding box center [508, 131] width 14 height 5
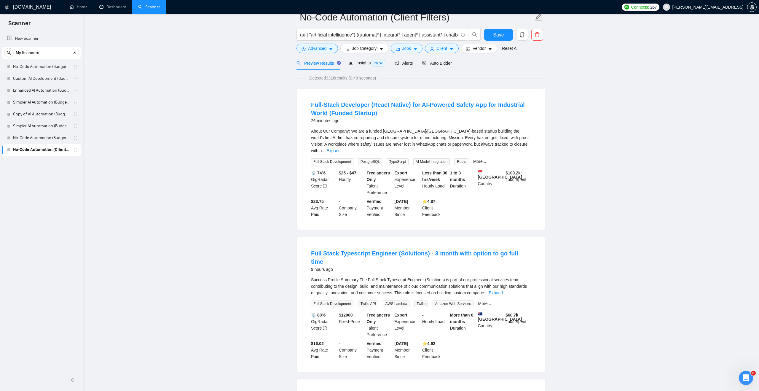
scroll to position [0, 0]
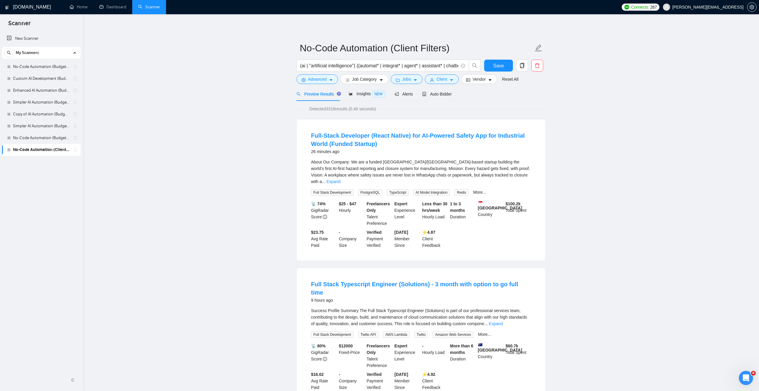
click at [500, 65] on span "Save" at bounding box center [498, 65] width 11 height 7
drag, startPoint x: 403, startPoint y: 67, endPoint x: 457, endPoint y: 68, distance: 54.0
click at [456, 68] on input "(ai | "artificial intelligence") ((automat* | integrat* | agent* | assistant* |…" at bounding box center [379, 65] width 158 height 7
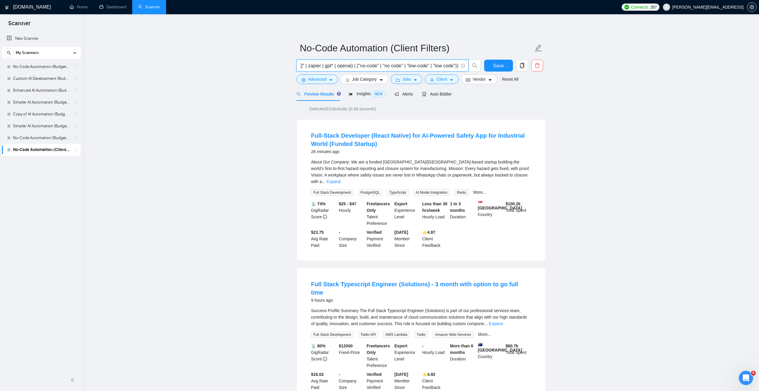
click at [349, 64] on input "(ai | "artificial intelligence") ((automat* | integrat* | agent* | assistant* |…" at bounding box center [379, 65] width 158 height 7
drag, startPoint x: 343, startPoint y: 67, endPoint x: 316, endPoint y: 66, distance: 27.6
click at [316, 66] on input "(ai | "artificial intelligence") ((automat* | integrat* | agent* | assistant* |…" at bounding box center [379, 65] width 158 height 7
click at [403, 66] on input "(ai | "artificial intelligence") ((automat* | integrat* | agent* | assistant* |…" at bounding box center [379, 65] width 158 height 7
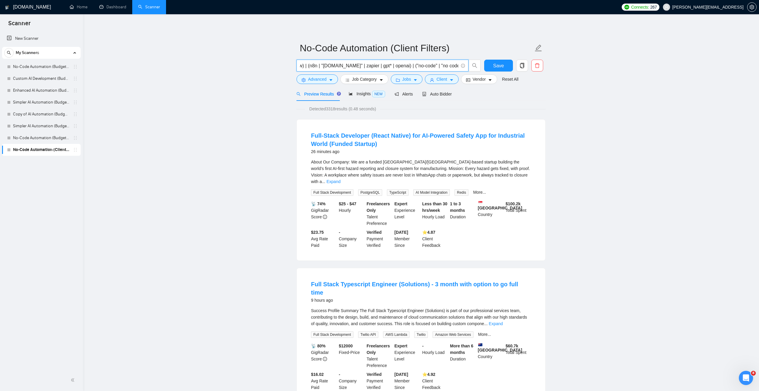
drag, startPoint x: 406, startPoint y: 65, endPoint x: 317, endPoint y: 66, distance: 89.3
click at [317, 66] on input "(ai | "artificial intelligence") ((automat* | integrat* | agent* | assistant* |…" at bounding box center [379, 65] width 158 height 7
click at [340, 179] on link "Expand" at bounding box center [333, 181] width 14 height 5
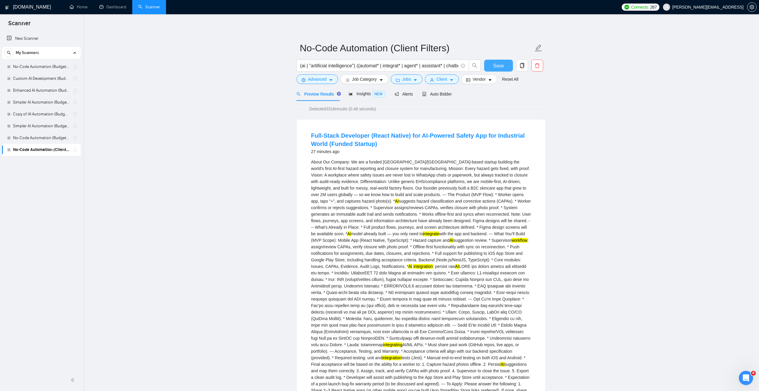
click at [495, 65] on span "Save" at bounding box center [498, 65] width 11 height 7
click at [62, 138] on link "No-Code Automation (Budget Filters)" at bounding box center [41, 138] width 56 height 12
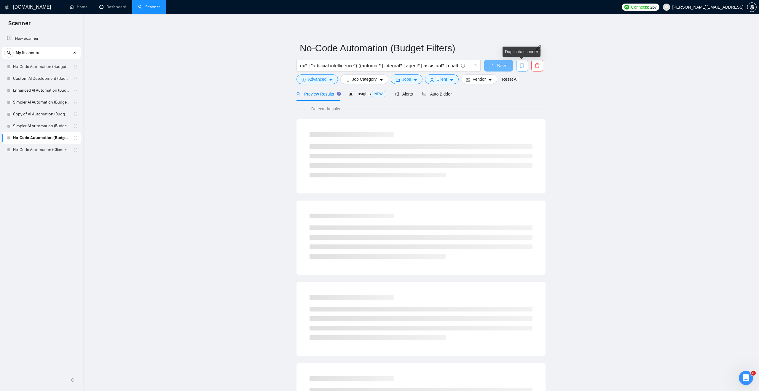
click at [524, 67] on icon "copy" at bounding box center [521, 65] width 5 height 5
click at [516, 94] on span "Yes" at bounding box center [514, 95] width 7 height 7
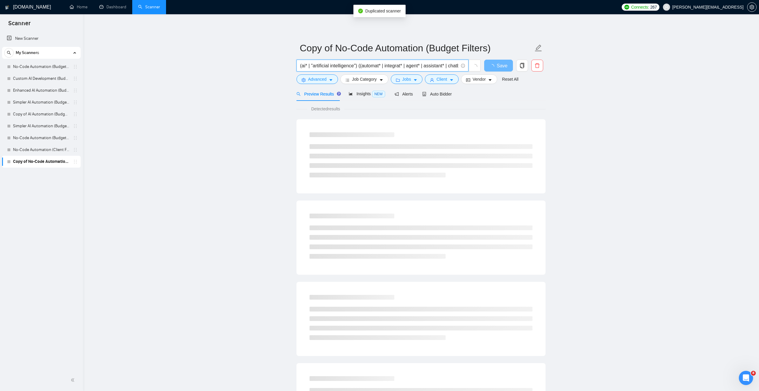
click at [309, 65] on input "(ai* | "artificial intelligence") ((automat* | integrat* | agent* | assistant* …" at bounding box center [379, 65] width 158 height 7
paste input "| “artificial intelligence”) ("full-stack" | "full stack" | custom) ((dashboard…"
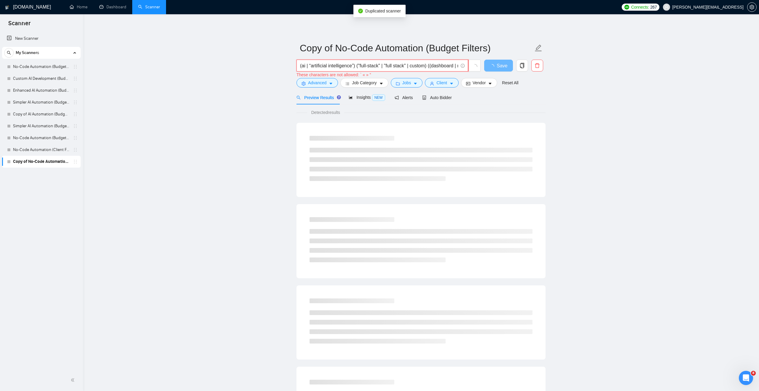
scroll to position [0, 268]
type input "(ai | “artificial intelligence”) ("full-stack" | "full stack" | custom) ((dashb…"
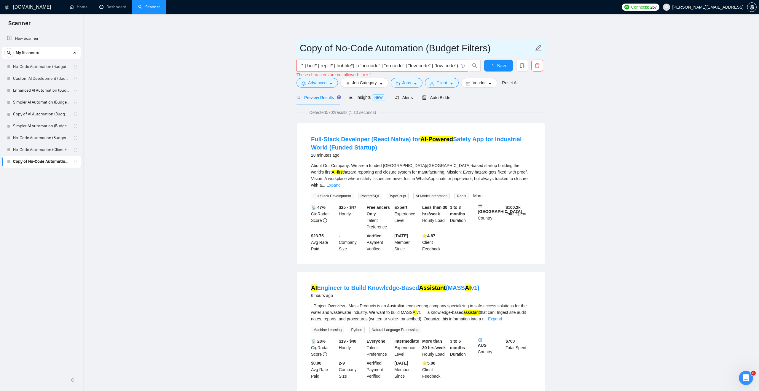
click at [318, 45] on input "Copy of No-Code Automation (Budget Filters)" at bounding box center [417, 48] width 234 height 15
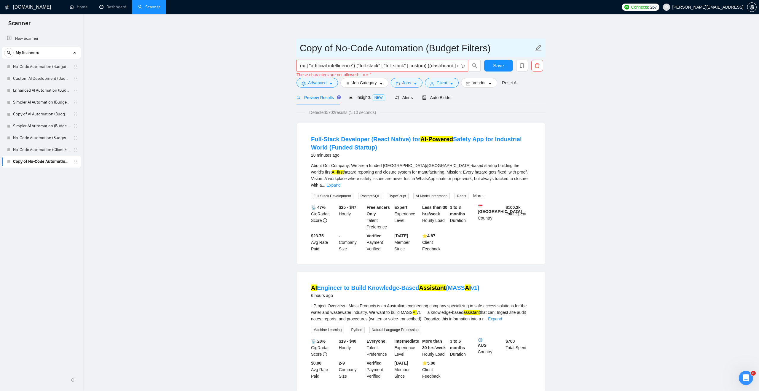
click at [318, 45] on input "Copy of No-Code Automation (Budget Filters)" at bounding box center [417, 48] width 234 height 15
click at [319, 45] on input "Copy of No-Code Automation (Budget Filters)" at bounding box center [417, 48] width 234 height 15
click at [424, 47] on input "Copy of No-Code Automation (Budget Filters)" at bounding box center [417, 48] width 234 height 15
drag, startPoint x: 424, startPoint y: 47, endPoint x: 311, endPoint y: 47, distance: 113.0
click at [311, 47] on input "Copy of No-Code Automation (Budget Filters)" at bounding box center [417, 48] width 234 height 15
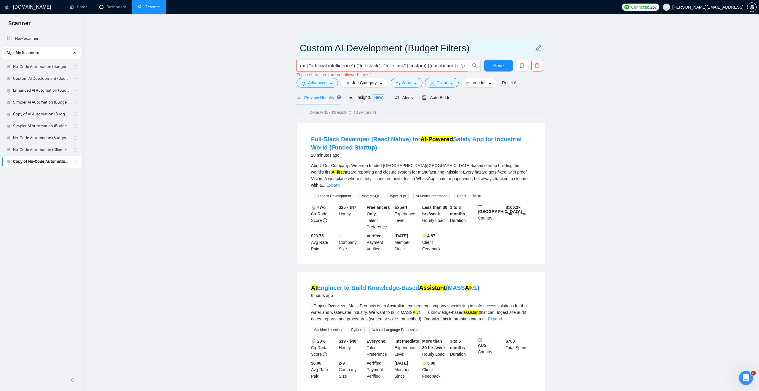
type input "Custom AI Development (Budget Filters)"
click at [311, 65] on input "(ai | “artificial intelligence”) ("full-stack" | "full stack" | custom) ((dashb…" at bounding box center [379, 65] width 158 height 7
click at [356, 65] on input "(ai | "artificial intelligence”) ("full-stack" | "full stack" | custom) ((dashb…" at bounding box center [379, 65] width 158 height 7
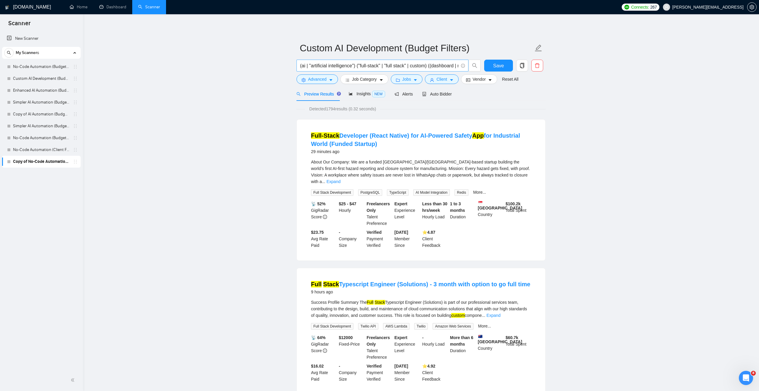
click at [329, 66] on input "(ai | "artificial intelligence") ("full-stack" | "full stack" | custom) ((dashb…" at bounding box center [379, 65] width 158 height 7
click at [358, 65] on input "(ai | "artificial intelligence") ("full-stack" | "full stack" | custom) ((dashb…" at bounding box center [379, 65] width 158 height 7
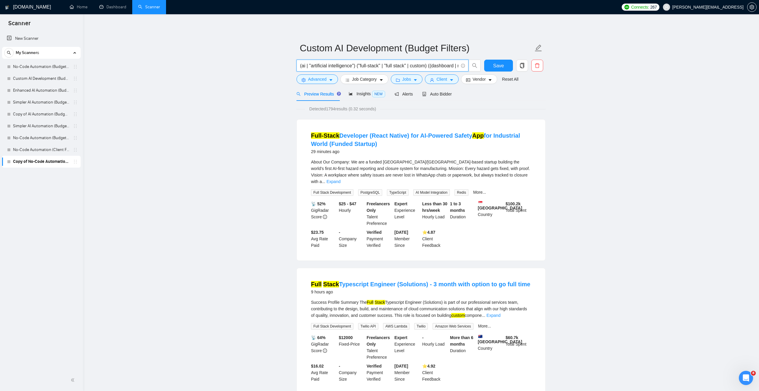
drag, startPoint x: 359, startPoint y: 65, endPoint x: 284, endPoint y: 66, distance: 75.3
drag, startPoint x: 313, startPoint y: 66, endPoint x: 326, endPoint y: 65, distance: 13.0
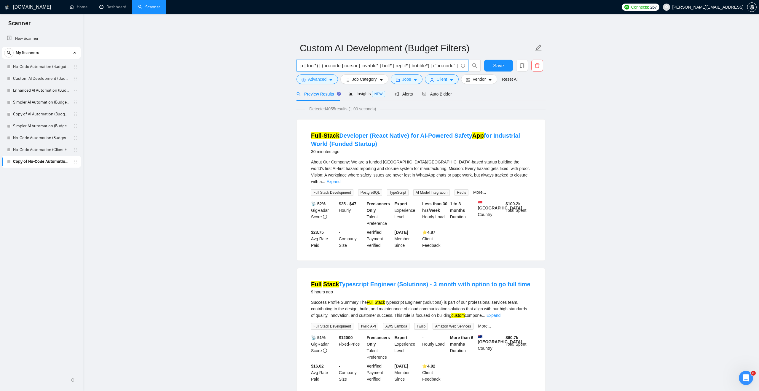
click at [326, 65] on input "("full-stack" | "full stack" | custom) ((dashboard | mvp | app | tool*) | (no-c…" at bounding box center [379, 65] width 158 height 7
click at [328, 65] on input "("full-stack" | "full stack" | custom) ((dashboard | mvp | app | tool*) | (no-c…" at bounding box center [379, 65] width 158 height 7
click at [350, 66] on input "("full-stack" | "full stack" | custom) ((dashboard | mvp | app | tool*) | (no-c…" at bounding box center [379, 65] width 158 height 7
type input "("full-stack" | "full stack" | custom) ((dashboard | mvp | app | tool*) | (curs…"
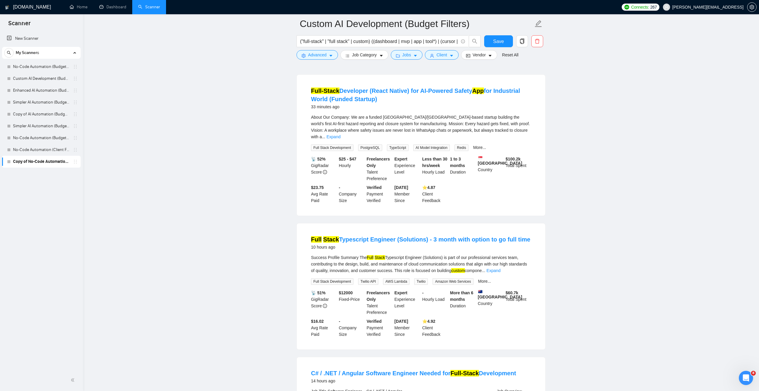
scroll to position [0, 0]
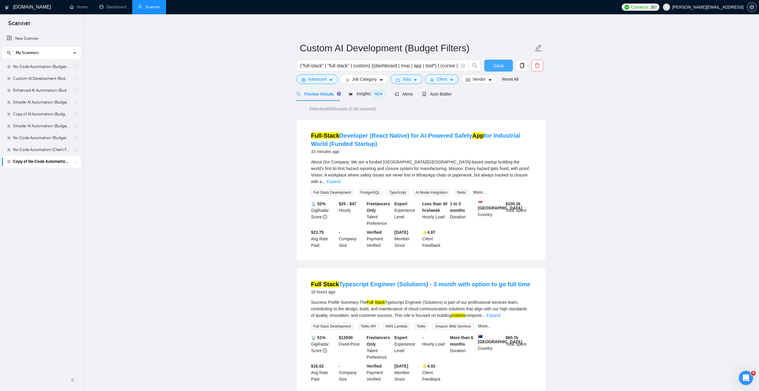
click at [492, 68] on button "Save" at bounding box center [498, 66] width 29 height 12
click at [46, 184] on div "New Scanner My Scanners No-Code Automation (Budget Filters) Custom AI Developme…" at bounding box center [41, 200] width 83 height 338
click at [62, 152] on link "No-Code Automation (Client Filters)" at bounding box center [41, 150] width 56 height 12
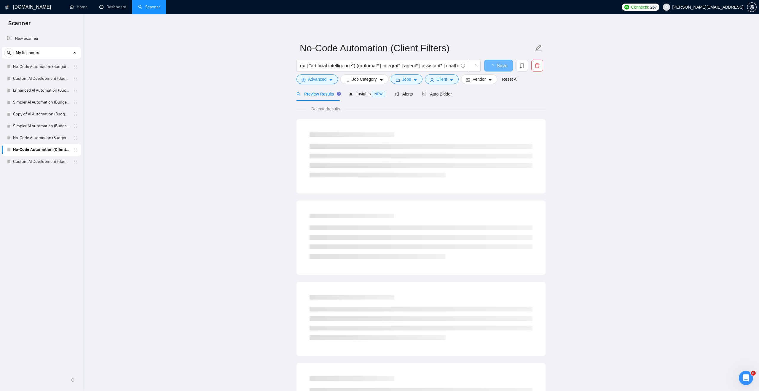
click at [498, 35] on div "No-Code Automation (Client Filters) (ai | "artificial intelligence") ((automat*…" at bounding box center [420, 271] width 249 height 495
click at [524, 63] on button "button" at bounding box center [522, 66] width 12 height 12
click at [514, 96] on button "Yes" at bounding box center [515, 95] width 12 height 7
click at [352, 65] on input "(ai | "artificial intelligence") ((automat* | integrat* | agent* | assistant* |…" at bounding box center [379, 65] width 158 height 7
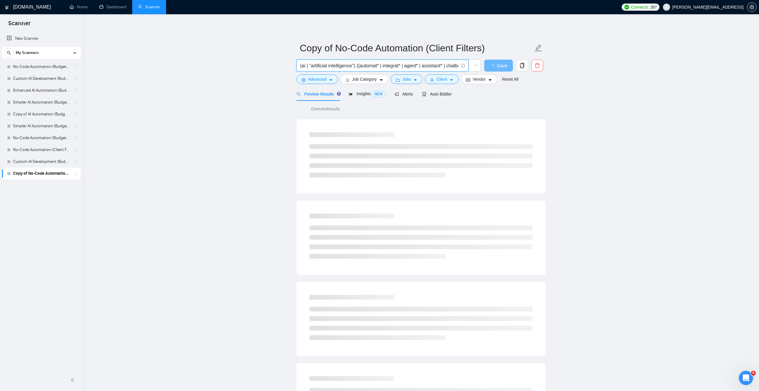
click at [352, 65] on input "(ai | "artificial intelligence") ((automat* | integrat* | agent* | assistant* |…" at bounding box center [379, 65] width 158 height 7
paste input ""full-stack" | "full stack" | custom) ((dashboard | mvp | app | tool*) | (no-co…"
type input "(ai | "artificial intelligence") ("full-stack" | "full stack" | custom) ((dashb…"
click at [267, 83] on main "Copy of No-Code Automation (Client Filters) (ai | "artificial intelligence") ("…" at bounding box center [421, 271] width 657 height 495
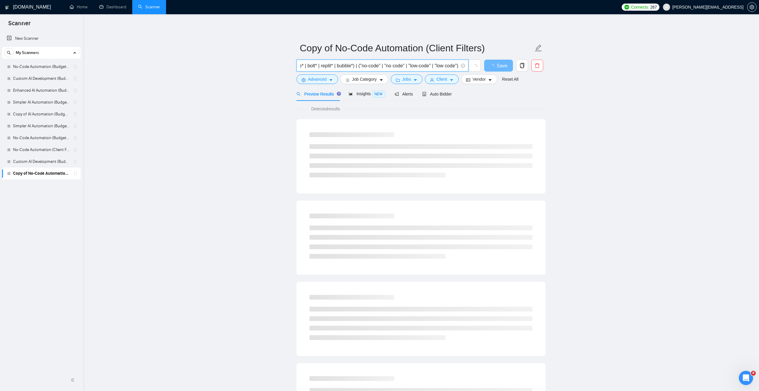
scroll to position [0, 0]
drag, startPoint x: 424, startPoint y: 47, endPoint x: 306, endPoint y: 44, distance: 118.0
click at [306, 44] on input "Copy of No-Code Automation (Client Filters)" at bounding box center [417, 48] width 234 height 15
type input "Custom AI Development (Client Filters)"
click at [246, 50] on main "Custom AI Development (Client Filters) (ai | "artificial intelligence") ("full-…" at bounding box center [421, 271] width 657 height 495
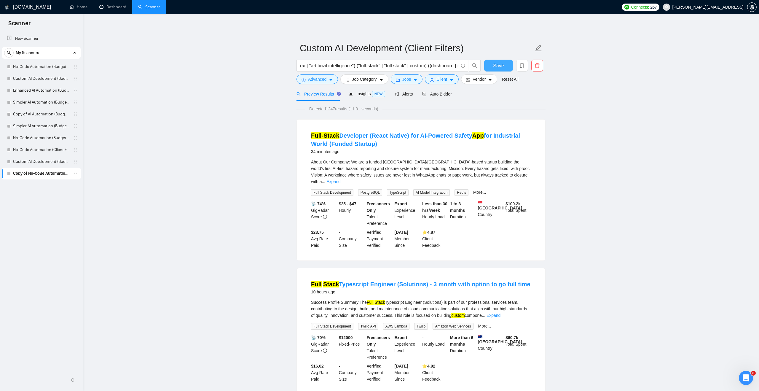
click at [492, 68] on button "Save" at bounding box center [498, 66] width 29 height 12
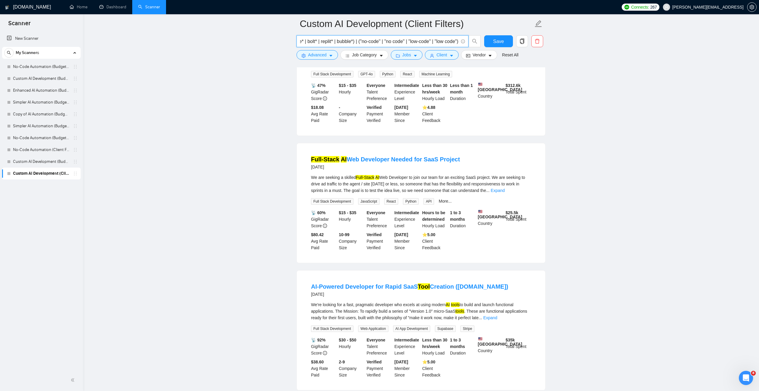
scroll to position [0, 268]
drag, startPoint x: 358, startPoint y: 40, endPoint x: 305, endPoint y: 44, distance: 53.2
click at [305, 44] on input "(ai | "artificial intelligence") ("full-stack" | "full stack" | custom) ((dashb…" at bounding box center [379, 41] width 158 height 7
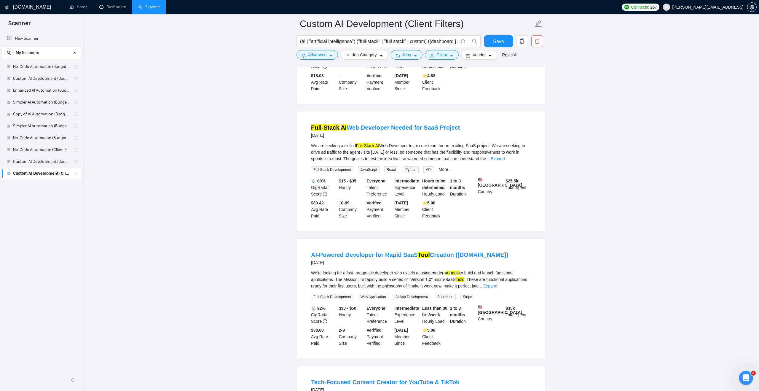
scroll to position [940, 0]
click at [505, 160] on link "Expand" at bounding box center [498, 157] width 14 height 5
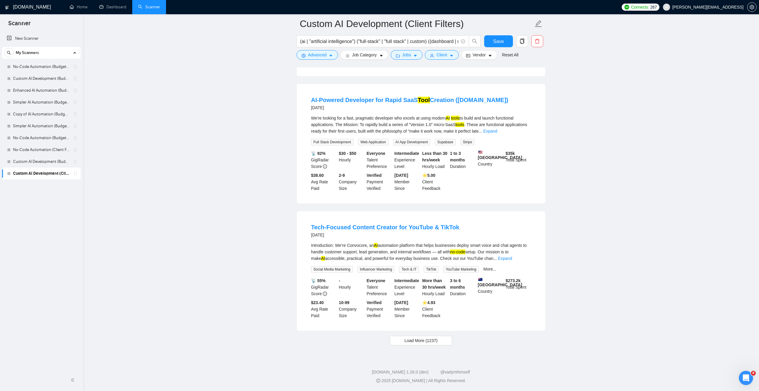
scroll to position [1162, 0]
click at [415, 344] on span "Load More (1237)" at bounding box center [420, 340] width 33 height 7
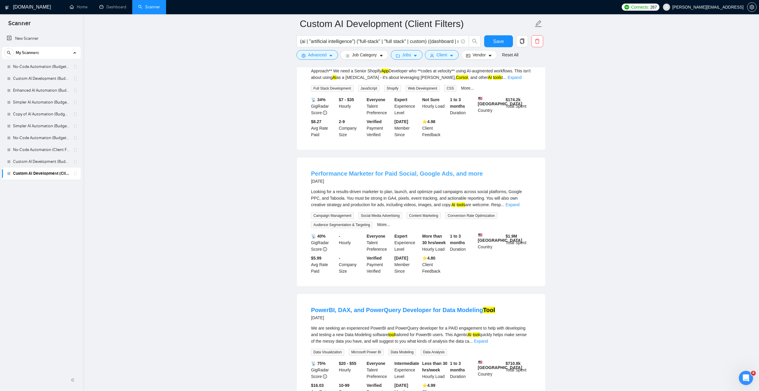
scroll to position [1713, 0]
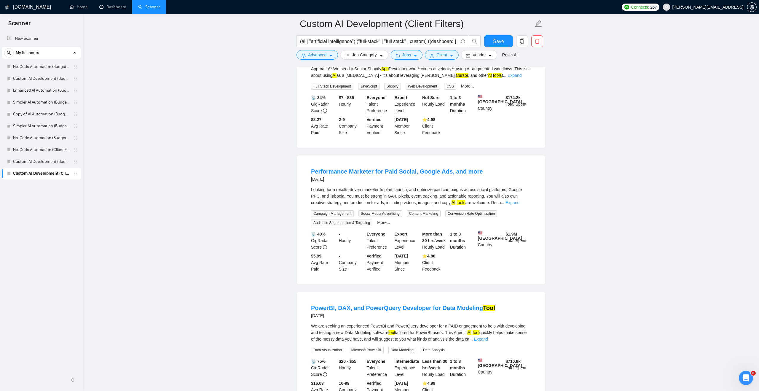
click at [519, 205] on link "Expand" at bounding box center [513, 202] width 14 height 5
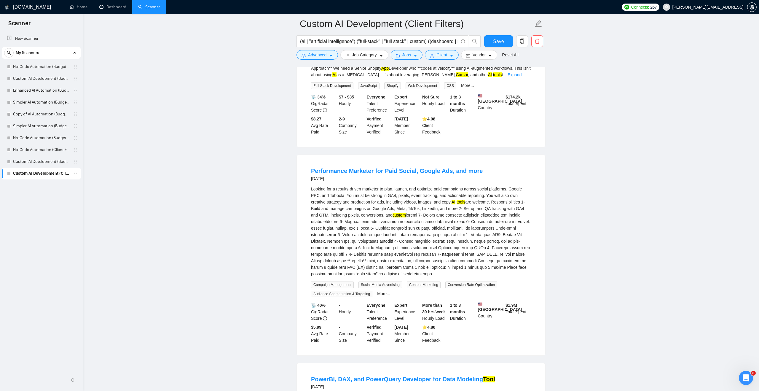
scroll to position [1710, 0]
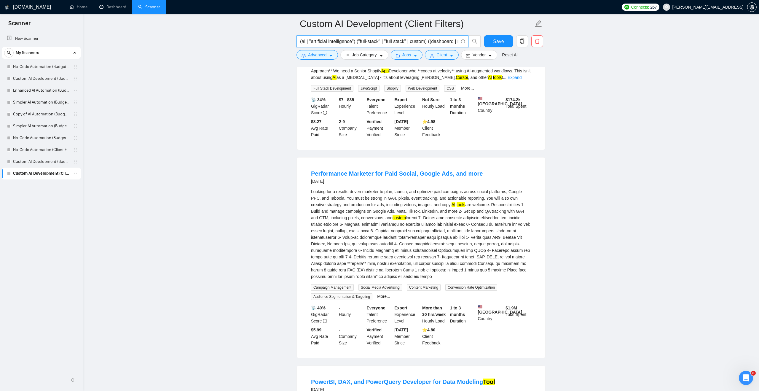
click at [423, 42] on input "(ai | "artificial intelligence") ("full-stack" | "full stack" | custom) ((dashb…" at bounding box center [379, 41] width 158 height 7
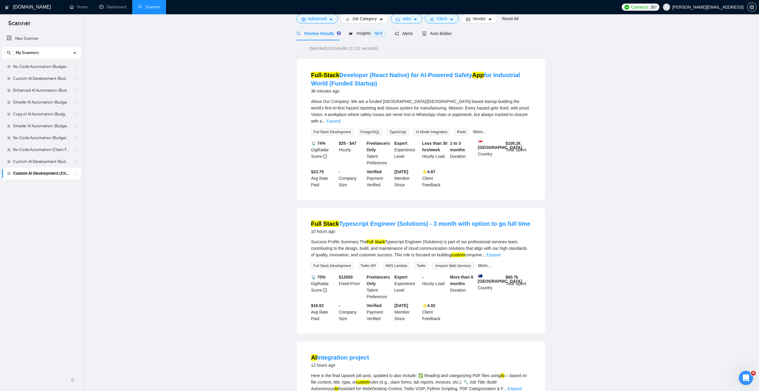
scroll to position [0, 0]
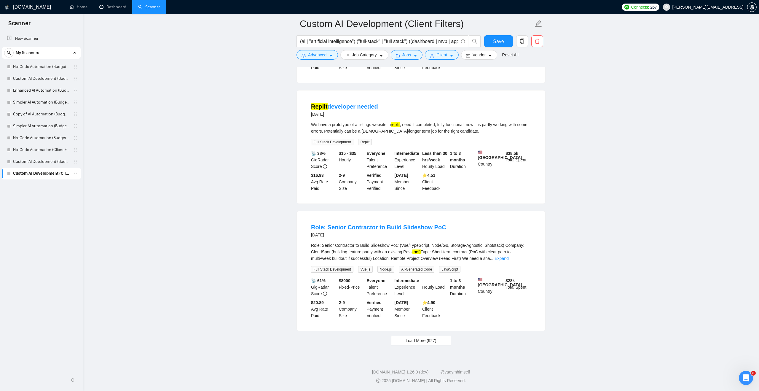
scroll to position [1110, 0]
click at [416, 342] on span "Load More (927)" at bounding box center [421, 340] width 31 height 7
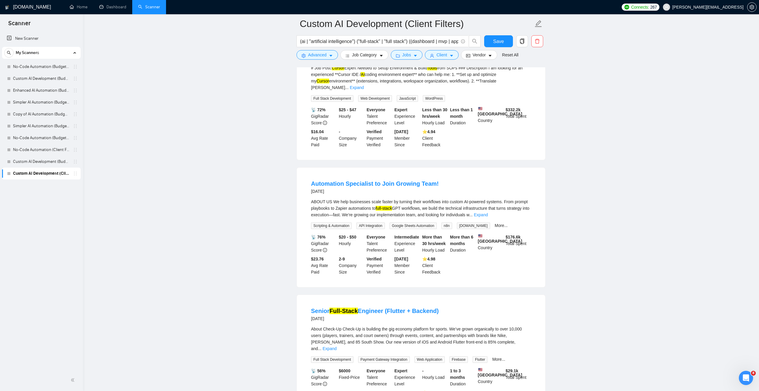
scroll to position [1654, 0]
click at [488, 218] on link "Expand" at bounding box center [481, 215] width 14 height 5
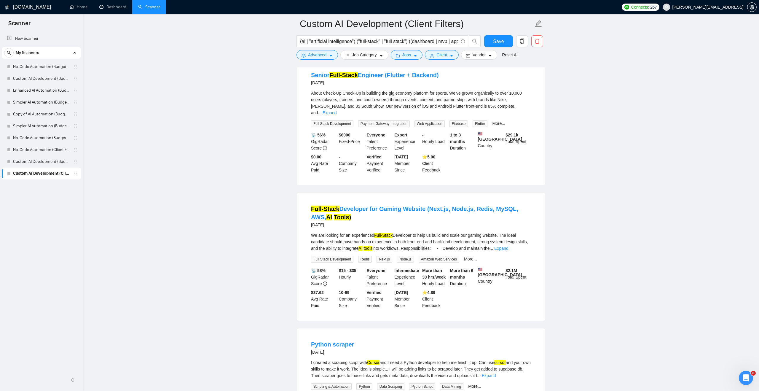
scroll to position [1989, 0]
click at [508, 250] on link "Expand" at bounding box center [501, 247] width 14 height 5
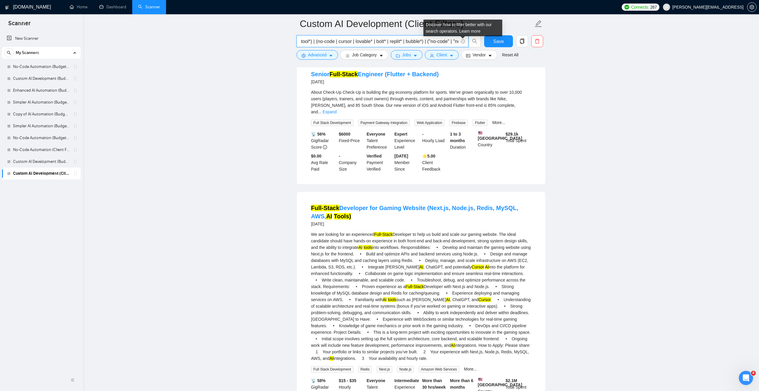
scroll to position [0, 249]
drag, startPoint x: 388, startPoint y: 40, endPoint x: 460, endPoint y: 39, distance: 72.1
click at [460, 39] on span "(ai | "artificial intelligence") ("full-stack" | "full stack") ((dashboard | mv…" at bounding box center [382, 41] width 172 height 12
click at [325, 44] on input "(ai | "artificial intelligence") ("full-stack" | "full stack") ((dashboard | mv…" at bounding box center [379, 41] width 158 height 7
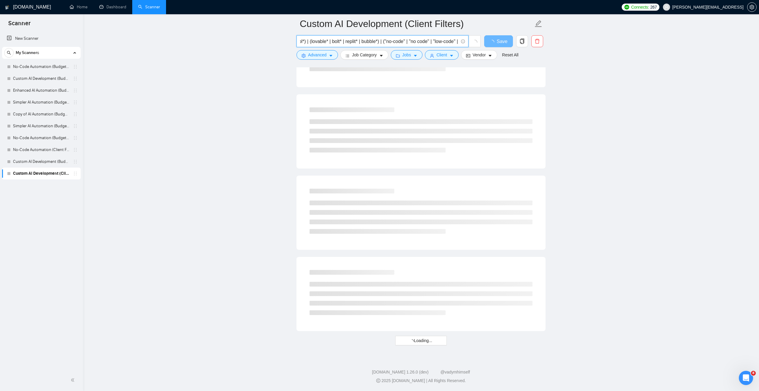
click at [387, 40] on input "(ai | "artificial intelligence") ("full-stack" | "full stack") ((dashboard | mv…" at bounding box center [379, 41] width 158 height 7
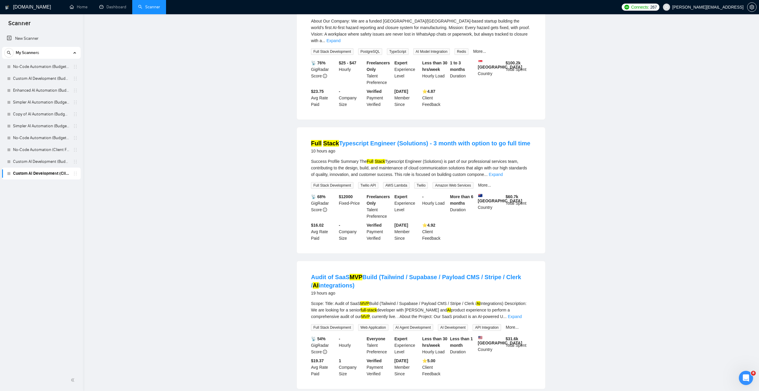
scroll to position [0, 0]
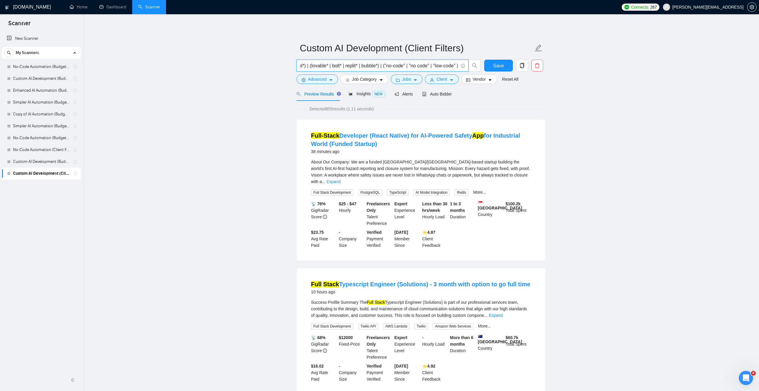
click at [371, 66] on input "(ai | "artificial intelligence") ("full-stack" | "full stack") ((dashboard | mv…" at bounding box center [379, 65] width 158 height 7
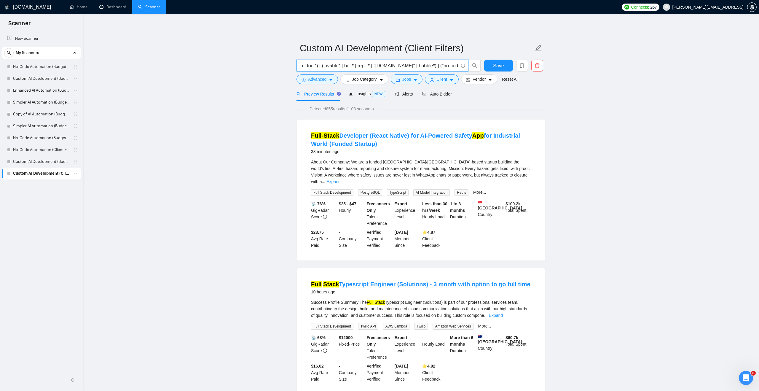
scroll to position [0, 237]
drag, startPoint x: 361, startPoint y: 65, endPoint x: 448, endPoint y: 64, distance: 87.8
click at [448, 64] on input "(ai | "artificial intelligence") ("full-stack" | "full stack") ((dashboard | mv…" at bounding box center [379, 65] width 158 height 7
click at [317, 65] on input "(ai | "artificial intelligence") ("full-stack" | "full stack") ((dashboard | mv…" at bounding box center [379, 65] width 158 height 7
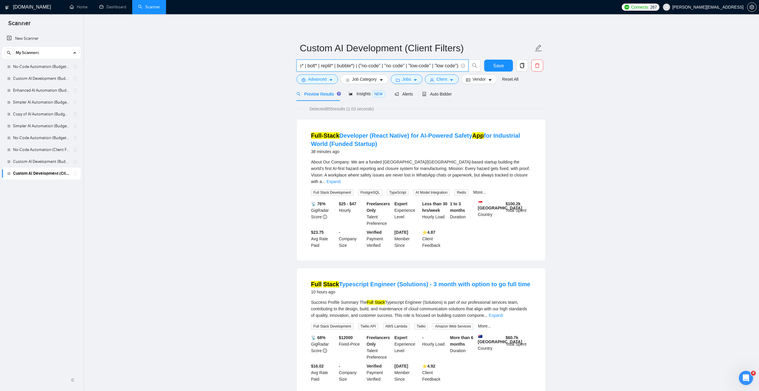
scroll to position [0, 210]
type input "(ai | "artificial intelligence") ("full-stack" | "full stack") ((dashboard | mv…"
click at [58, 139] on link "No-Code Automation (Budget Filters)" at bounding box center [41, 138] width 56 height 12
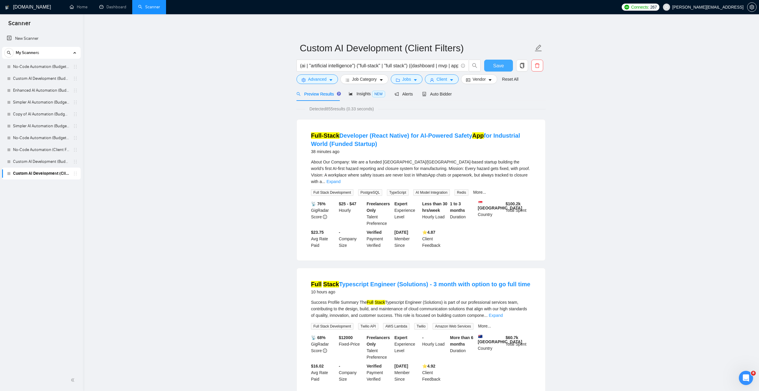
click at [502, 68] on span "Save" at bounding box center [498, 65] width 11 height 7
click at [36, 125] on link "Simpler AI Automation (Budget Filters)" at bounding box center [41, 126] width 56 height 12
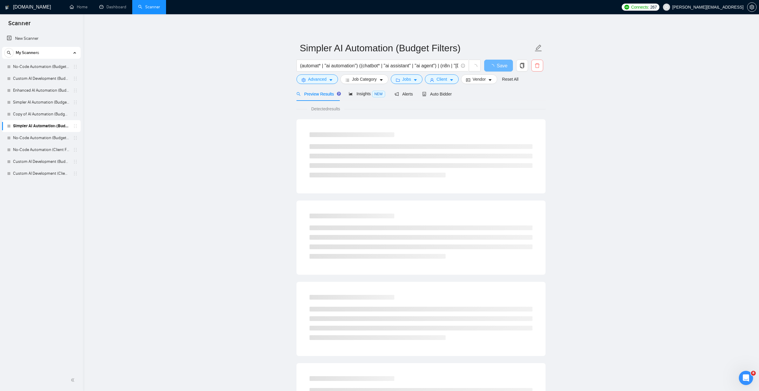
click at [540, 63] on span "delete" at bounding box center [537, 65] width 11 height 5
click at [535, 92] on button "Yes" at bounding box center [530, 95] width 12 height 7
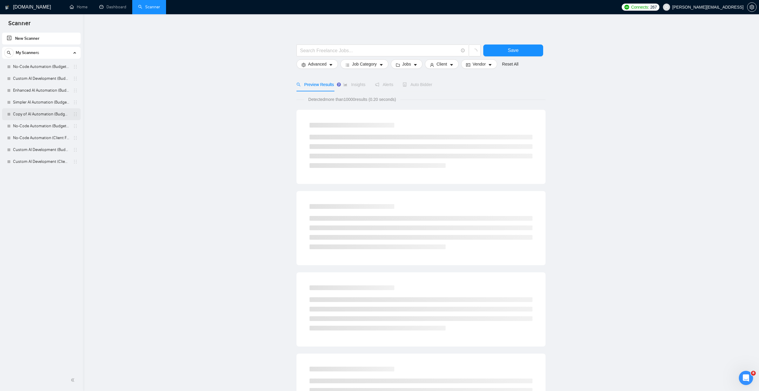
click at [52, 114] on link "Copy of AI Automation (Budget Filters)" at bounding box center [41, 114] width 56 height 12
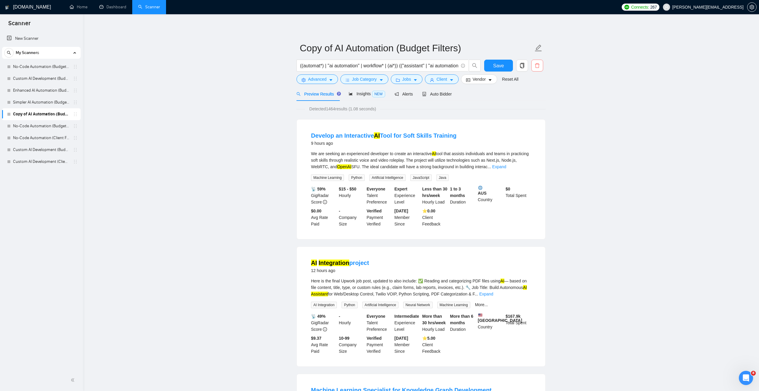
click at [538, 62] on button "button" at bounding box center [537, 66] width 12 height 12
click at [531, 95] on span "Yes" at bounding box center [530, 95] width 7 height 7
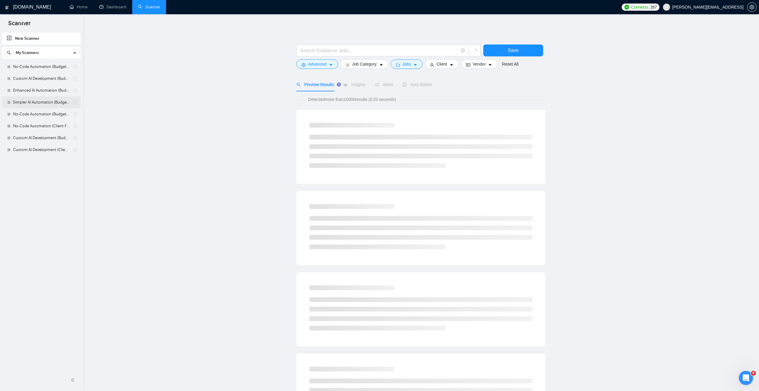
click at [56, 101] on link "Simpler AI Automation (Budget Filters)" at bounding box center [41, 102] width 56 height 12
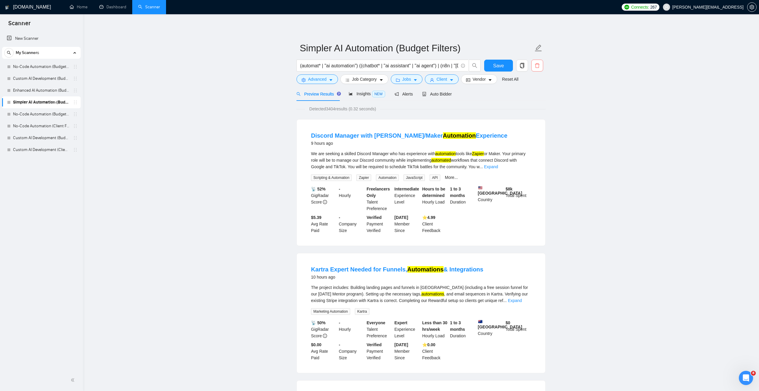
click at [536, 64] on icon "delete" at bounding box center [537, 65] width 5 height 5
click at [533, 96] on span "Yes" at bounding box center [530, 95] width 7 height 7
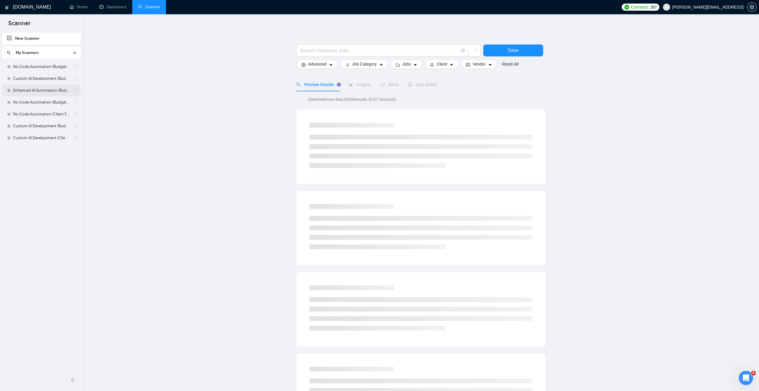
click at [69, 92] on link "Enhanced AI Automation (Budget Filters)" at bounding box center [41, 91] width 56 height 12
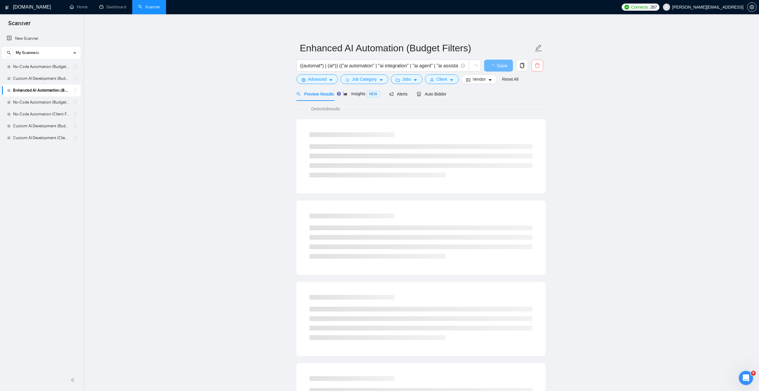
click at [538, 66] on icon "delete" at bounding box center [537, 65] width 5 height 5
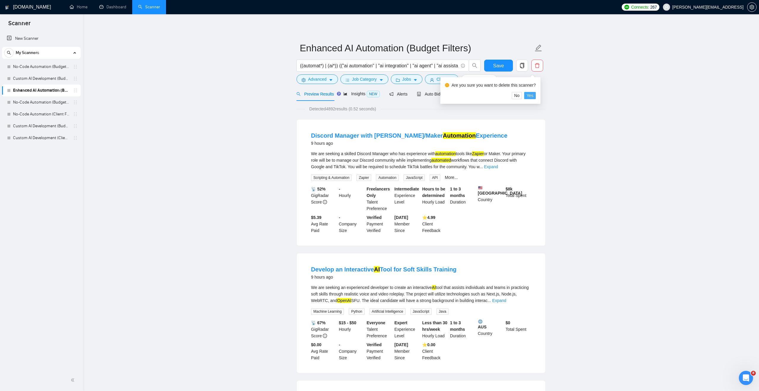
click at [533, 95] on span "Yes" at bounding box center [530, 95] width 7 height 7
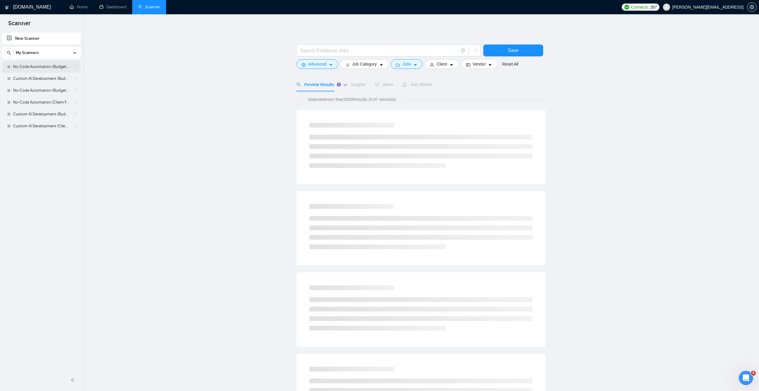
click at [54, 68] on link "No-Code Automation (Budget Filters)" at bounding box center [41, 67] width 56 height 12
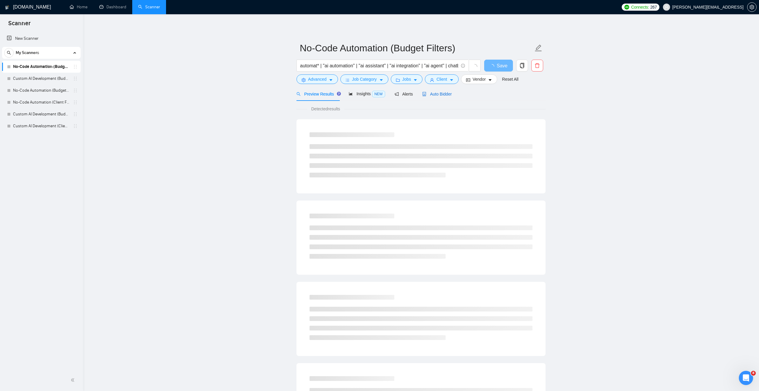
click at [441, 94] on span "Auto Bidder" at bounding box center [436, 94] width 29 height 5
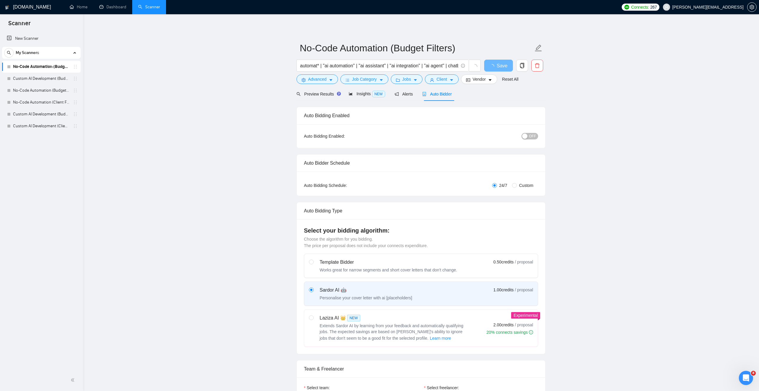
checkbox input "true"
click at [525, 135] on div "button" at bounding box center [524, 135] width 5 height 5
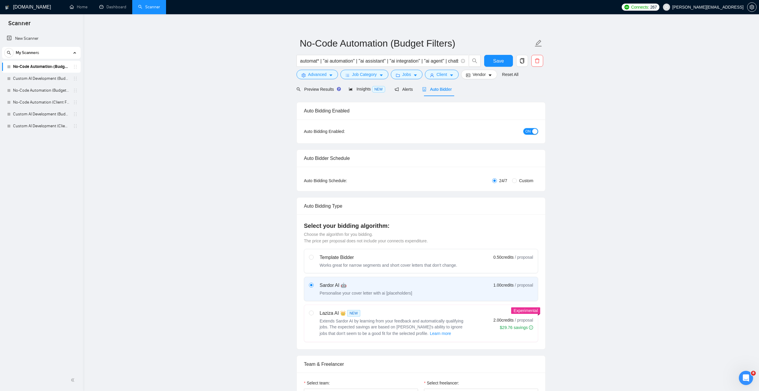
scroll to position [5, 0]
click at [497, 63] on span "Save" at bounding box center [498, 60] width 11 height 7
checkbox input "true"
click at [51, 80] on link "Custom AI Development (Budget Filter)" at bounding box center [41, 79] width 56 height 12
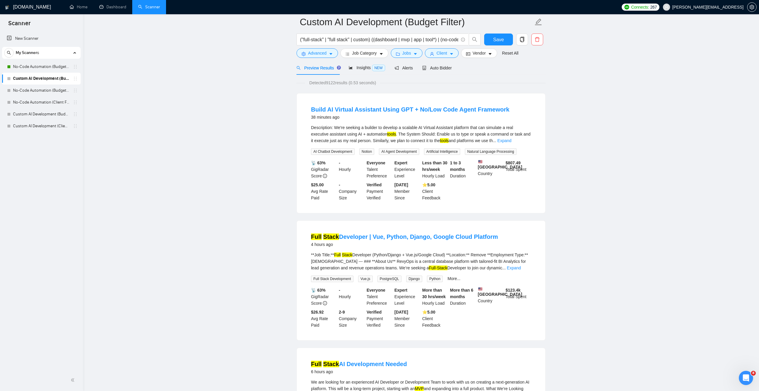
scroll to position [20, 0]
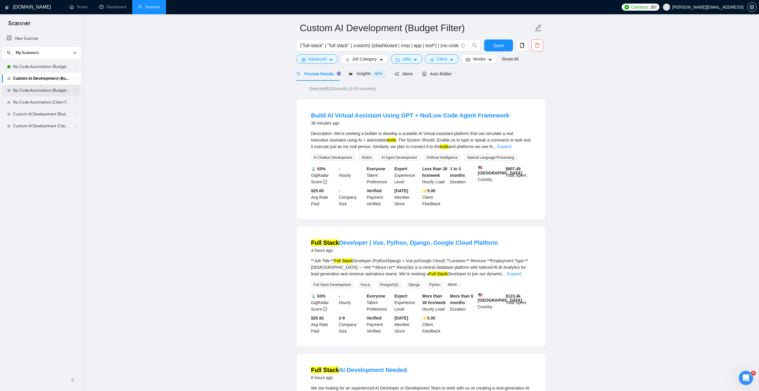
click at [48, 91] on link "No-Code Automation (Budget Filters)" at bounding box center [41, 91] width 56 height 12
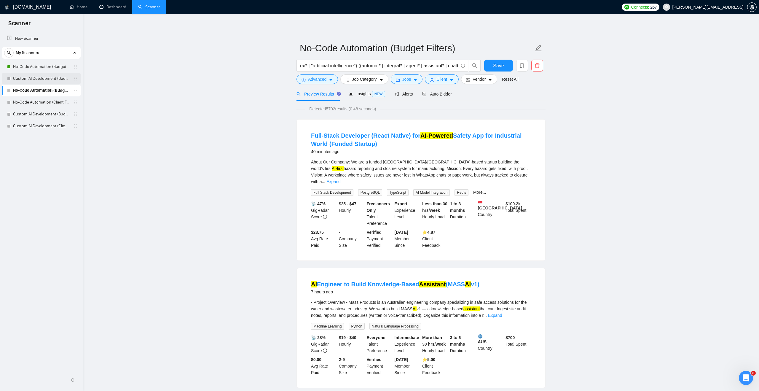
click at [33, 76] on link "Custom AI Development (Budget Filter)" at bounding box center [41, 79] width 56 height 12
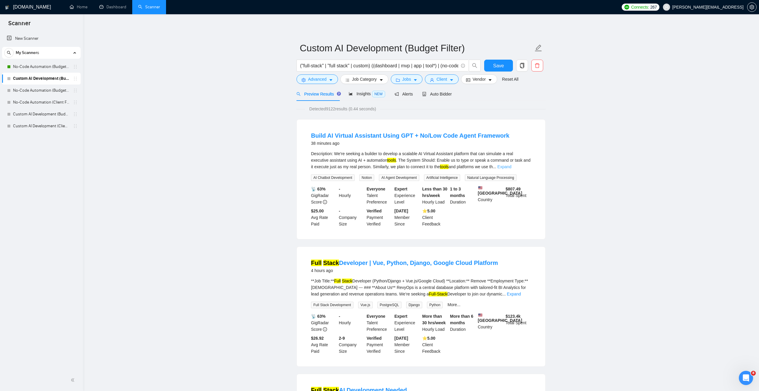
click at [511, 165] on link "Expand" at bounding box center [505, 166] width 14 height 5
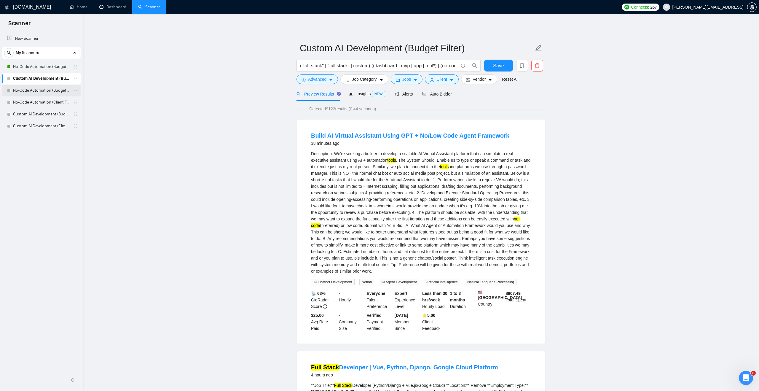
click at [64, 88] on link "No-Code Automation (Budget Filters)" at bounding box center [41, 91] width 56 height 12
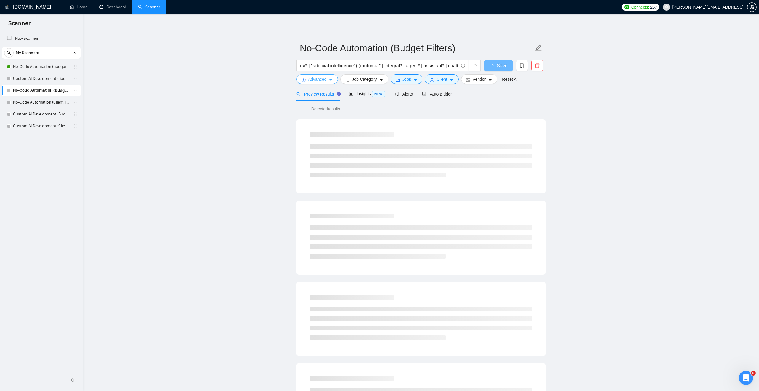
click at [332, 79] on icon "caret-down" at bounding box center [330, 80] width 3 height 2
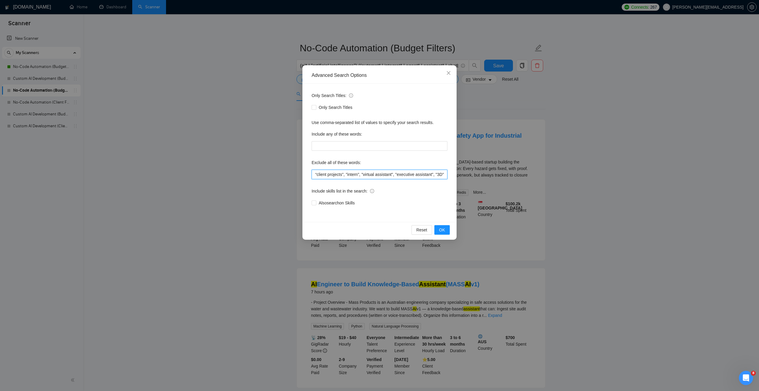
scroll to position [0, 692]
drag, startPoint x: 374, startPoint y: 173, endPoint x: 465, endPoint y: 174, distance: 91.0
click at [465, 174] on div "Advanced Search Options Only Search Titles: Only Search Titles Use comma-separa…" at bounding box center [379, 195] width 759 height 391
click at [390, 175] on input ""AI Automation Agency", "no agency", "this job is not open to teams", "this job…" at bounding box center [380, 174] width 136 height 9
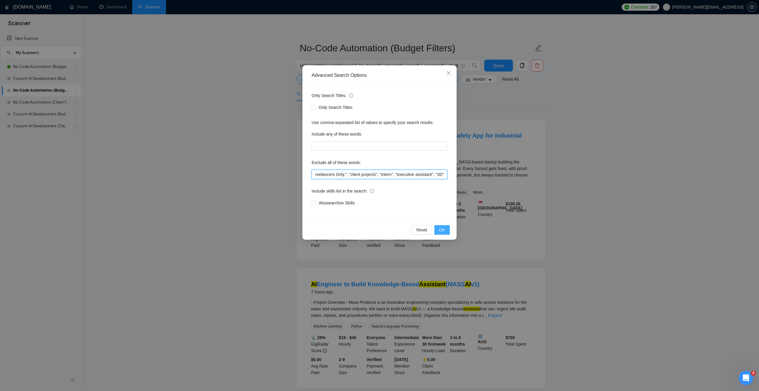
type input ""AI Automation Agency", "no agency", "this job is not open to teams", "this job…"
click at [442, 230] on span "OK" at bounding box center [442, 230] width 6 height 7
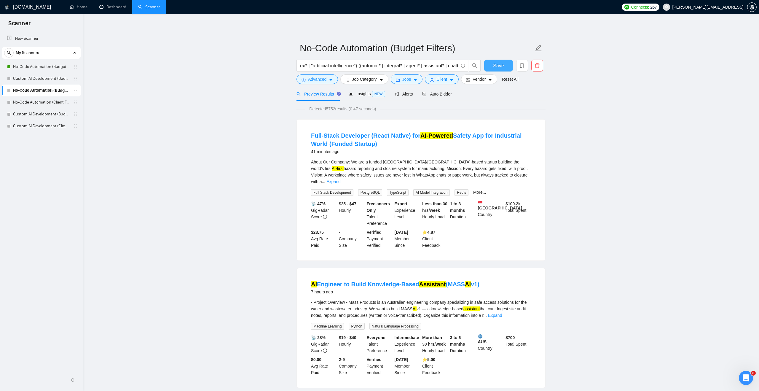
click at [495, 65] on span "Save" at bounding box center [498, 65] width 11 height 7
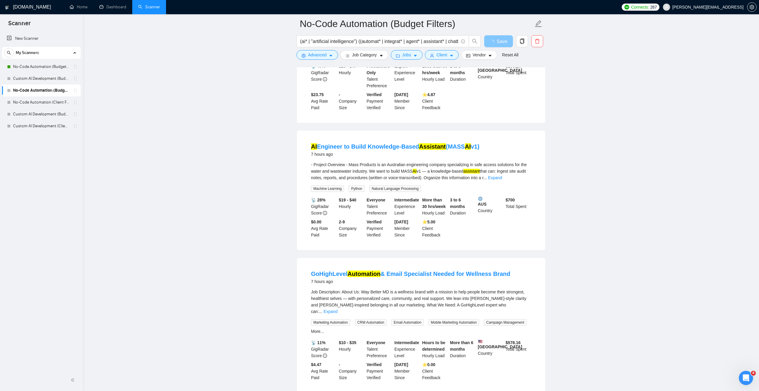
scroll to position [145, 0]
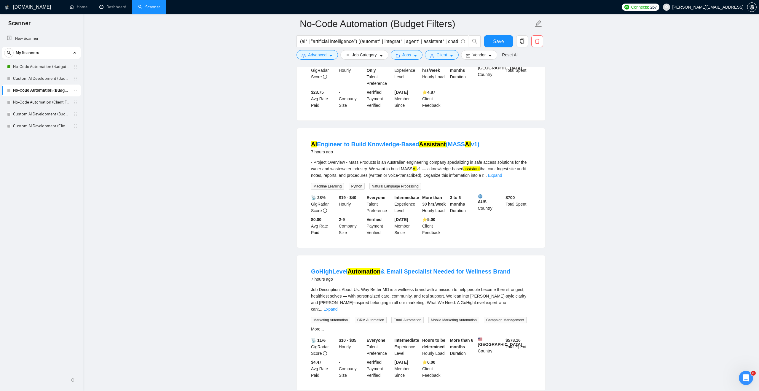
click at [521, 293] on div "Job Description: About Us: Way Better MD is a wellness brand with a mission to …" at bounding box center [421, 299] width 220 height 26
click at [337, 307] on link "Expand" at bounding box center [330, 309] width 14 height 5
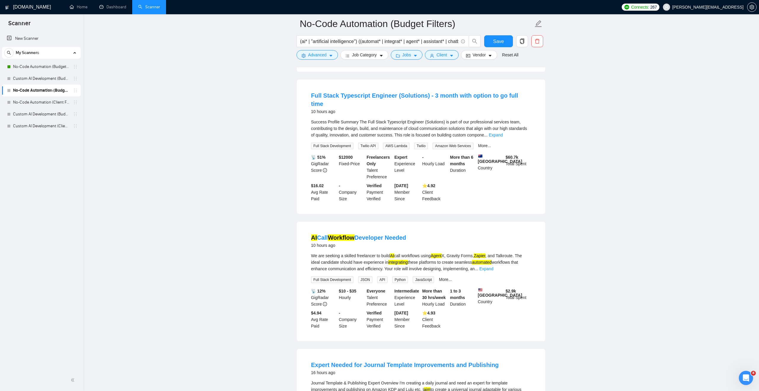
scroll to position [545, 0]
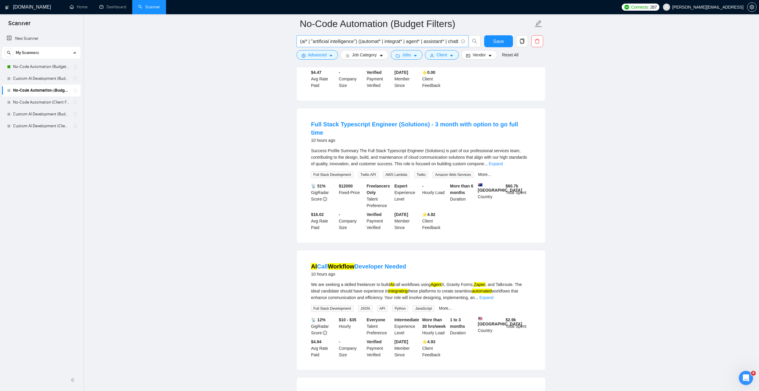
click at [307, 41] on input "(ai* | "artificial intelligence") ((automat* | integrat* | agent* | assistant* …" at bounding box center [379, 41] width 158 height 7
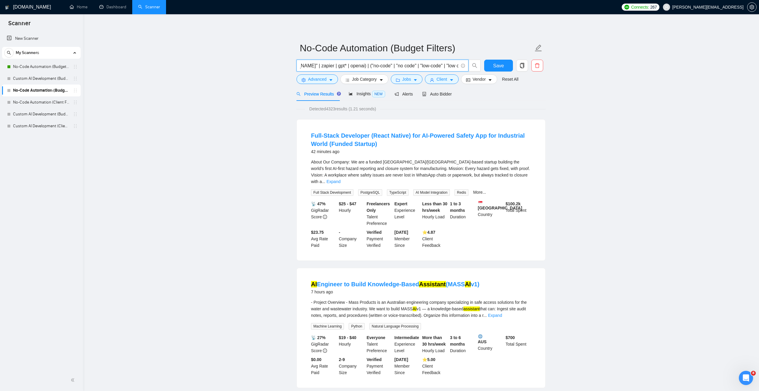
scroll to position [0, 274]
drag, startPoint x: 429, startPoint y: 67, endPoint x: 459, endPoint y: 66, distance: 29.4
click at [459, 66] on span "(ai | "artificial intelligence") ((automat* | integrat* | agent* | assistant* |…" at bounding box center [382, 66] width 172 height 12
type input "(ai | "artificial intelligence") ((automat* | integrat* | agent* | assistant* |…"
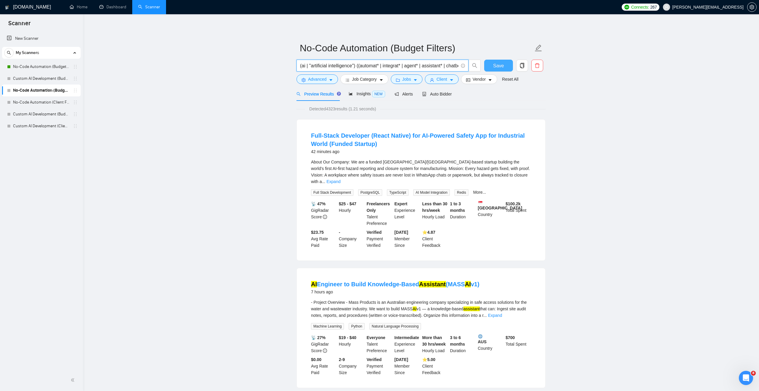
click at [490, 64] on button "Save" at bounding box center [498, 66] width 29 height 12
click at [46, 103] on link "No-Code Automation (Client Filters)" at bounding box center [41, 102] width 56 height 12
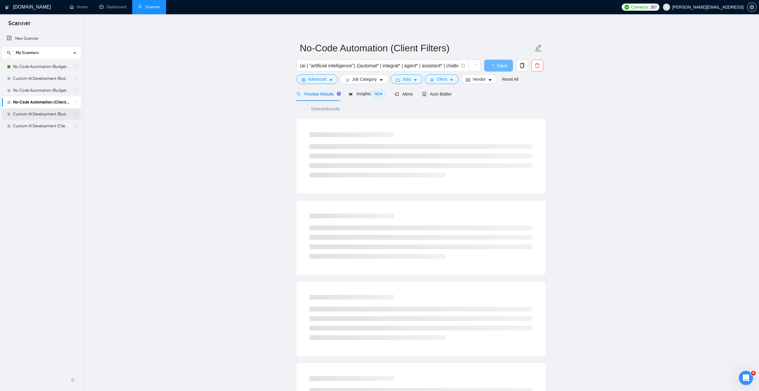
click at [57, 113] on link "Custom AI Development (Budget Filters)" at bounding box center [41, 114] width 56 height 12
click at [55, 124] on link "Custom AI Development (Client Filters)" at bounding box center [41, 126] width 56 height 12
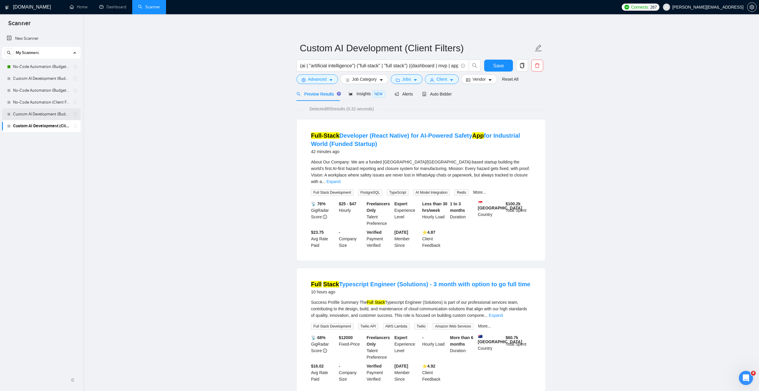
click at [55, 114] on link "Custom AI Development (Budget Filters)" at bounding box center [41, 114] width 56 height 12
click at [58, 128] on link "Custom AI Development (Client Filters)" at bounding box center [41, 126] width 56 height 12
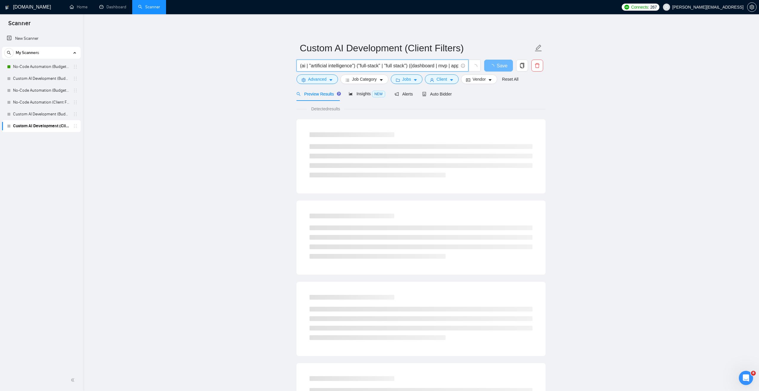
drag, startPoint x: 357, startPoint y: 64, endPoint x: 298, endPoint y: 68, distance: 59.1
click at [298, 68] on span "(ai | "artificial intelligence") ("full-stack" | "full stack") ((dashboard | mv…" at bounding box center [382, 66] width 172 height 12
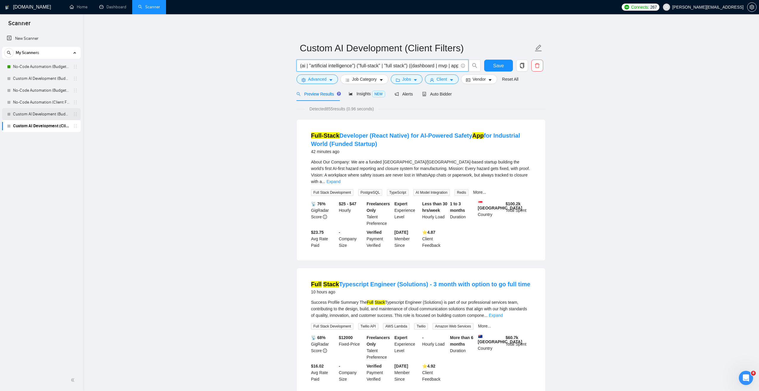
click at [43, 114] on link "Custom AI Development (Budget Filters)" at bounding box center [41, 114] width 56 height 12
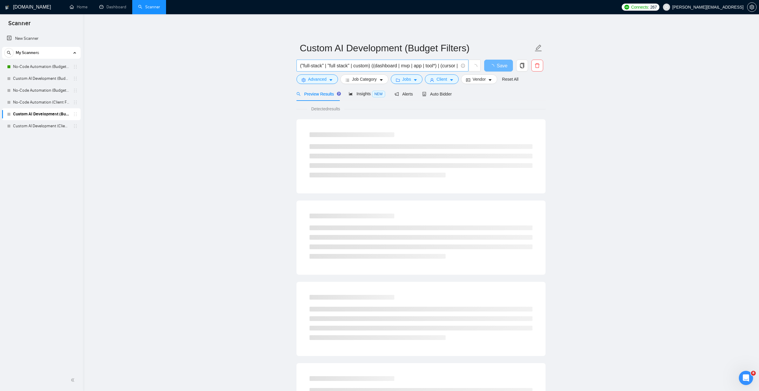
click at [299, 66] on span "("full-stack" | "full stack" | custom) ((dashboard | mvp | app | tool*) | (curs…" at bounding box center [382, 66] width 172 height 12
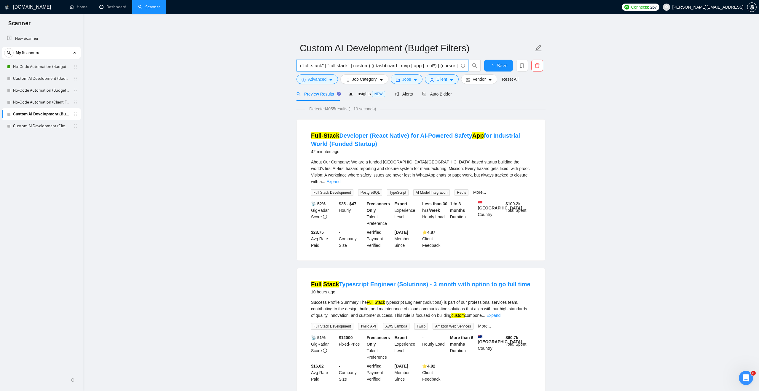
scroll to position [0, 188]
drag, startPoint x: 303, startPoint y: 65, endPoint x: 261, endPoint y: 65, distance: 41.8
click at [301, 65] on input "("full-stack" | "full stack" | custom) ((dashboard | mvp | app | tool*) | (curs…" at bounding box center [379, 65] width 158 height 7
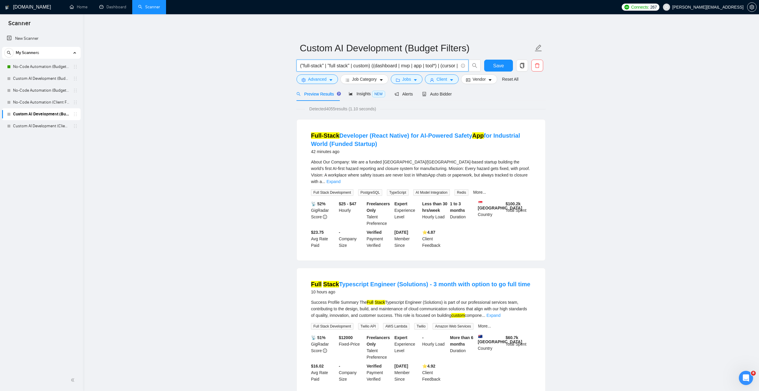
drag, startPoint x: 325, startPoint y: 65, endPoint x: 276, endPoint y: 65, distance: 48.6
click at [300, 66] on input "("full-stack" | "full stack" | custom) ((dashboard | mvp | app | tool*) | (curs…" at bounding box center [379, 65] width 158 height 7
paste input "(ai | "artificial intelligence")"
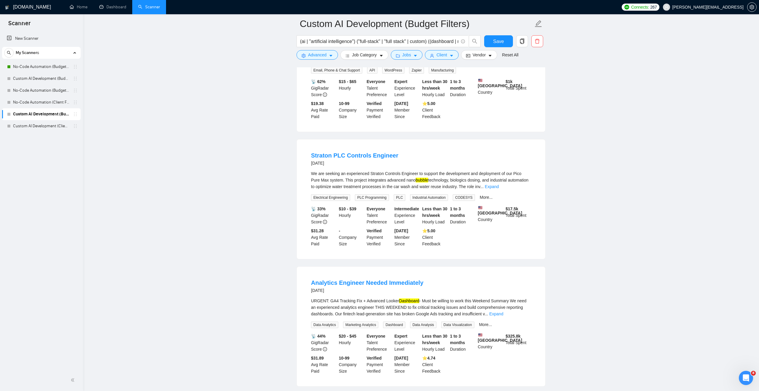
scroll to position [934, 0]
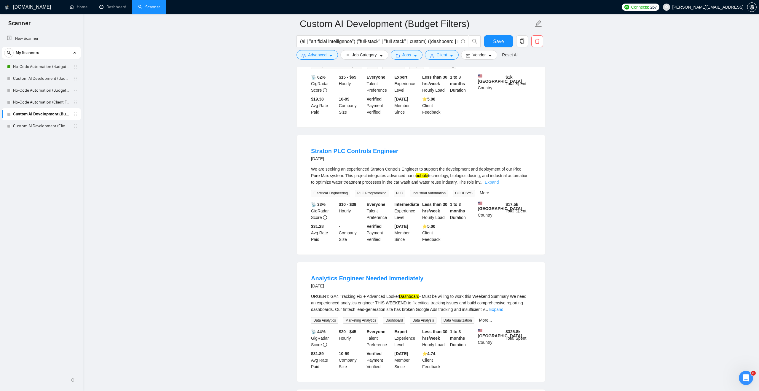
click at [499, 184] on link "Expand" at bounding box center [492, 182] width 14 height 5
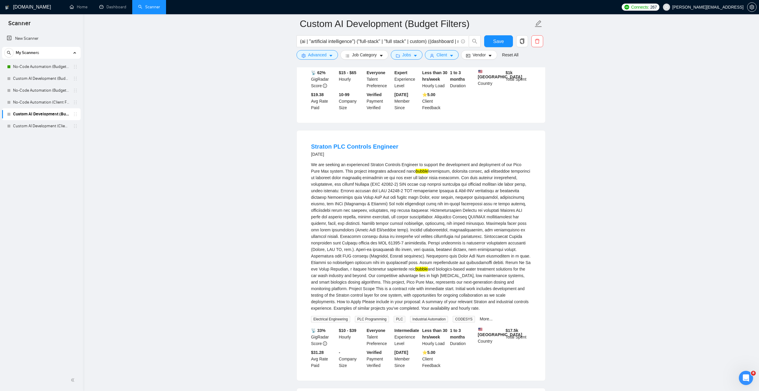
scroll to position [938, 0]
drag, startPoint x: 410, startPoint y: 182, endPoint x: 433, endPoint y: 180, distance: 23.5
click at [433, 180] on div "We are seeking an experienced Straton Controls Engineer to support the developm…" at bounding box center [421, 237] width 220 height 150
drag, startPoint x: 399, startPoint y: 45, endPoint x: 461, endPoint y: 42, distance: 61.4
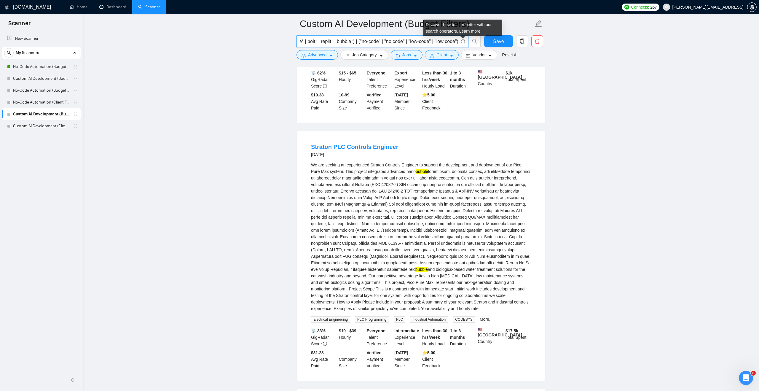
click at [461, 42] on span "(ai | "artificial intelligence") ("full-stack" | "full stack" | custom) ((dashb…" at bounding box center [382, 41] width 172 height 12
drag, startPoint x: 393, startPoint y: 41, endPoint x: 423, endPoint y: 44, distance: 30.1
click at [423, 44] on input "(ai | "artificial intelligence") ("full-stack" | "full stack" | custom) ((dashb…" at bounding box center [379, 41] width 158 height 7
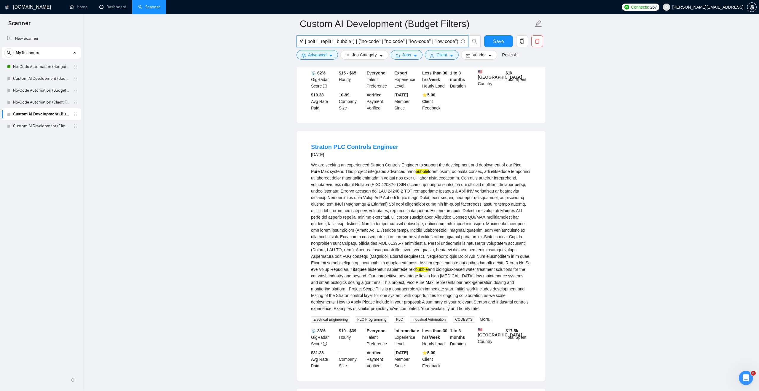
click at [346, 41] on input "(ai | "artificial intelligence") ("full-stack" | "full stack" | custom) ((dashb…" at bounding box center [379, 41] width 158 height 7
click at [332, 41] on input "(ai | "artificial intelligence") ("full-stack" | "full stack" | custom) ((dashb…" at bounding box center [379, 41] width 158 height 7
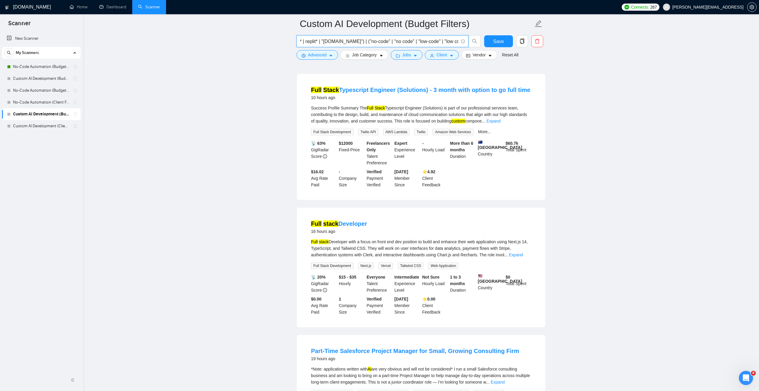
scroll to position [36, 0]
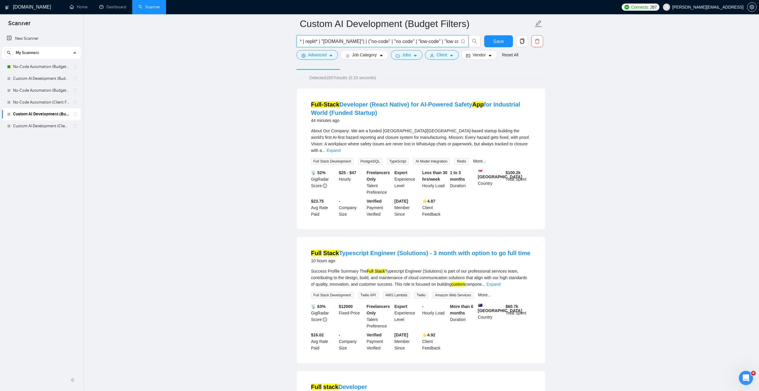
click at [338, 42] on input "(ai | "artificial intelligence") ("full-stack" | "full stack" | custom) ((dashb…" at bounding box center [379, 41] width 158 height 7
type input "(ai | "artificial intelligence") ("full-stack" | "full stack" | custom) ((dashb…"
click at [491, 42] on button "Save" at bounding box center [498, 41] width 29 height 12
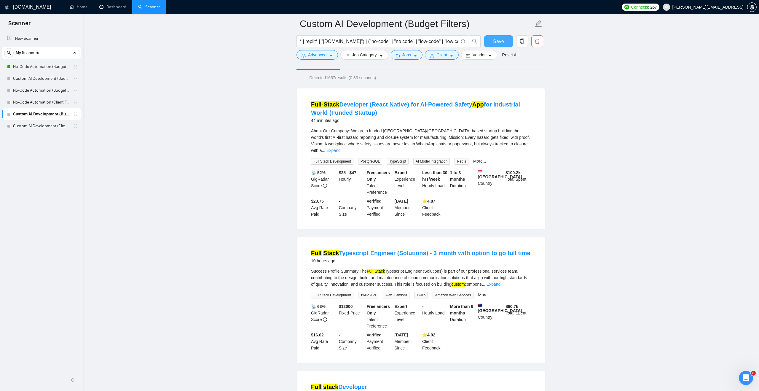
scroll to position [0, 0]
click at [51, 125] on link "Custom AI Development (Client Filters)" at bounding box center [41, 126] width 56 height 12
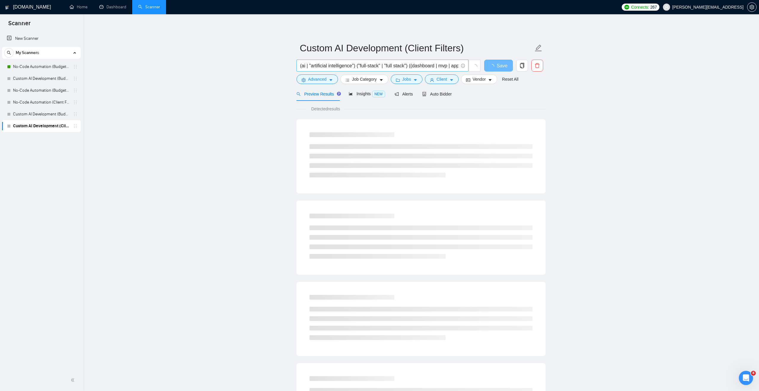
click at [321, 64] on input "(ai | "artificial intelligence") ("full-stack" | "full stack") ((dashboard | mv…" at bounding box center [379, 65] width 158 height 7
paste input "| custom) ((dashboard | mvp | app | tool*) | (cursor | lovable* | bolt* | repli…"
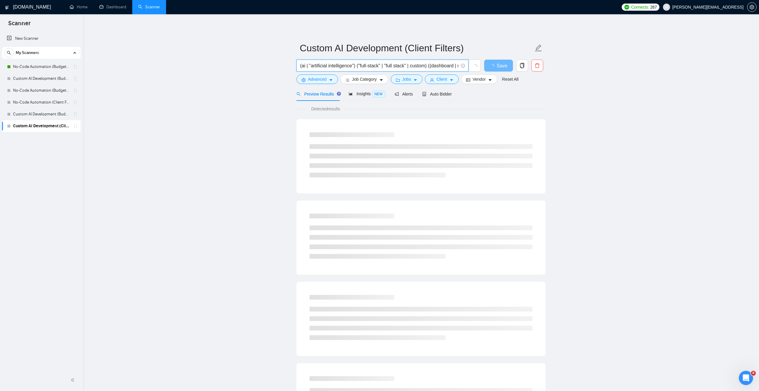
scroll to position [0, 254]
click at [242, 73] on main "Custom AI Development (Client Filters) (ai | "artificial intelligence") ("full-…" at bounding box center [421, 271] width 657 height 495
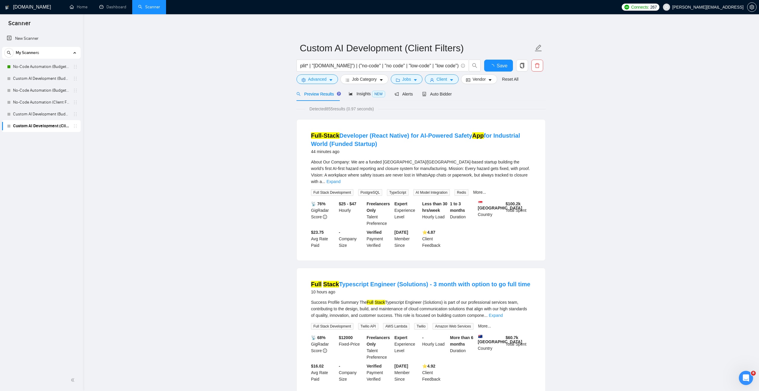
scroll to position [0, 0]
click at [497, 64] on span "Save" at bounding box center [498, 65] width 11 height 7
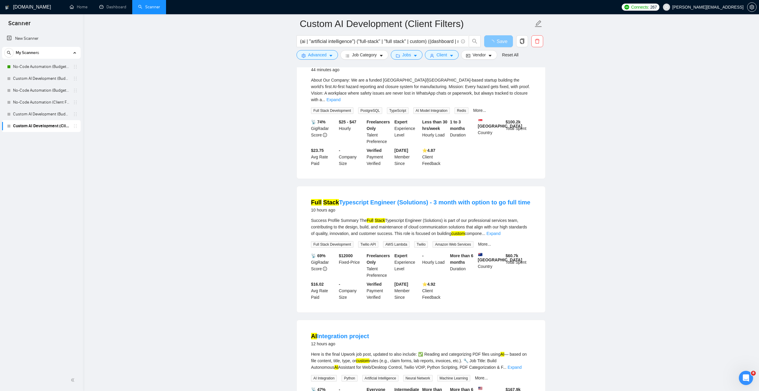
scroll to position [90, 0]
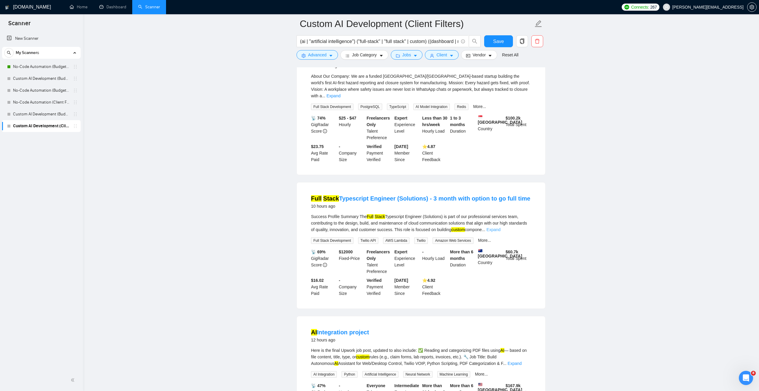
click at [500, 227] on link "Expand" at bounding box center [494, 229] width 14 height 5
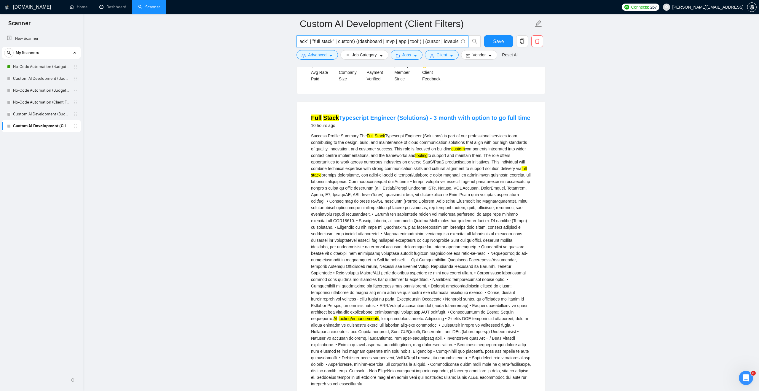
scroll to position [0, 89]
drag, startPoint x: 425, startPoint y: 41, endPoint x: 448, endPoint y: 42, distance: 22.9
click at [448, 42] on input "(ai | "artificial intelligence") ("full-stack" | "full stack" | custom) ((dashb…" at bounding box center [379, 41] width 158 height 7
click at [411, 42] on input "(ai | "artificial intelligence") ("full-stack" | "full stack" | custom) ((dashb…" at bounding box center [379, 41] width 158 height 7
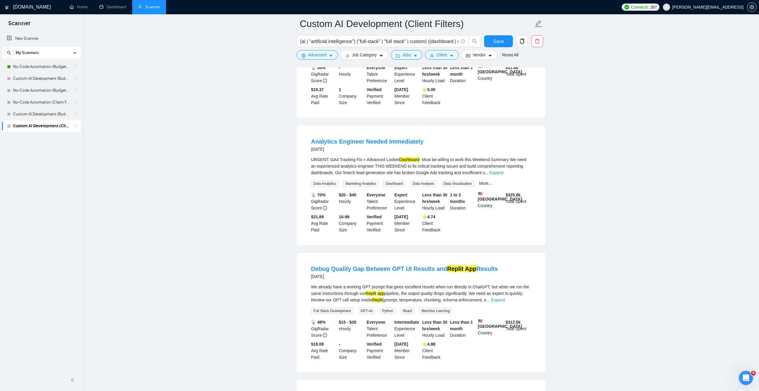
scroll to position [414, 0]
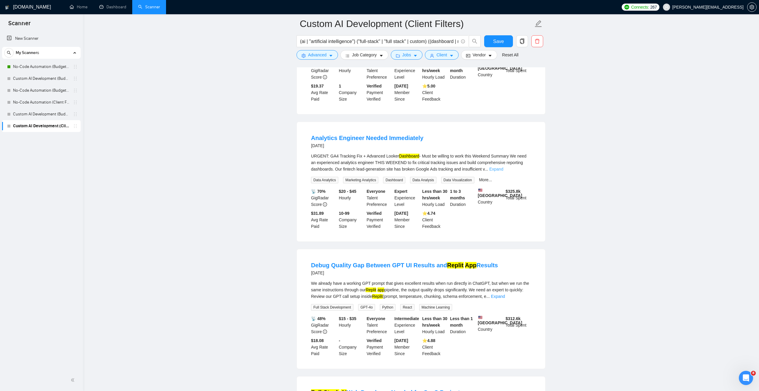
click at [503, 171] on link "Expand" at bounding box center [496, 169] width 14 height 5
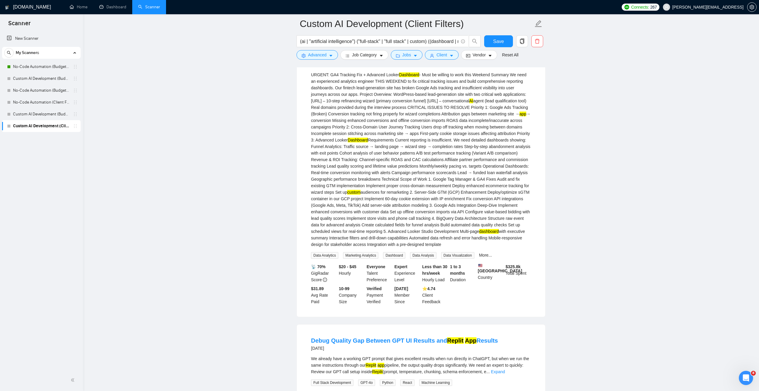
scroll to position [498, 0]
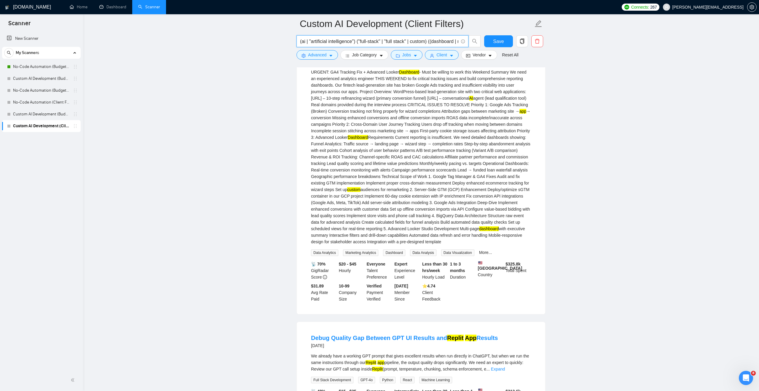
click at [444, 42] on input "(ai | "artificial intelligence") ("full-stack" | "full stack" | custom) ((dashb…" at bounding box center [379, 41] width 158 height 7
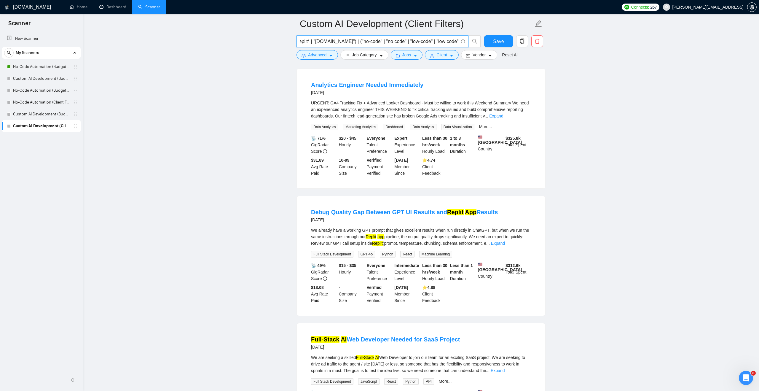
scroll to position [0, 225]
drag, startPoint x: 436, startPoint y: 44, endPoint x: 457, endPoint y: 43, distance: 21.9
click at [457, 43] on input "(ai | "artificial intelligence") ("full-stack" | "full stack" | custom) ((mvp |…" at bounding box center [379, 41] width 158 height 7
click at [457, 42] on input "(ai | "artificial intelligence") ("full-stack" | "full stack" | custom) ((mvp |…" at bounding box center [379, 41] width 158 height 7
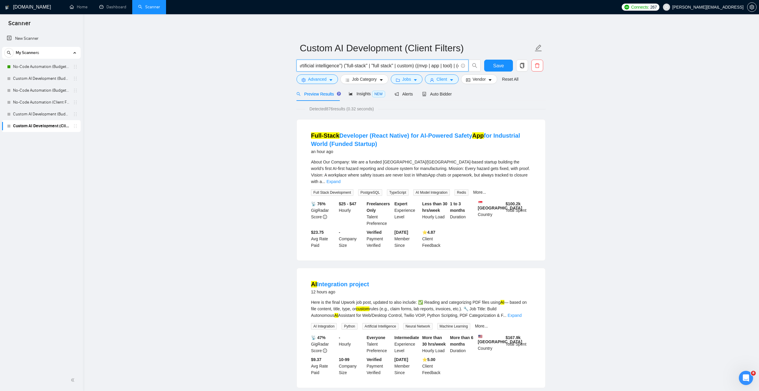
scroll to position [0, 10]
drag, startPoint x: 434, startPoint y: 65, endPoint x: 306, endPoint y: 66, distance: 128.1
click at [306, 66] on input "(ai | "artificial intelligence") ("full-stack" | "full stack" | custom) ((mvp |…" at bounding box center [379, 65] width 158 height 7
click at [427, 66] on input "(ai | "artificial intelligence") ("full-stack" | "full stack" | custom) ((mvp |…" at bounding box center [379, 65] width 158 height 7
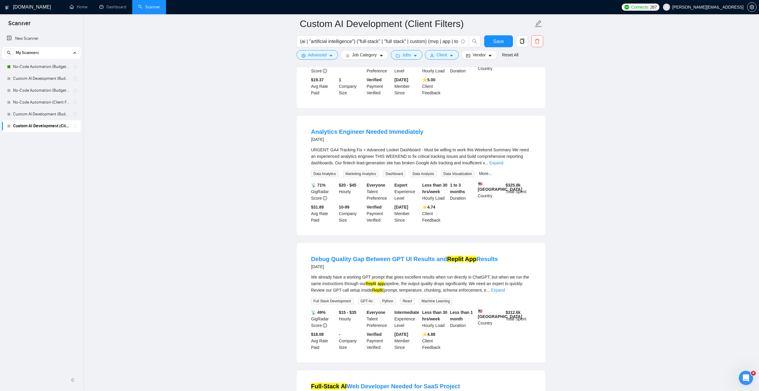
scroll to position [422, 0]
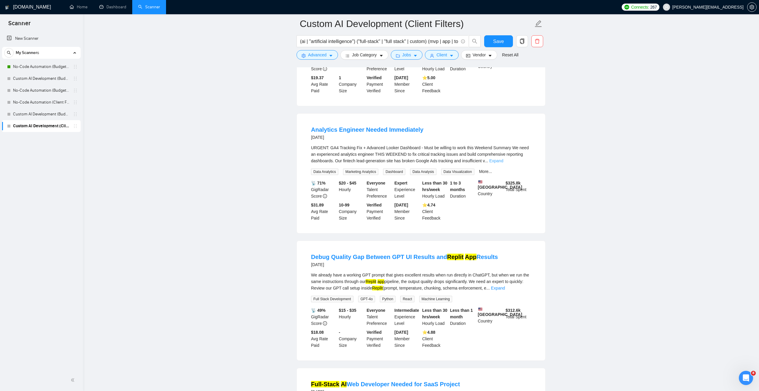
click at [503, 163] on link "Expand" at bounding box center [496, 160] width 14 height 5
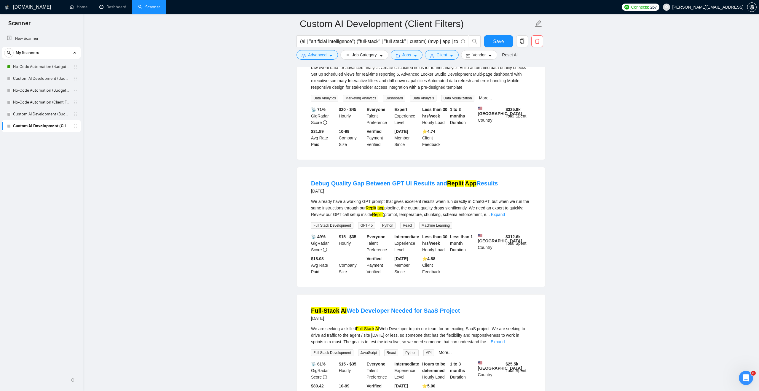
scroll to position [652, 0]
drag, startPoint x: 287, startPoint y: 205, endPoint x: 327, endPoint y: 204, distance: 40.1
click at [327, 204] on main "Custom AI Development (Client Filters) (ai | "artificial intelligence") ("full-…" at bounding box center [421, 150] width 657 height 1559
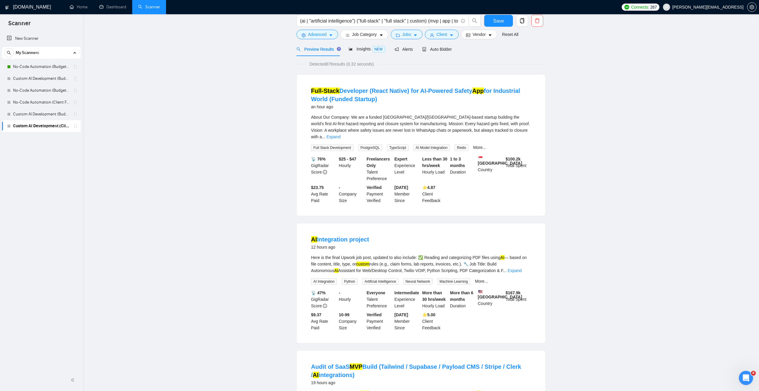
scroll to position [0, 0]
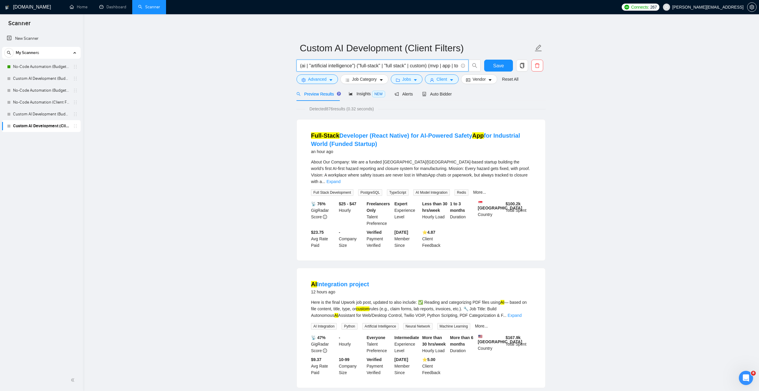
drag, startPoint x: 359, startPoint y: 64, endPoint x: 298, endPoint y: 65, distance: 60.5
click at [298, 65] on span "(ai | "artificial intelligence") ("full-stack" | "full stack" | custom) (mvp | …" at bounding box center [382, 66] width 172 height 12
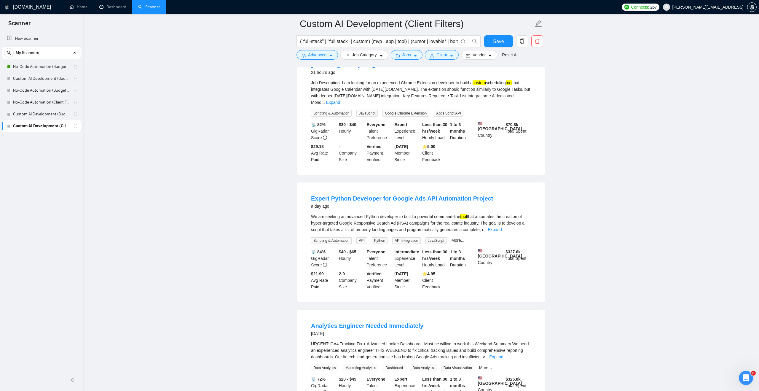
scroll to position [498, 0]
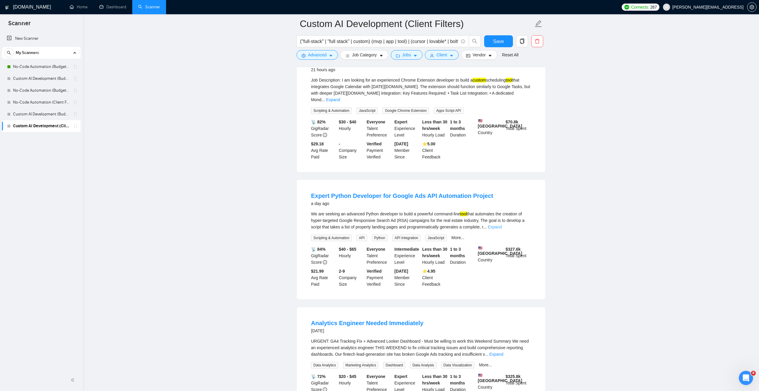
click at [502, 227] on link "Expand" at bounding box center [495, 226] width 14 height 5
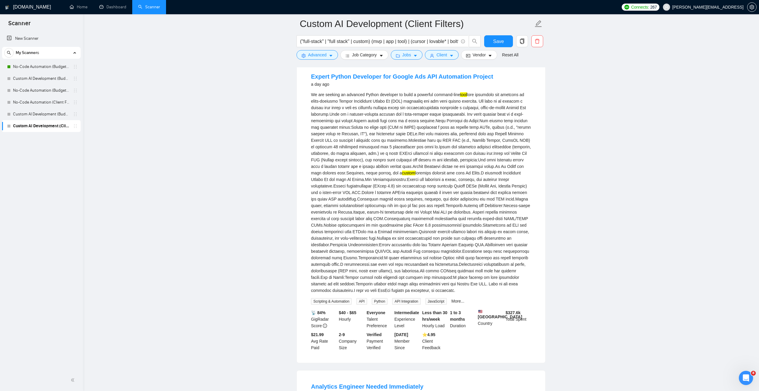
scroll to position [623, 0]
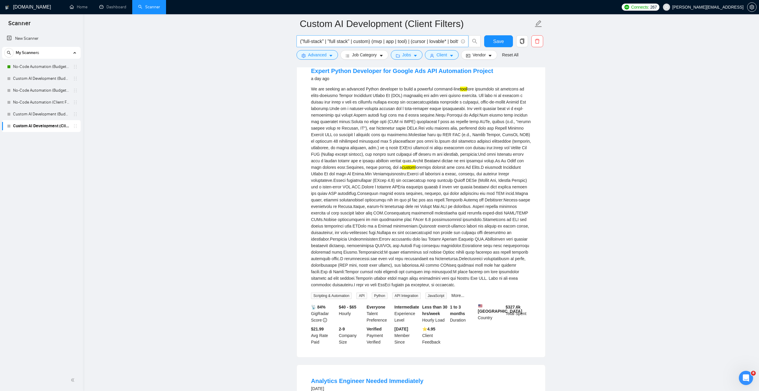
click at [363, 41] on input "("full-stack" | "full stack" | custom) (mvp | app | tool) | (cursor | lovable* …" at bounding box center [379, 41] width 158 height 7
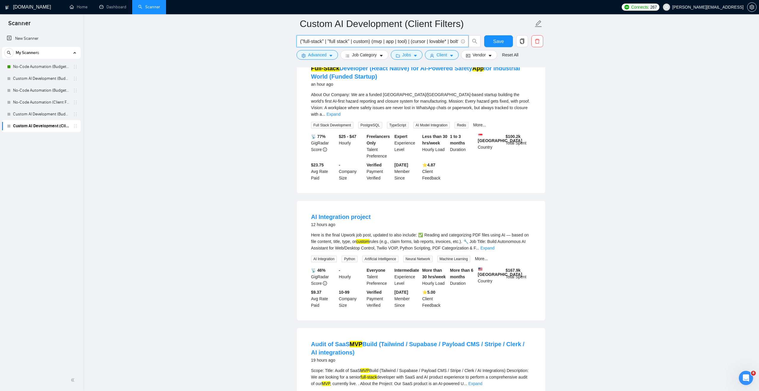
scroll to position [0, 0]
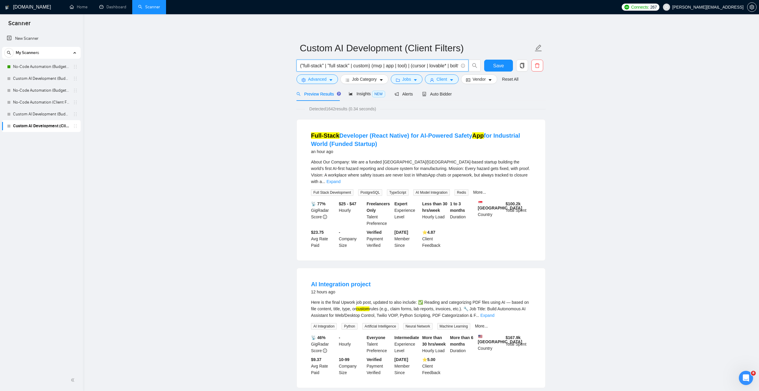
drag, startPoint x: 416, startPoint y: 63, endPoint x: 375, endPoint y: 65, distance: 40.3
click at [375, 65] on input "("full-stack" | "full stack" | custom) (mvp | app | tool) | (cursor | lovable* …" at bounding box center [379, 65] width 158 height 7
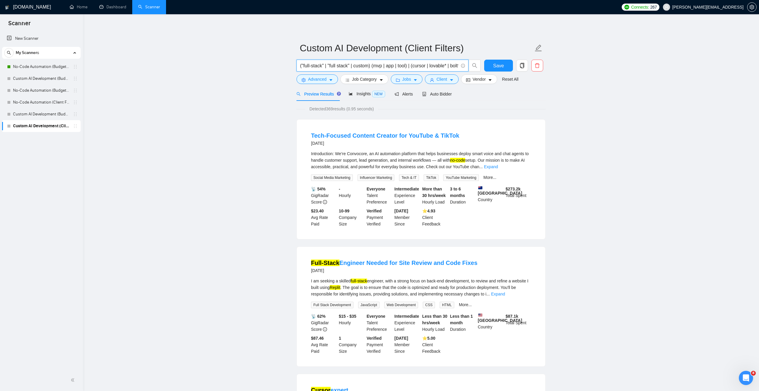
click at [331, 64] on input "("full-stack" | "full stack" | custom) (mvp | app | tool) | (cursor | lovable* …" at bounding box center [379, 65] width 158 height 7
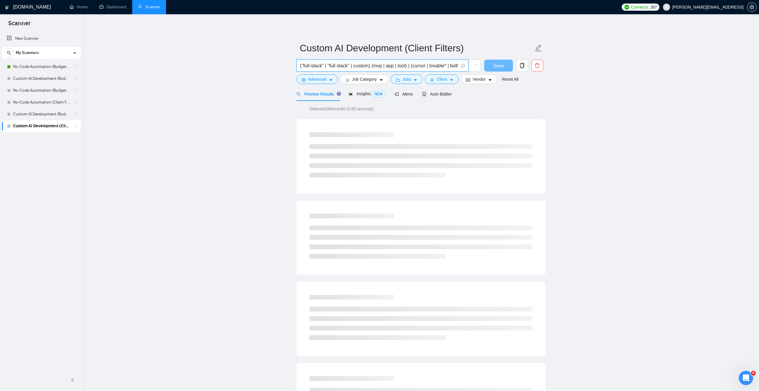
click at [331, 64] on input "("full-stack" | "full stack" | custom) (mvp | app | tool) | (cursor | lovable* …" at bounding box center [379, 65] width 158 height 7
type input "("full-stack" | "full stack" | custom) (mvp | app | tool) | (cursor | lovable* …"
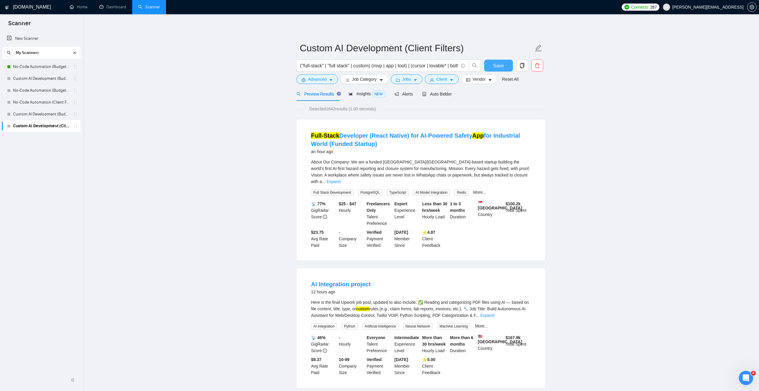
click at [489, 66] on button "Save" at bounding box center [498, 66] width 29 height 12
click at [55, 114] on link "Custom AI Development (Budget Filters)" at bounding box center [41, 114] width 56 height 12
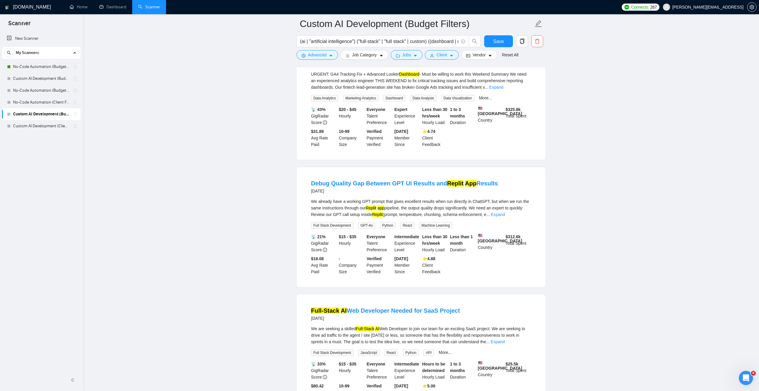
scroll to position [1135, 0]
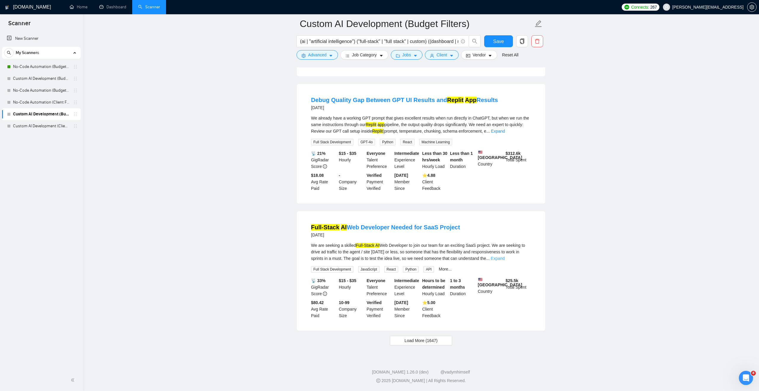
click at [505, 256] on link "Expand" at bounding box center [498, 258] width 14 height 5
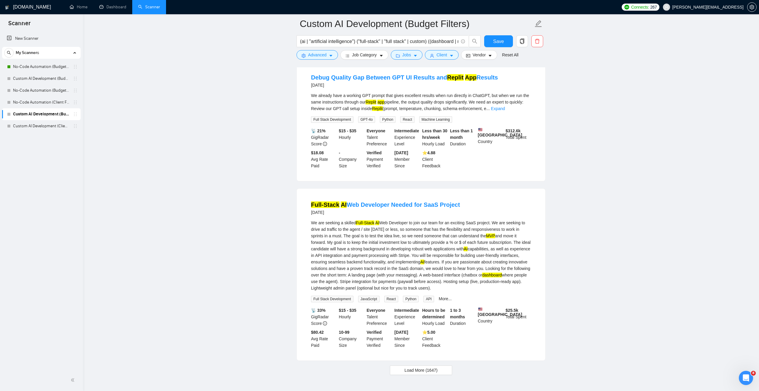
scroll to position [1140, 0]
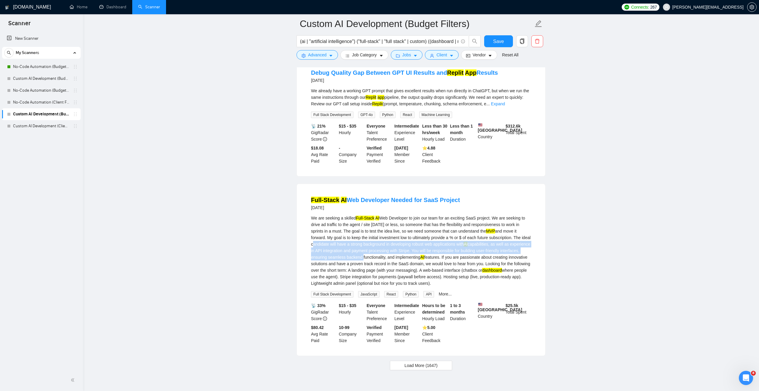
drag, startPoint x: 356, startPoint y: 263, endPoint x: 433, endPoint y: 275, distance: 77.7
click at [433, 275] on div "We are seeking a skilled Full-Stack AI Web Developer to join our team for an ex…" at bounding box center [421, 251] width 220 height 72
drag, startPoint x: 384, startPoint y: 236, endPoint x: 412, endPoint y: 236, distance: 28.2
click at [412, 236] on div "We are seeking a skilled Full-Stack AI Web Developer to join our team for an ex…" at bounding box center [421, 251] width 220 height 72
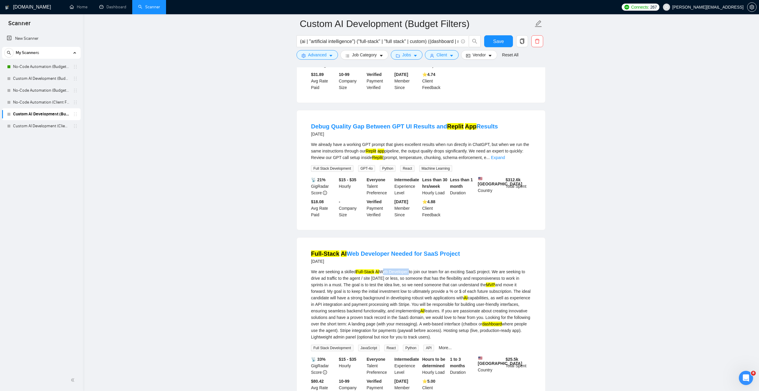
scroll to position [1020, 0]
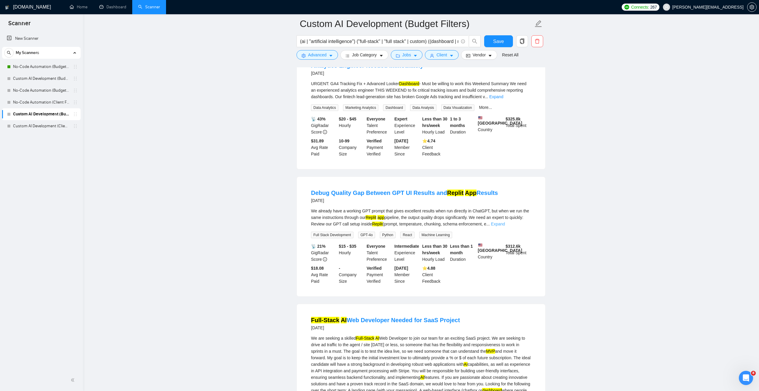
click at [505, 226] on link "Expand" at bounding box center [498, 223] width 14 height 5
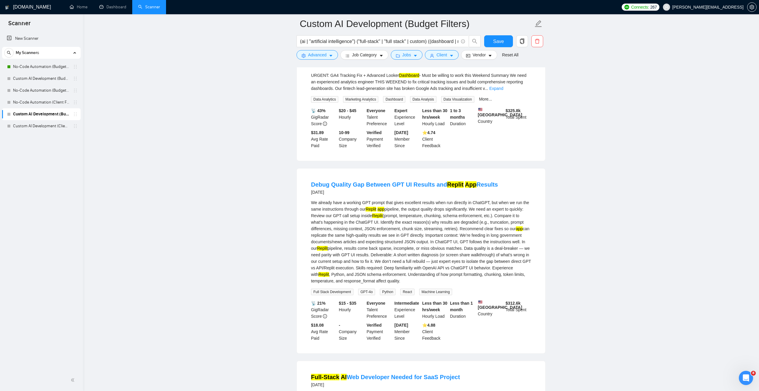
scroll to position [1028, 0]
drag, startPoint x: 377, startPoint y: 223, endPoint x: 394, endPoint y: 222, distance: 17.5
click at [395, 222] on div "We already have a working GPT prompt that gives excellent results when run dire…" at bounding box center [421, 241] width 220 height 85
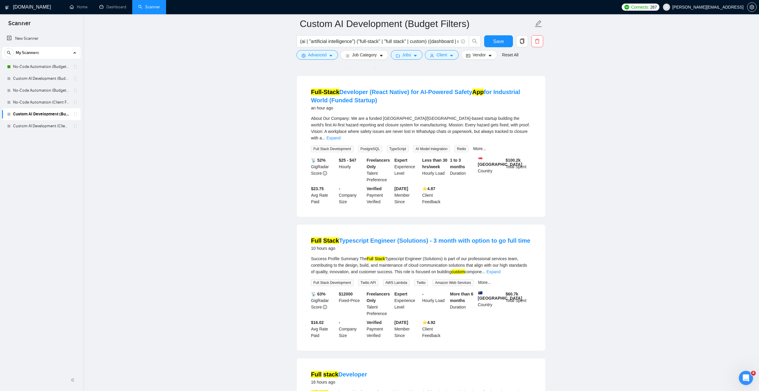
scroll to position [0, 0]
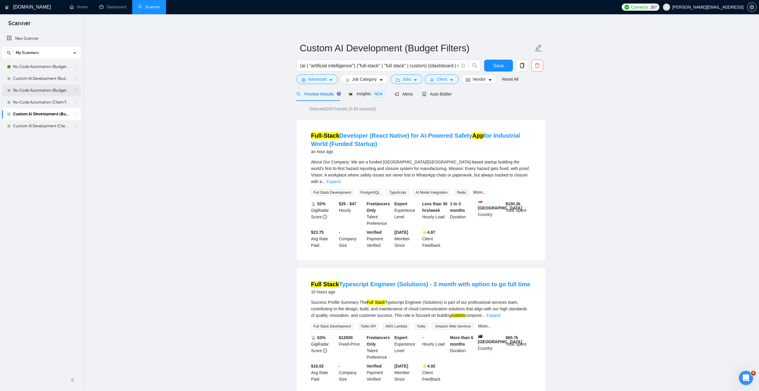
click at [50, 88] on link "No-Code Automation (Budget Filters)" at bounding box center [41, 91] width 56 height 12
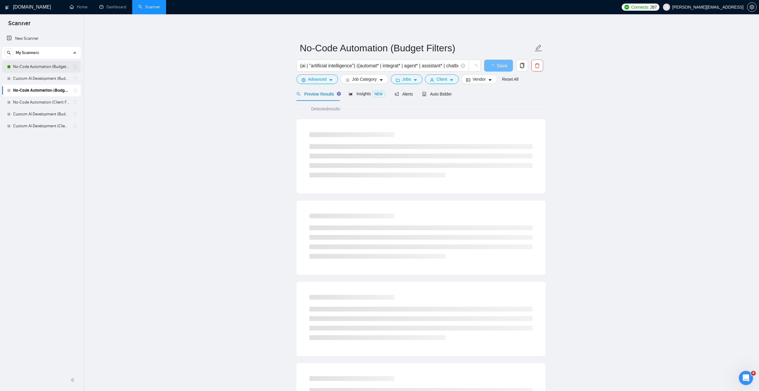
click at [52, 67] on link "No-Code Automation (Budget Filters)" at bounding box center [41, 67] width 56 height 12
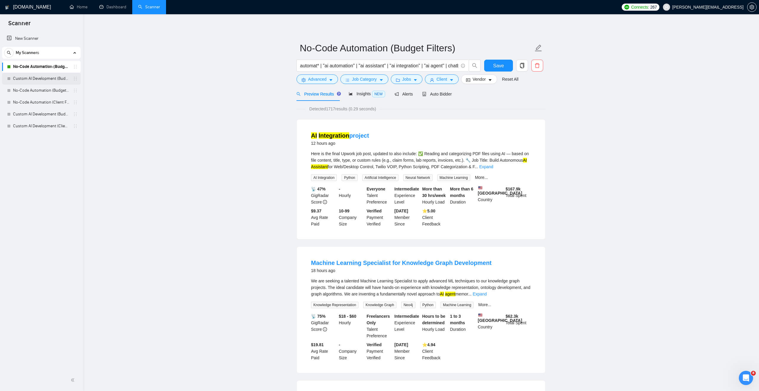
click at [59, 78] on link "Custom AI Development (Budget Filter)" at bounding box center [41, 79] width 56 height 12
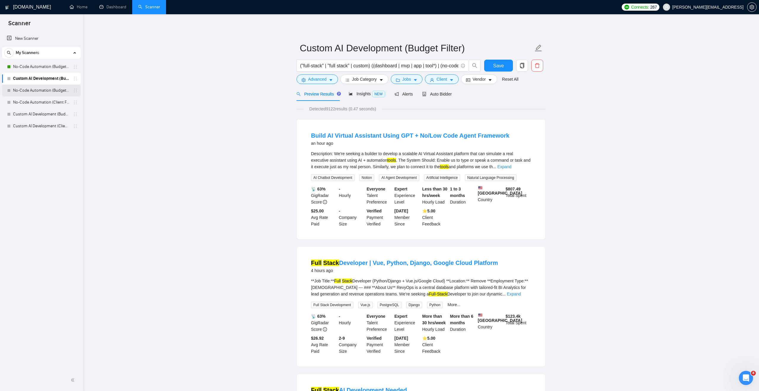
drag, startPoint x: 11, startPoint y: 142, endPoint x: 23, endPoint y: 91, distance: 52.6
click at [23, 91] on div "New Scanner My Scanners No-Code Automation (Budget Filters) Custom AI Developme…" at bounding box center [41, 200] width 83 height 338
click at [34, 123] on link "Custom AI Development (Client Filters)" at bounding box center [41, 126] width 56 height 12
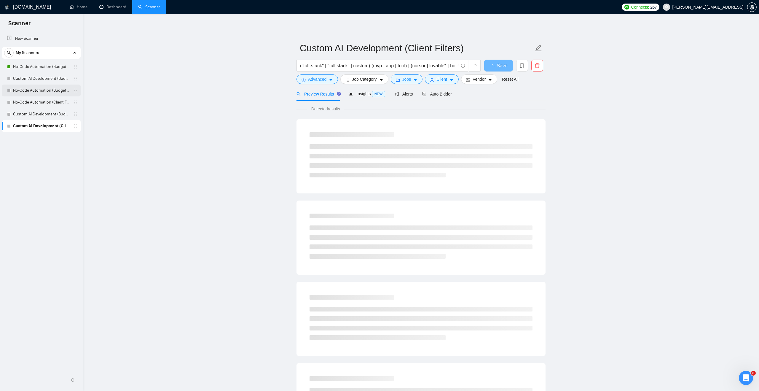
click at [36, 91] on link "No-Code Automation (Budget Filters)" at bounding box center [41, 91] width 56 height 12
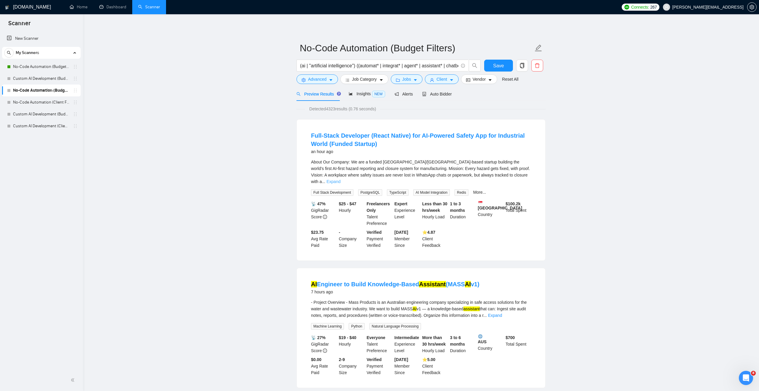
click at [340, 179] on link "Expand" at bounding box center [333, 181] width 14 height 5
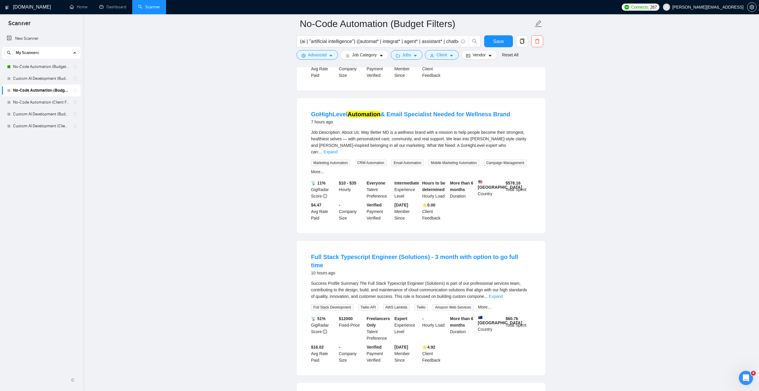
scroll to position [564, 0]
click at [503, 297] on link "Expand" at bounding box center [496, 295] width 14 height 5
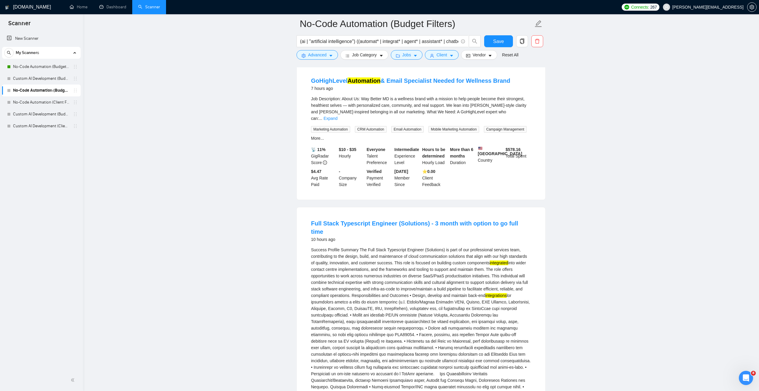
scroll to position [598, 0]
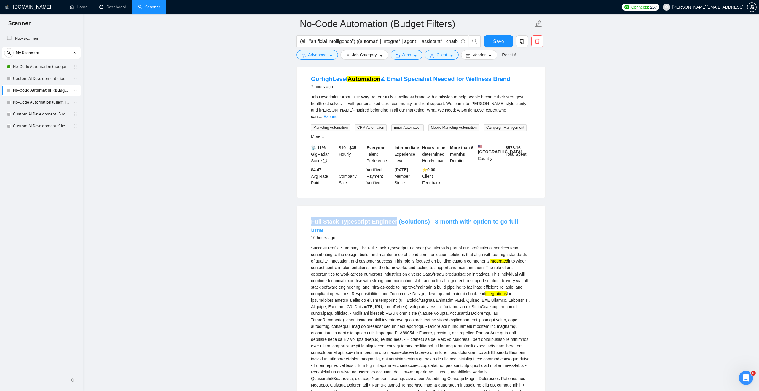
drag, startPoint x: 310, startPoint y: 233, endPoint x: 393, endPoint y: 233, distance: 83.0
click at [393, 233] on li "Full Stack Typescript Engineer (Solutions) - 3 month with option to go full tim…" at bounding box center [421, 390] width 234 height 355
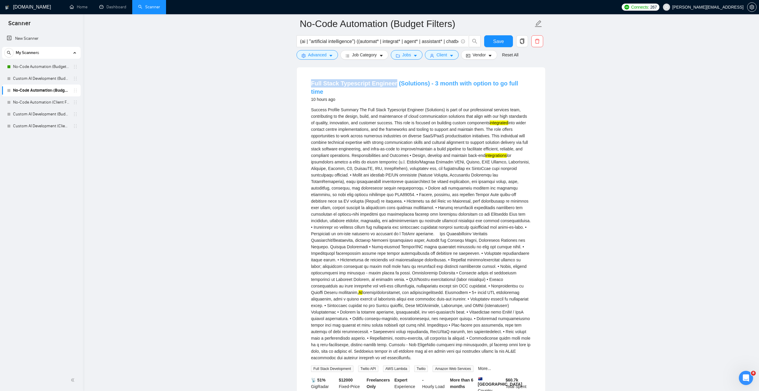
scroll to position [737, 0]
drag, startPoint x: 375, startPoint y: 242, endPoint x: 388, endPoint y: 242, distance: 13.6
click at [388, 242] on div "Success Profile Summary The Full Stack Typescript Engineer (Solutions) is part …" at bounding box center [421, 233] width 220 height 254
copy div "DevOps"
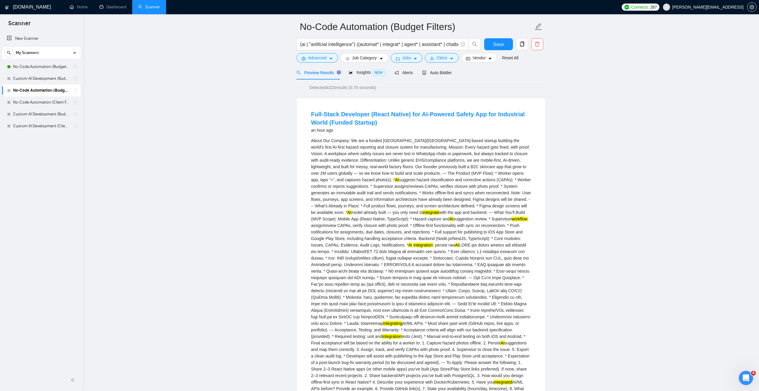
scroll to position [0, 0]
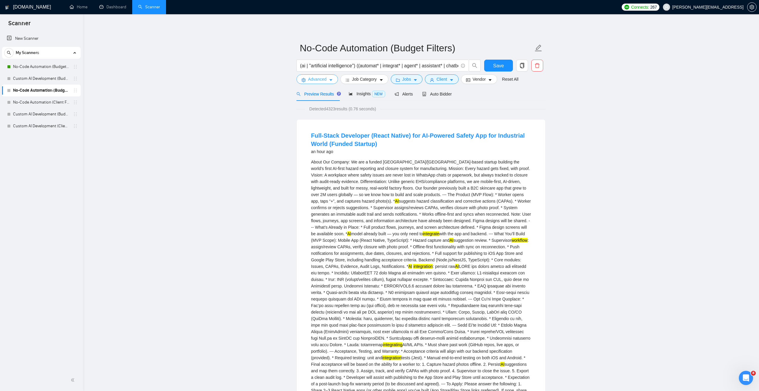
click at [330, 80] on icon "caret-down" at bounding box center [331, 80] width 4 height 4
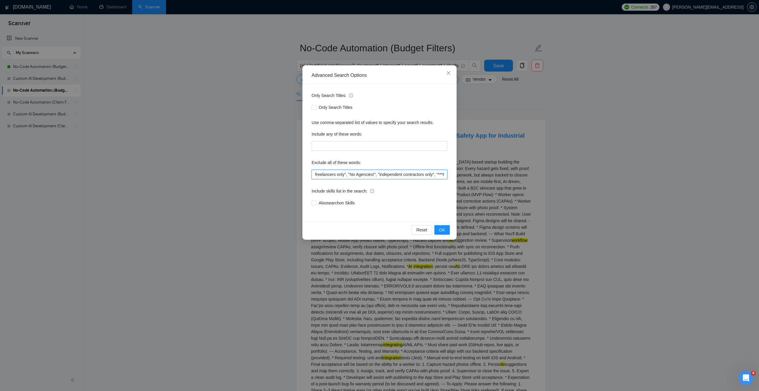
scroll to position [0, 656]
drag, startPoint x: 388, startPoint y: 175, endPoint x: 477, endPoint y: 173, distance: 88.7
click at [477, 173] on div "Advanced Search Options Only Search Titles: Only Search Titles Use comma-separa…" at bounding box center [379, 195] width 759 height 391
click at [444, 174] on input ""AI Automation Agency", "no agency", "this job is not open to teams", "this job…" at bounding box center [380, 174] width 136 height 9
paste input "DevOps"
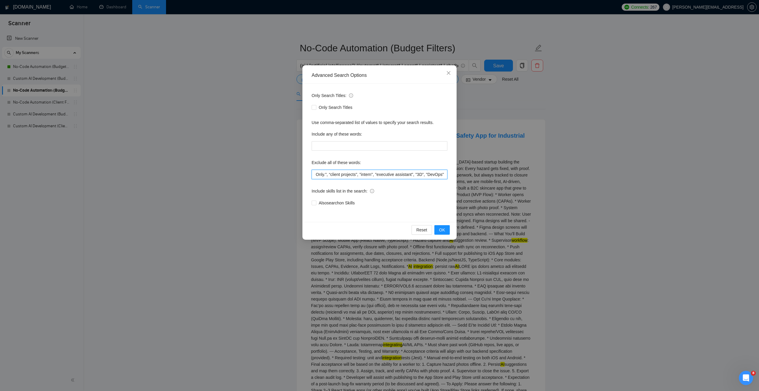
scroll to position [0, 677]
type input ""AI Automation Agency", "no agency", "this job is not open to teams", "this job…"
click at [441, 230] on span "OK" at bounding box center [442, 230] width 6 height 7
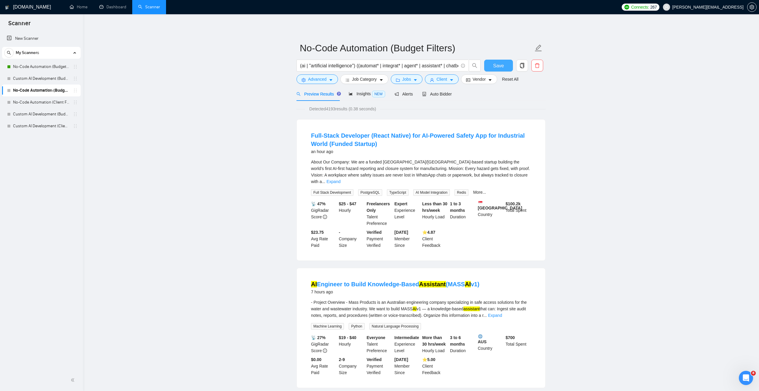
click at [492, 67] on button "Save" at bounding box center [498, 66] width 29 height 12
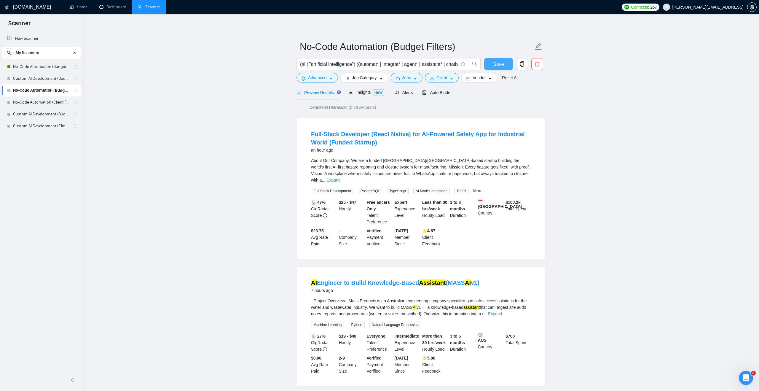
scroll to position [2, 0]
click at [364, 95] on div "Insights NEW" at bounding box center [367, 92] width 36 height 14
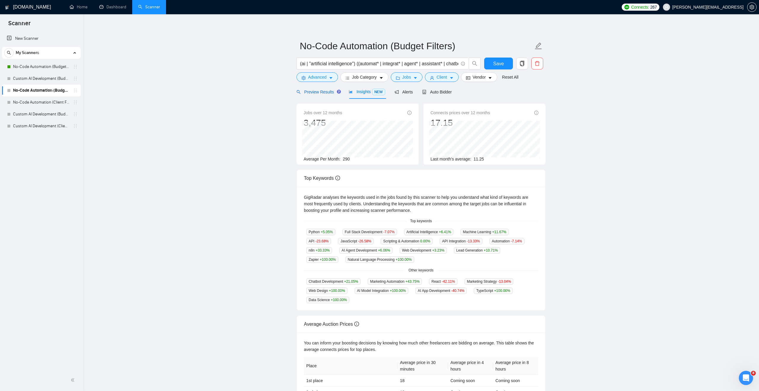
click at [313, 92] on span "Preview Results" at bounding box center [317, 92] width 43 height 5
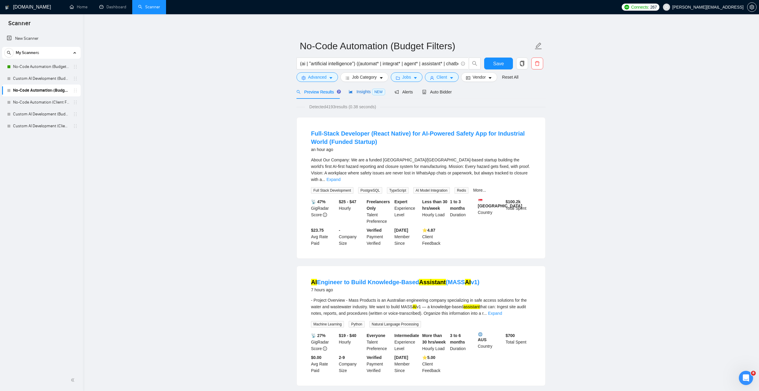
click at [359, 89] on span "Insights NEW" at bounding box center [367, 91] width 36 height 5
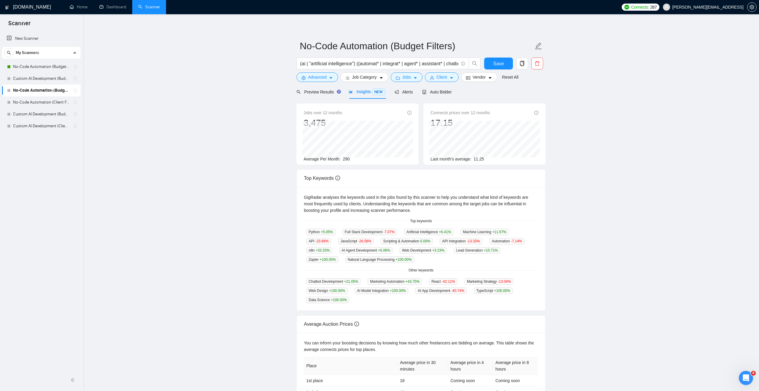
click at [350, 160] on span "290" at bounding box center [346, 159] width 7 height 5
click at [411, 78] on span "Jobs" at bounding box center [406, 77] width 9 height 7
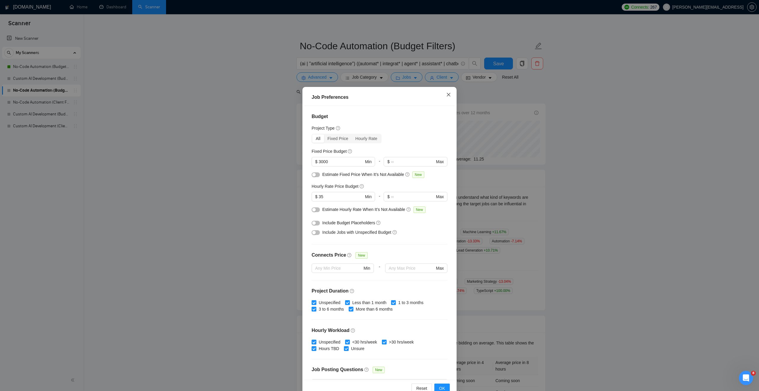
click at [447, 91] on span "Close" at bounding box center [449, 95] width 16 height 16
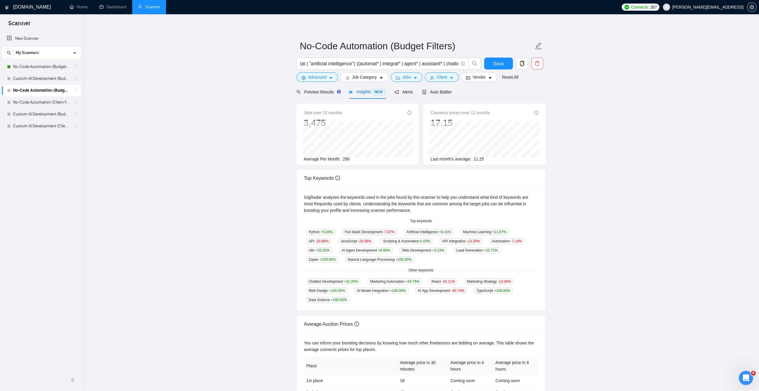
click at [276, 99] on main "No-Code Automation (Budget Filters) (ai | "artificial intelligence") ((automat*…" at bounding box center [421, 225] width 657 height 407
click at [310, 90] on span "Preview Results" at bounding box center [317, 92] width 43 height 5
